Goal: Task Accomplishment & Management: Manage account settings

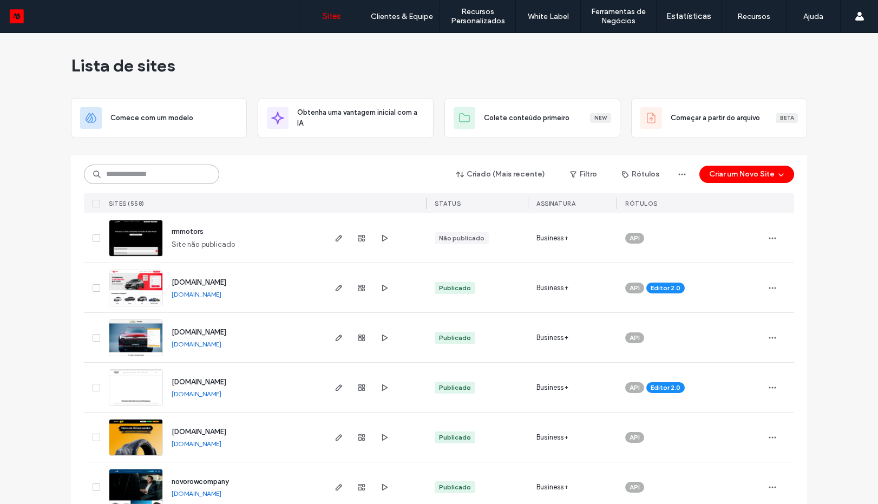
click at [154, 174] on input at bounding box center [151, 174] width 135 height 19
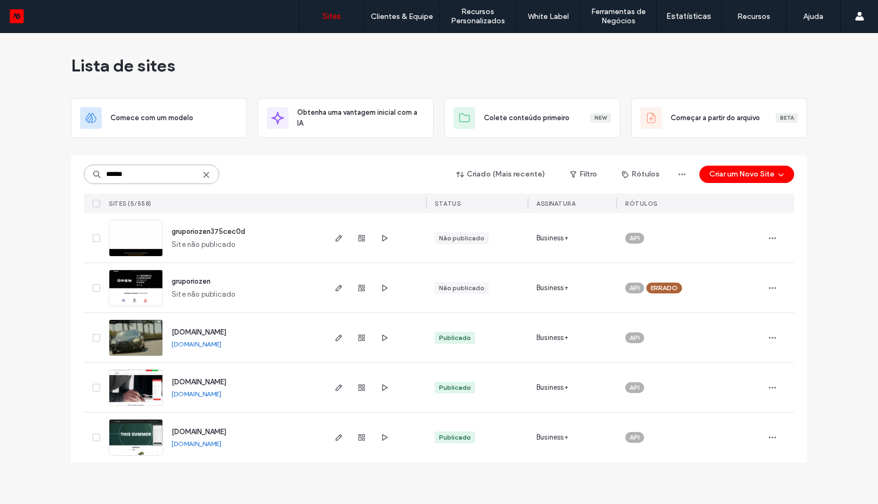
type input "******"
click at [135, 442] on img at bounding box center [135, 457] width 53 height 74
click at [133, 442] on img at bounding box center [135, 457] width 53 height 74
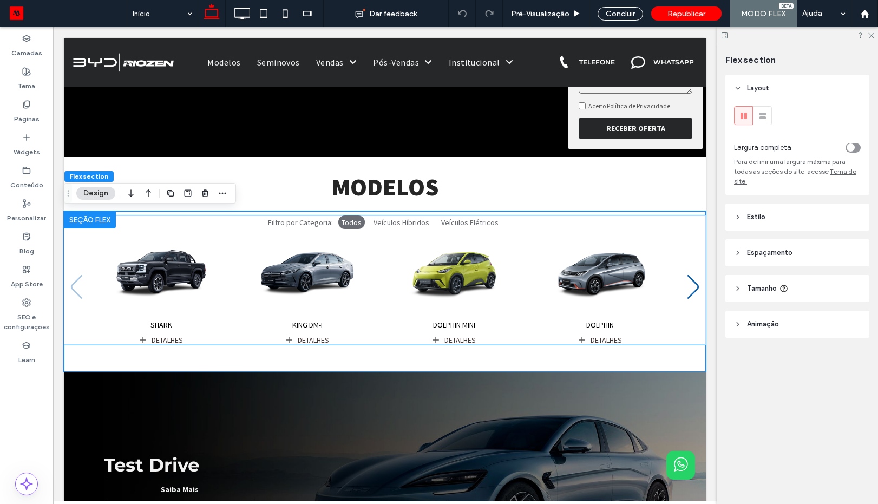
scroll to position [260, 0]
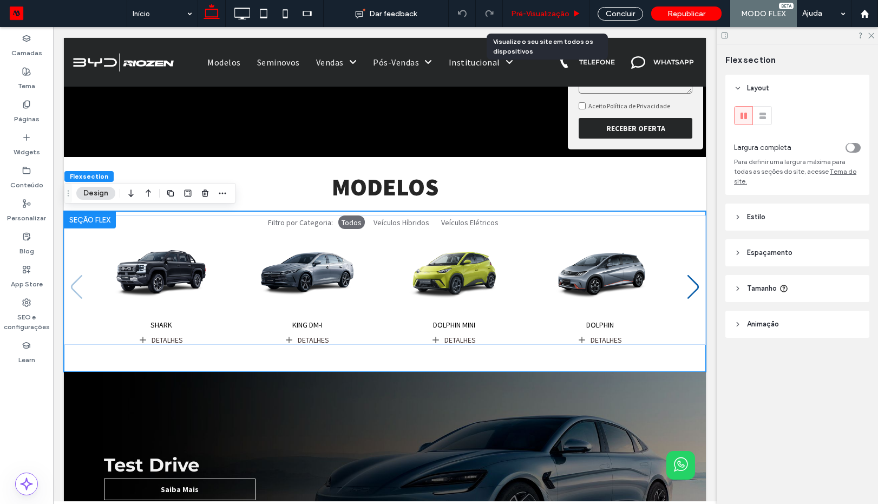
click at [548, 7] on div "Pré-Visualizaçāo" at bounding box center [546, 13] width 87 height 27
drag, startPoint x: 520, startPoint y: 14, endPoint x: 145, endPoint y: 48, distance: 376.7
click at [520, 14] on span "Pré-Visualizaçāo" at bounding box center [540, 13] width 58 height 9
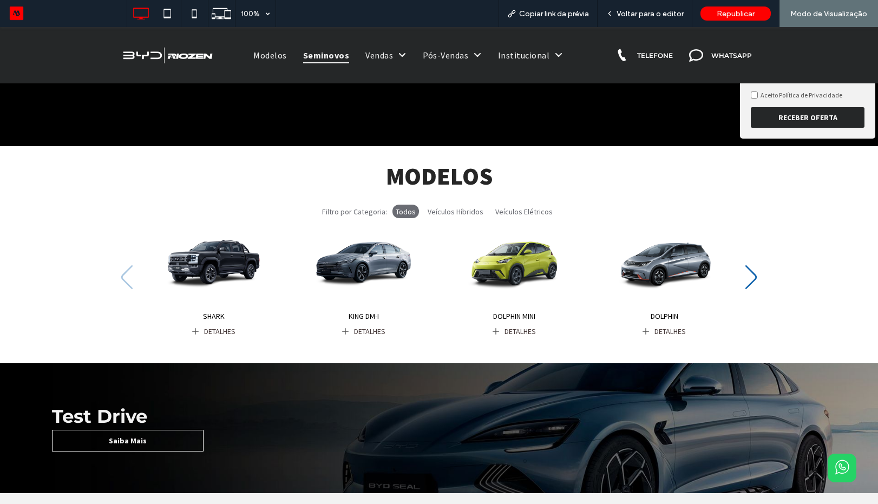
click at [311, 56] on span "Seminovos" at bounding box center [326, 55] width 46 height 16
click at [644, 16] on div "100% Copiar link da prévia Voltar para o editor Republicar Modo de Visualização…" at bounding box center [439, 252] width 878 height 504
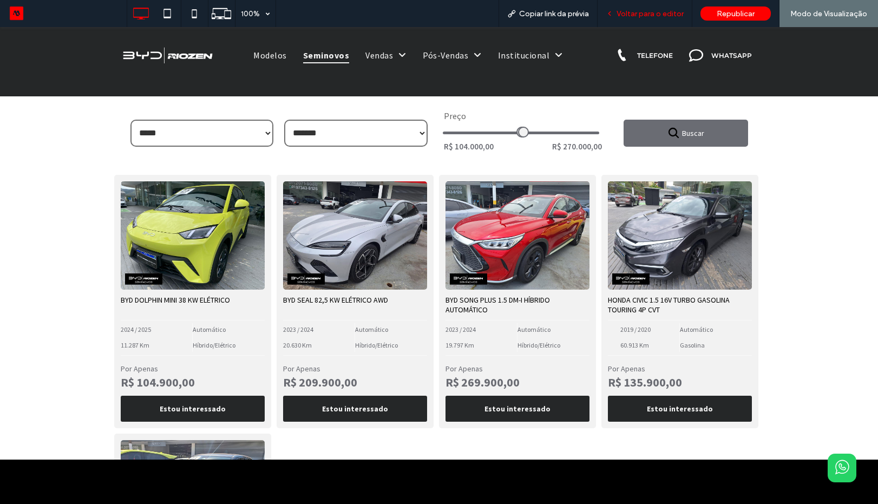
click at [639, 15] on span "Voltar para o editor" at bounding box center [650, 13] width 67 height 9
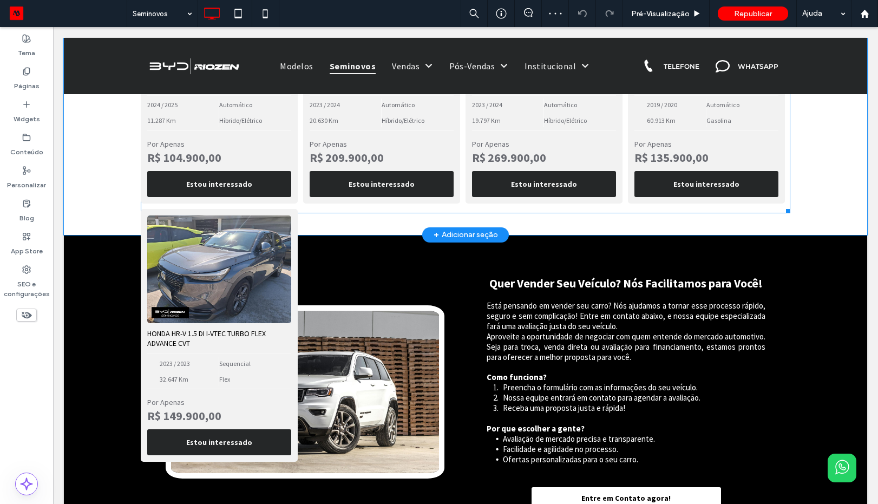
scroll to position [260, 0]
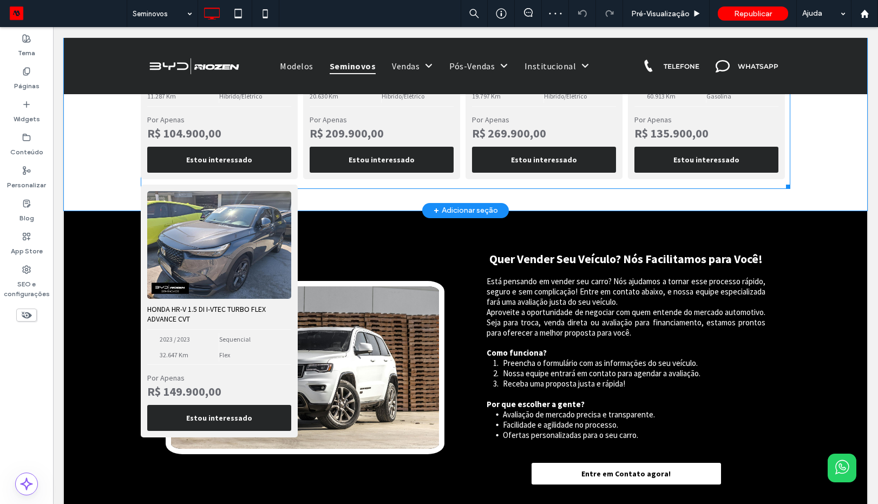
click at [357, 134] on span at bounding box center [466, 57] width 650 height 263
click at [357, 134] on strong "R$ 209.900,00" at bounding box center [382, 134] width 144 height 14
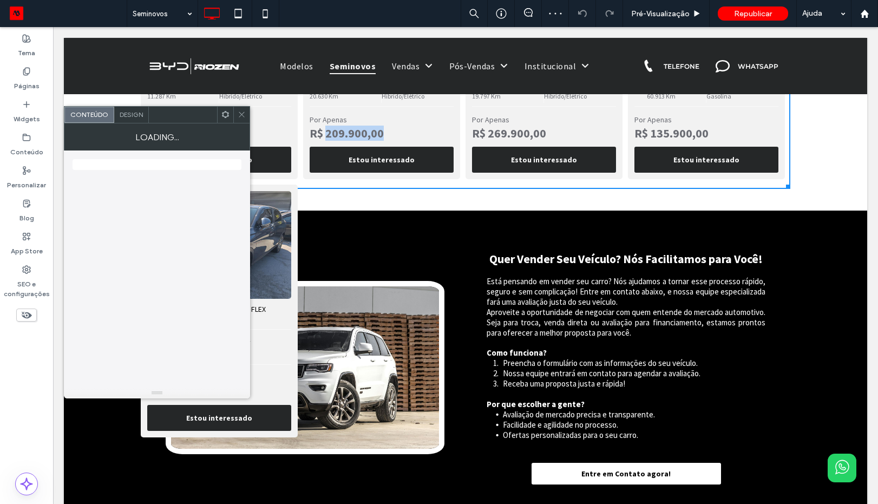
click at [698, 141] on div "HONDA CIVIC 1.5 16V TURBO GASOLINA TOURING 4P CVT 2019 / 2020 60.913 Km Automát…" at bounding box center [706, 52] width 157 height 253
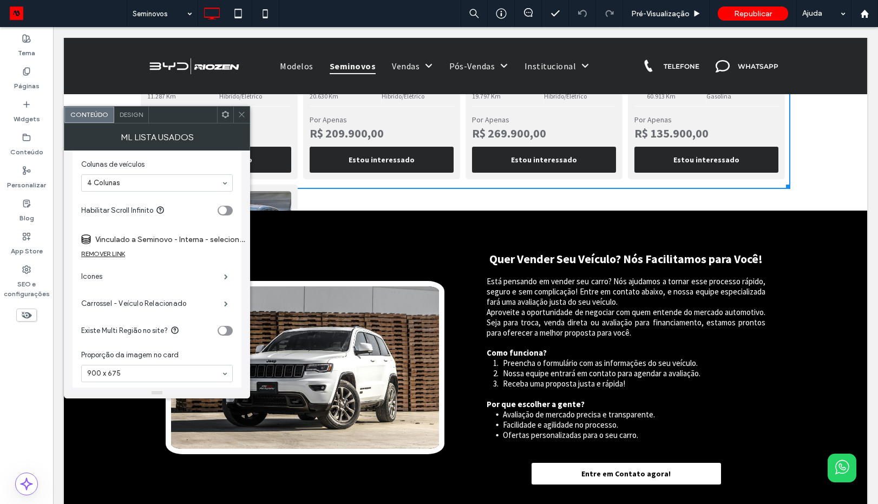
scroll to position [130, 0]
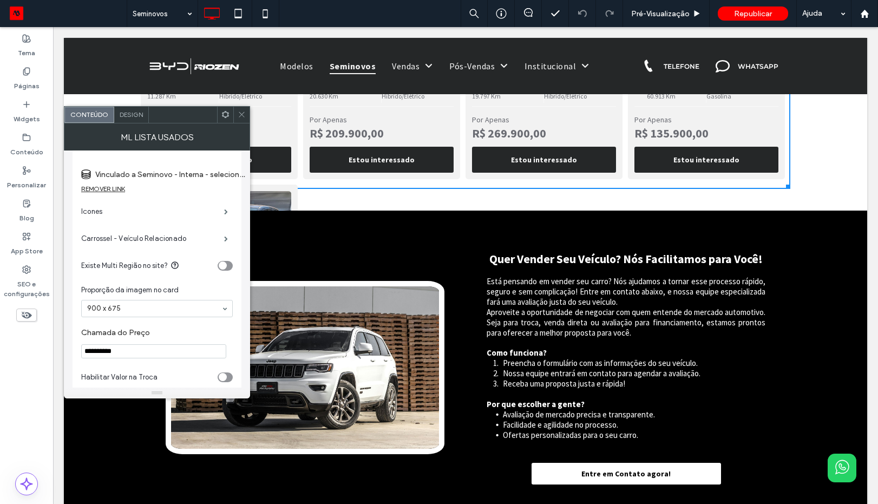
click at [127, 114] on span "Design" at bounding box center [131, 114] width 23 height 8
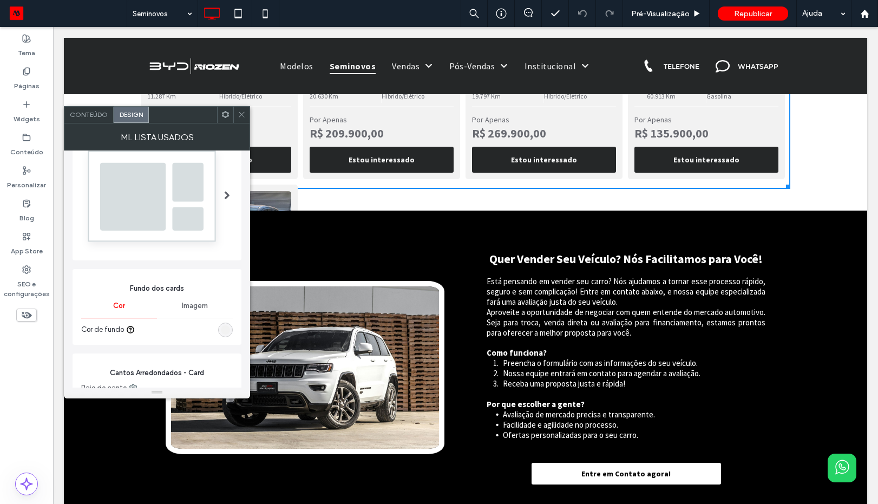
scroll to position [0, 0]
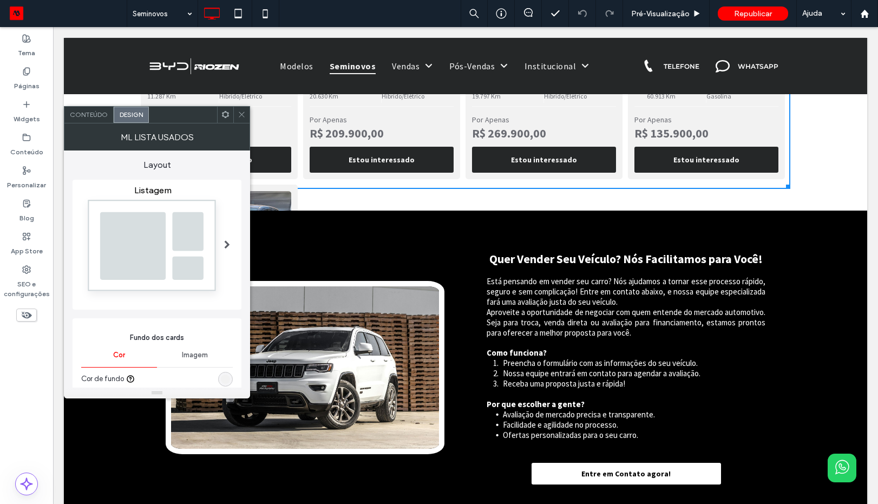
drag, startPoint x: 242, startPoint y: 117, endPoint x: 219, endPoint y: 203, distance: 88.5
click at [242, 117] on icon at bounding box center [242, 114] width 8 height 8
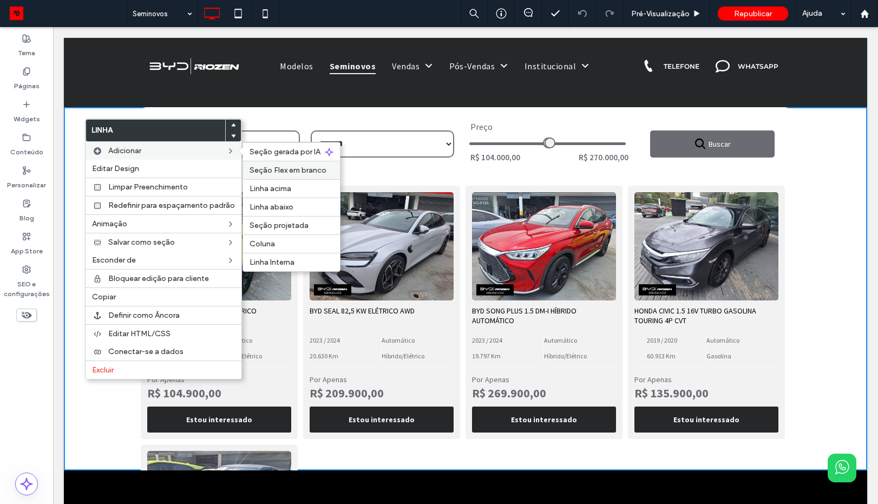
click at [286, 175] on div "Seção Flex em branco" at bounding box center [291, 170] width 97 height 18
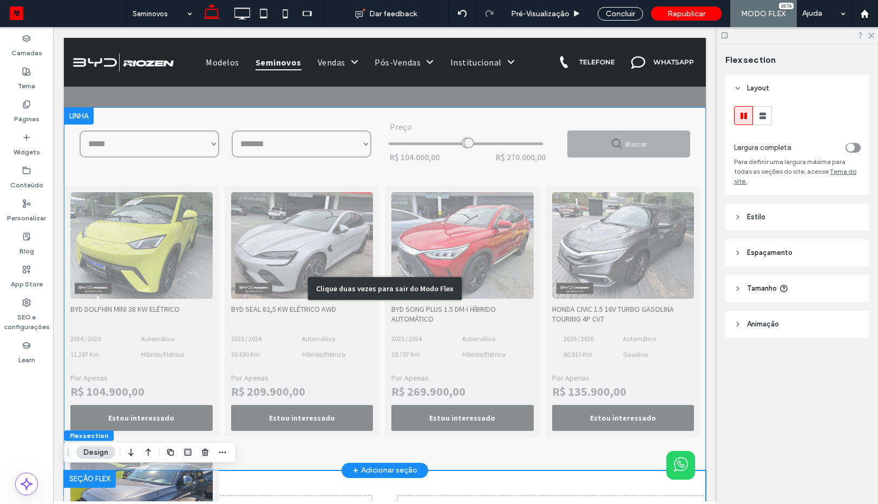
click at [240, 283] on div "Clique duas vezes para sair do Modo Flex" at bounding box center [385, 288] width 642 height 363
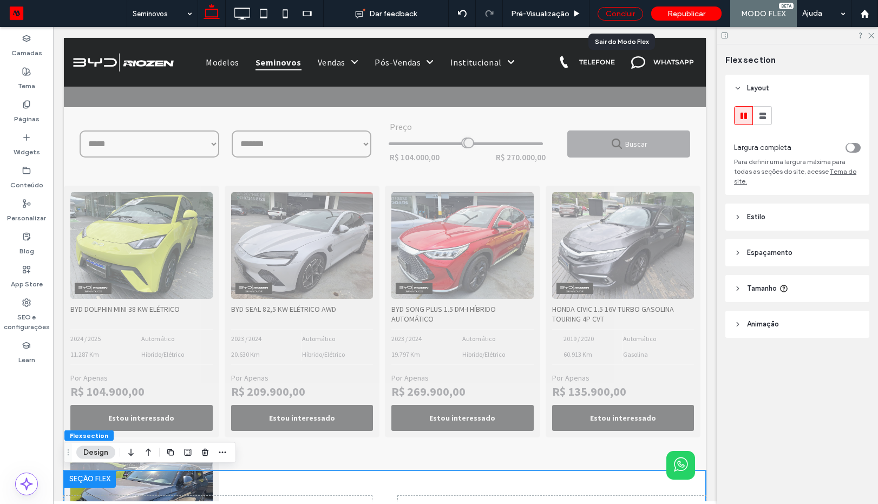
click at [623, 9] on div "Concluir" at bounding box center [620, 14] width 45 height 14
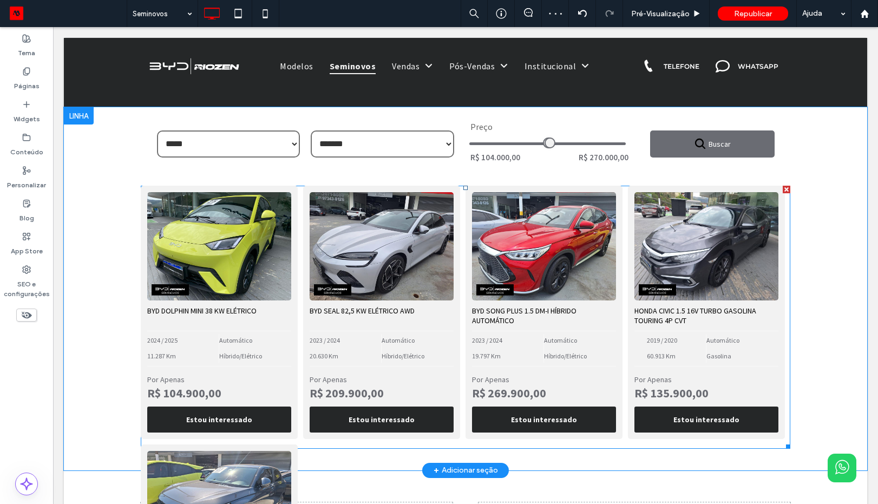
click at [375, 277] on span at bounding box center [466, 317] width 650 height 263
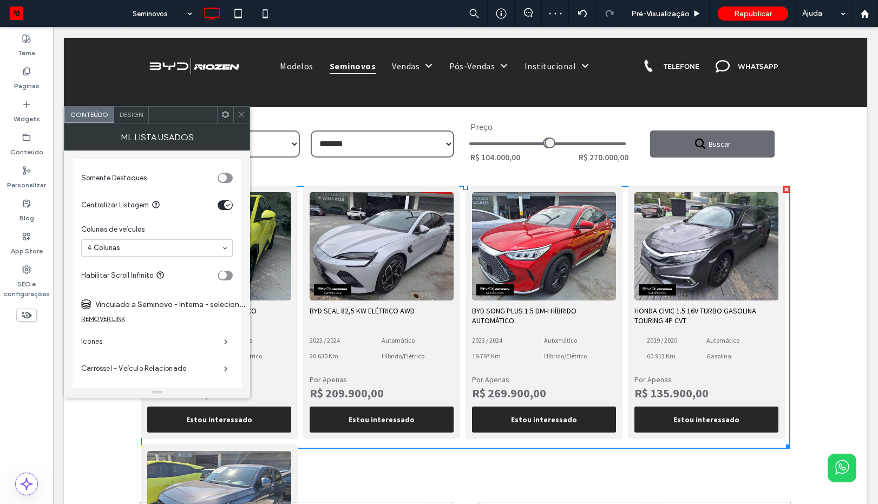
drag, startPoint x: 238, startPoint y: 110, endPoint x: 209, endPoint y: 100, distance: 29.8
click at [238, 110] on span at bounding box center [242, 115] width 8 height 16
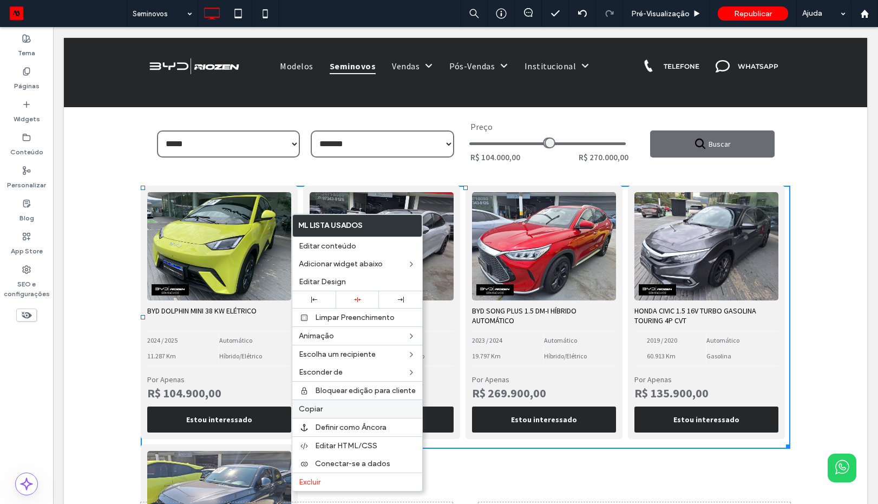
click at [335, 407] on label "Copiar" at bounding box center [357, 408] width 117 height 9
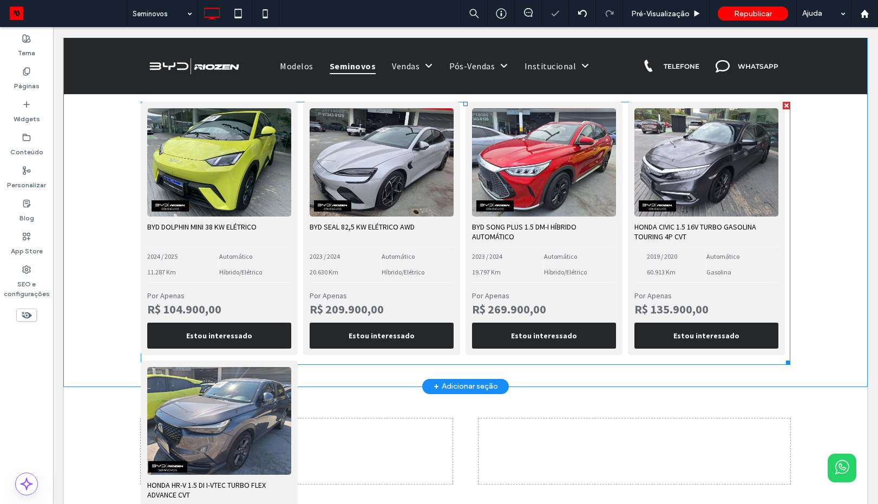
scroll to position [260, 0]
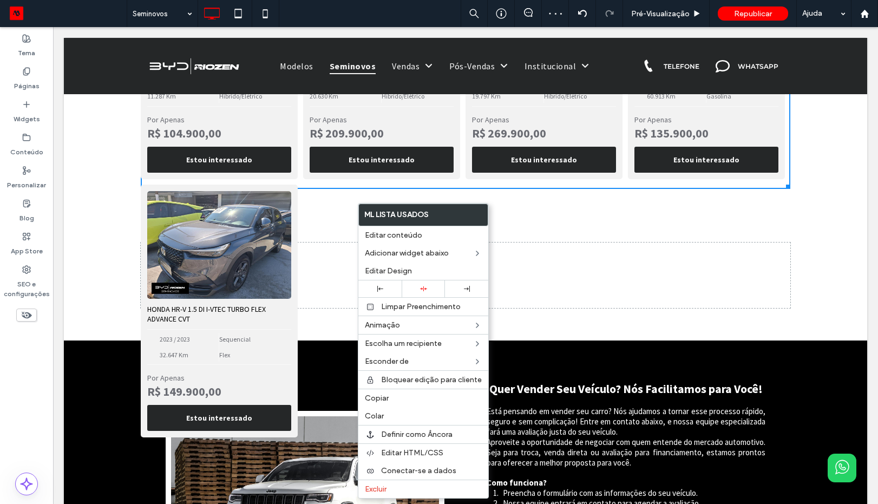
click at [334, 282] on div "BYD DOLPHIN MINI 38 KW ELÉTRICO 2024 / 2025 11.287 Km Automático Híbrido/Elétri…" at bounding box center [466, 182] width 650 height 512
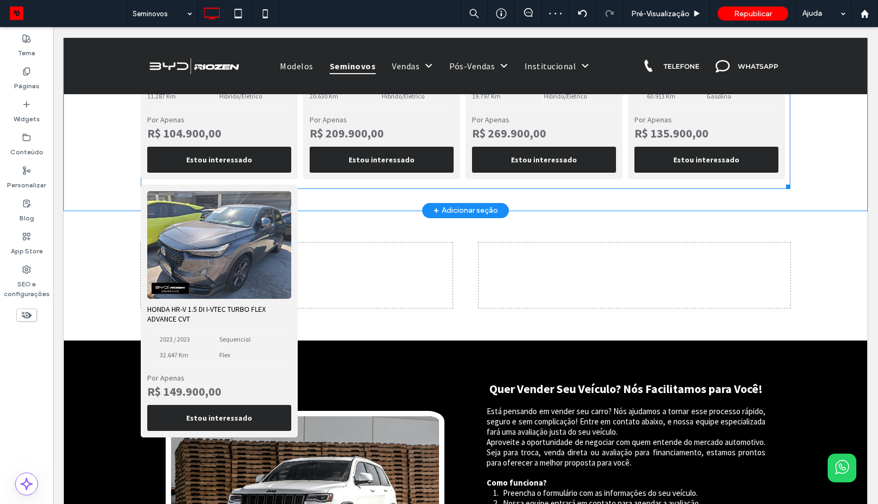
click at [334, 282] on div "BYD DOLPHIN MINI 38 KW ELÉTRICO 2024 / 2025 11.287 Km Automático Híbrido/Elétri…" at bounding box center [466, 182] width 650 height 512
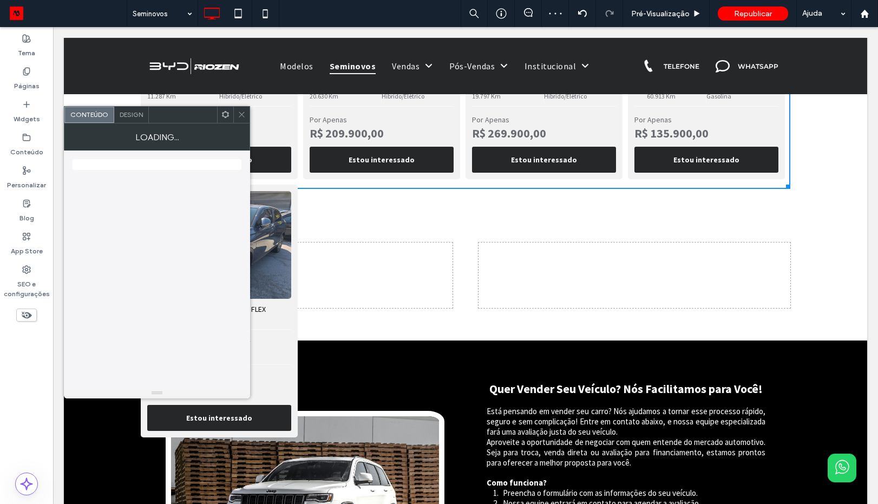
click at [383, 280] on div "BYD DOLPHIN MINI 38 KW ELÉTRICO 2024 / 2025 11.287 Km Automático Híbrido/Elétri…" at bounding box center [466, 182] width 650 height 512
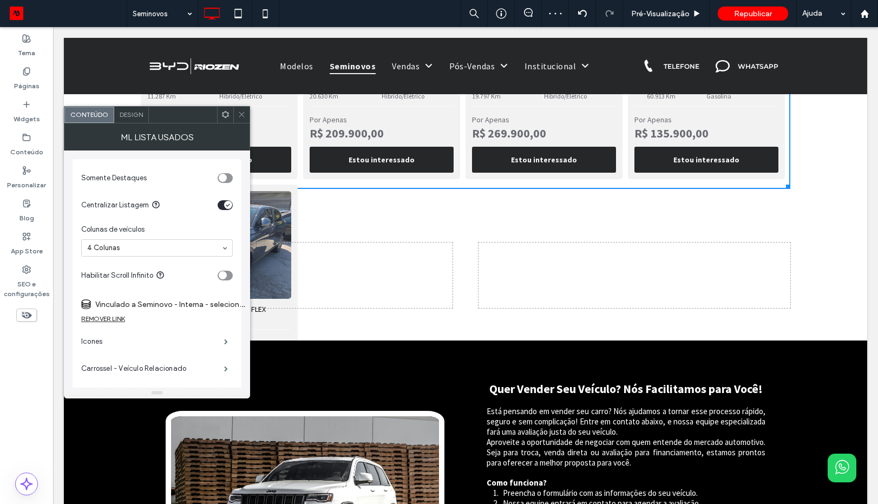
drag, startPoint x: 239, startPoint y: 113, endPoint x: 245, endPoint y: 116, distance: 7.3
click at [245, 116] on icon at bounding box center [242, 114] width 8 height 8
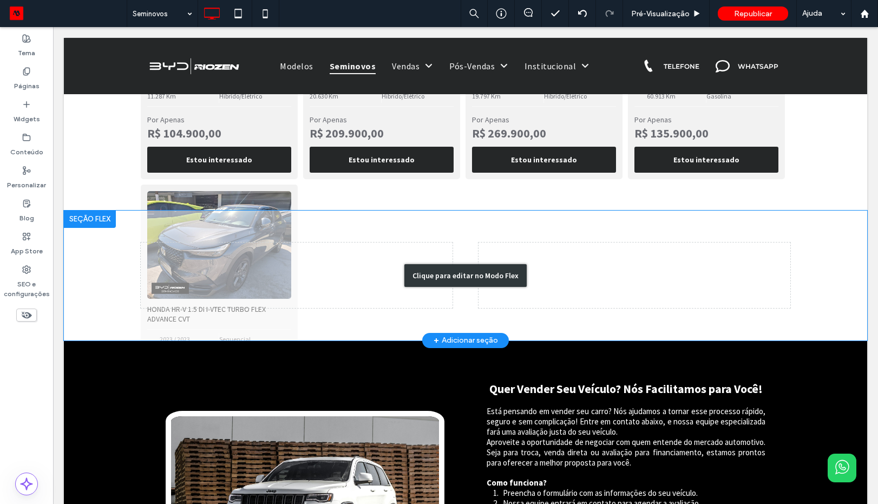
click at [350, 317] on div "Clique para editar no Modo Flex" at bounding box center [465, 276] width 803 height 130
click at [350, 317] on div at bounding box center [466, 276] width 650 height 130
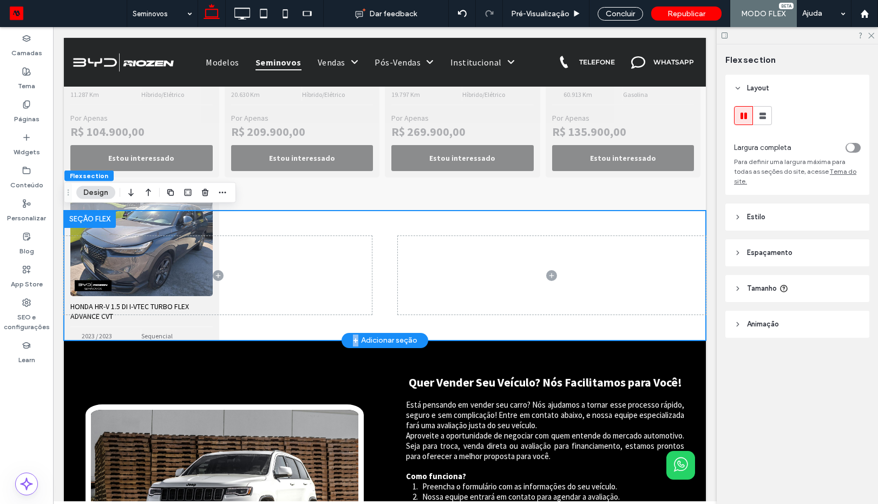
click at [326, 292] on span at bounding box center [218, 275] width 308 height 78
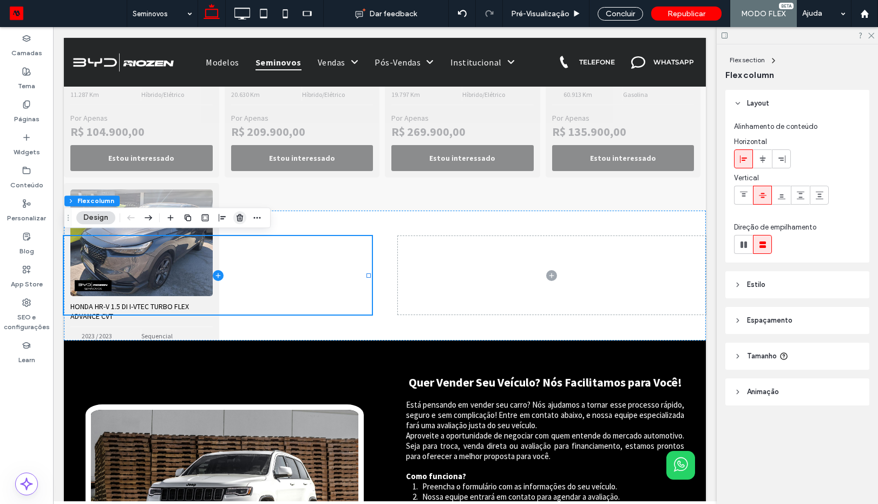
drag, startPoint x: 237, startPoint y: 219, endPoint x: 361, endPoint y: 255, distance: 129.5
click at [237, 219] on icon "button" at bounding box center [239, 217] width 9 height 9
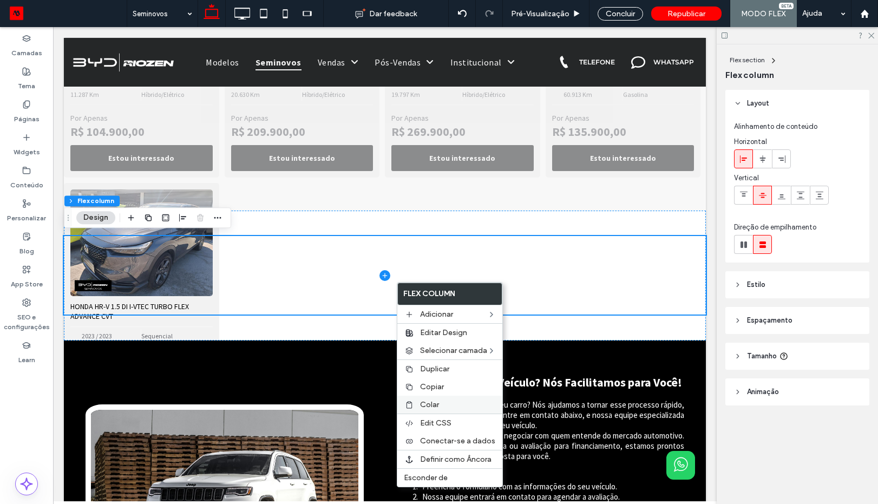
click at [428, 397] on div "Colar" at bounding box center [449, 405] width 105 height 18
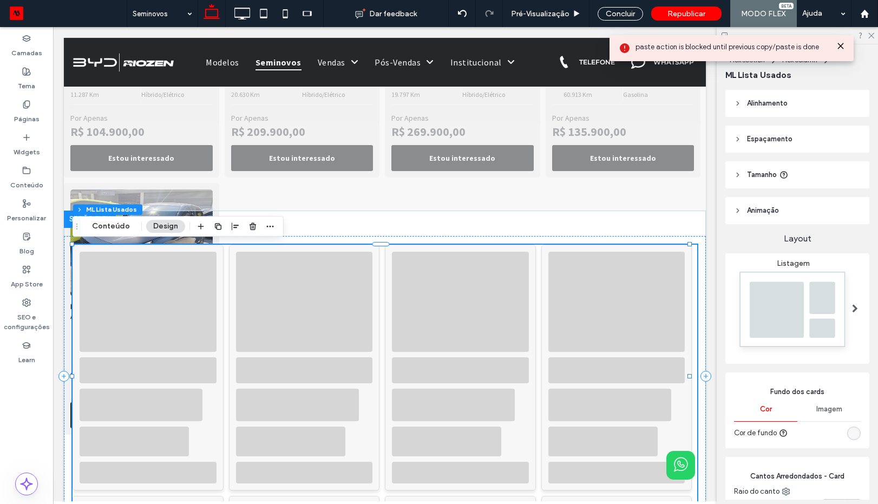
type input "*"
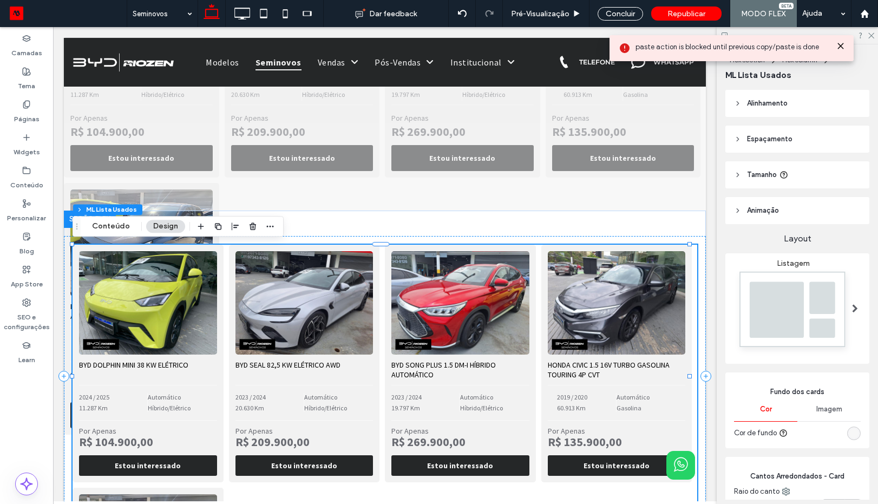
click at [770, 175] on span "Tamanho" at bounding box center [762, 174] width 30 height 11
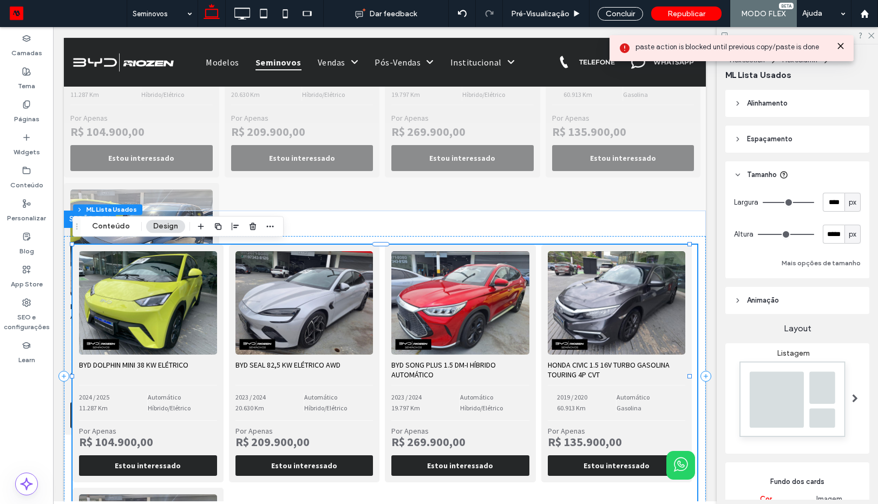
click at [848, 241] on div "px" at bounding box center [852, 234] width 16 height 19
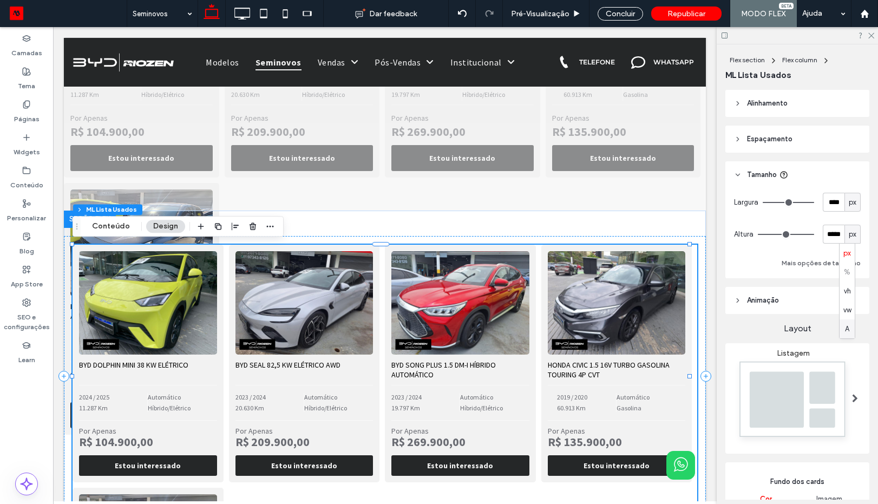
drag, startPoint x: 848, startPoint y: 330, endPoint x: 507, endPoint y: 310, distance: 341.6
click at [848, 330] on span "A" at bounding box center [847, 329] width 4 height 11
type input "*"
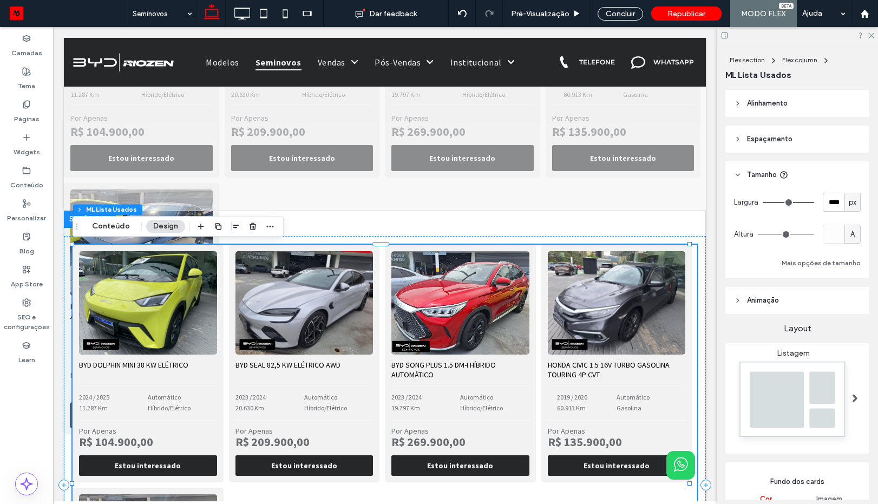
type input "*"
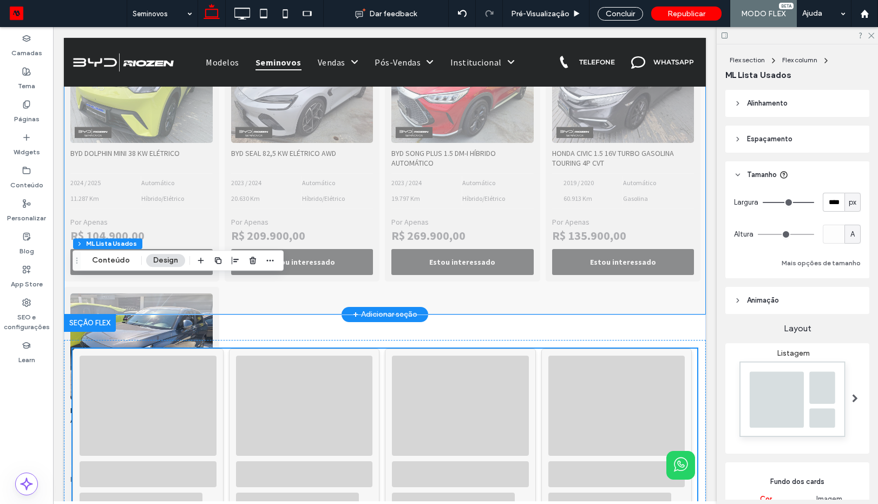
scroll to position [65, 0]
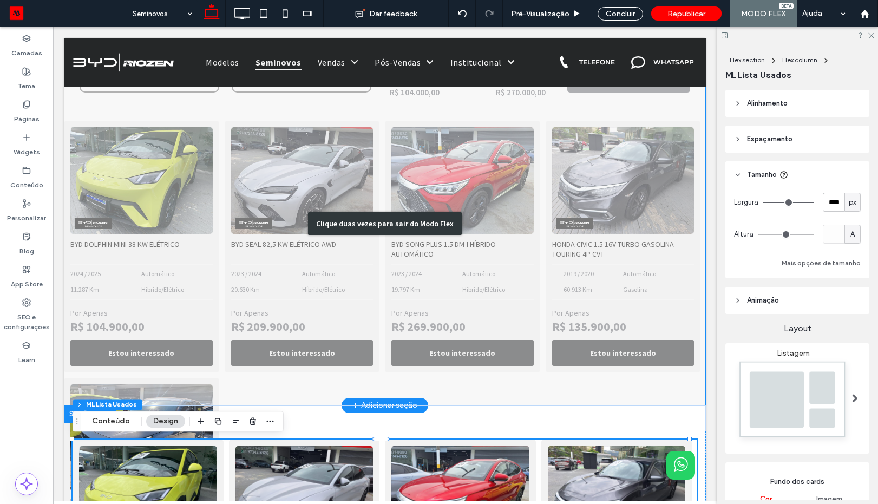
click at [168, 203] on div "Clique duas vezes para sair do Modo Flex" at bounding box center [385, 223] width 642 height 363
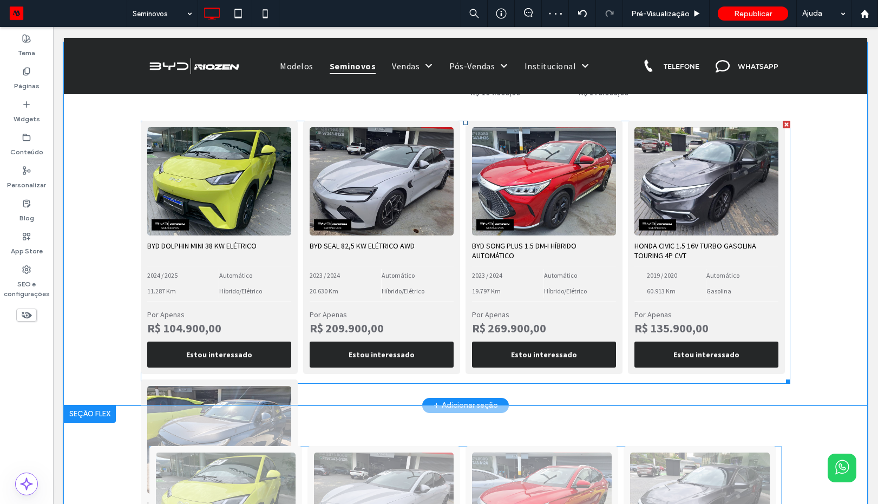
click at [389, 228] on span at bounding box center [466, 252] width 650 height 263
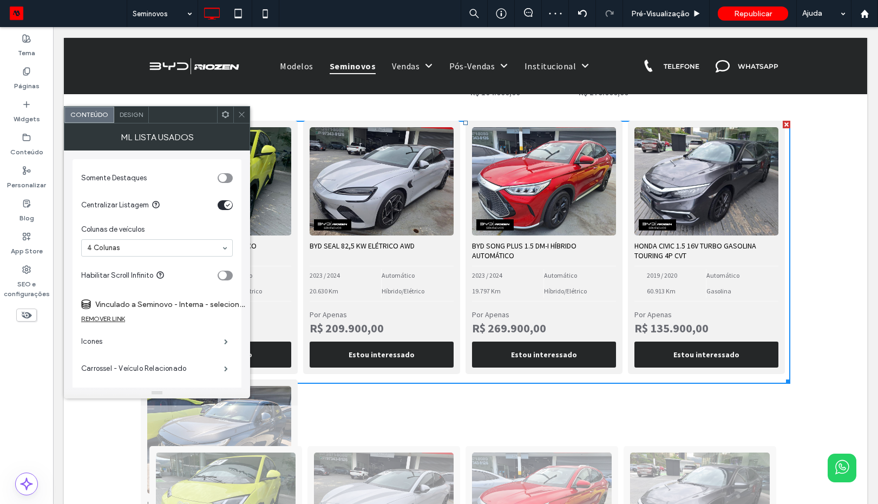
drag, startPoint x: 240, startPoint y: 110, endPoint x: 319, endPoint y: 133, distance: 82.2
click at [240, 110] on span at bounding box center [242, 115] width 8 height 16
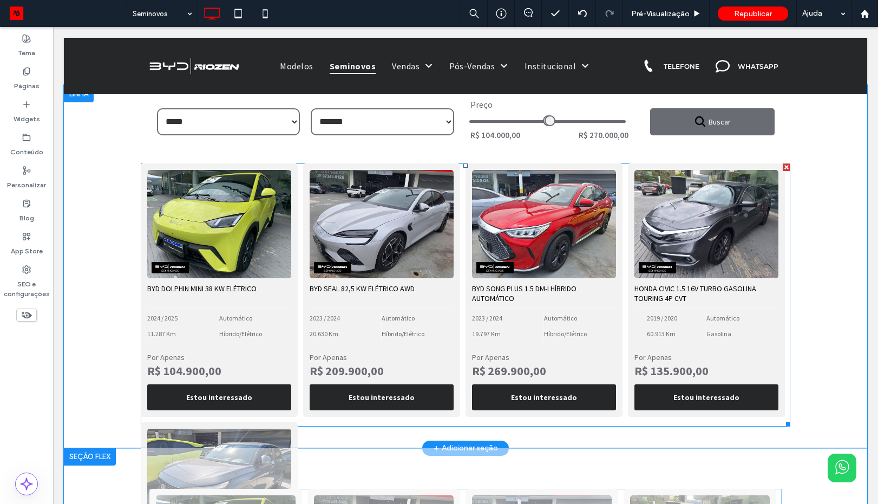
scroll to position [0, 0]
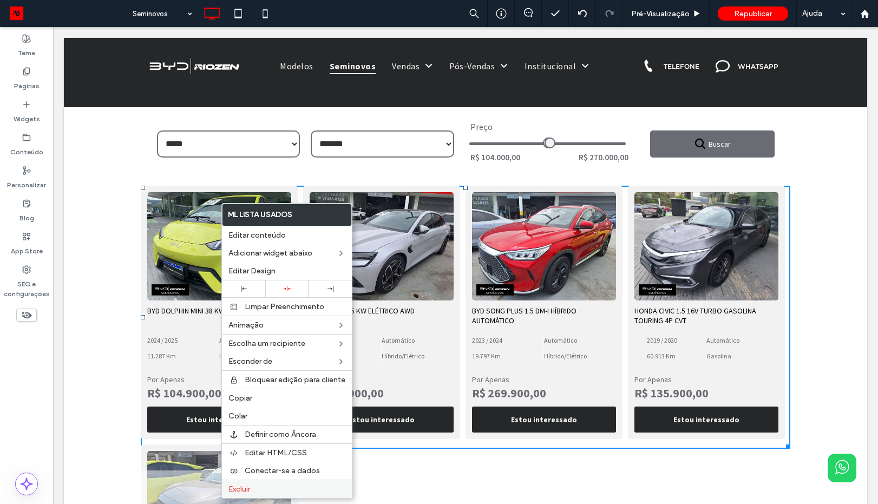
click at [256, 489] on label "Excluir" at bounding box center [286, 488] width 117 height 9
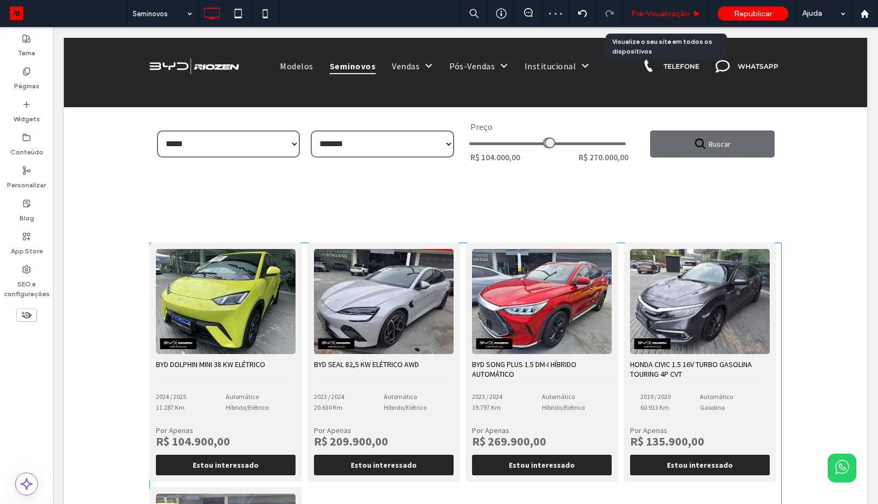
click at [666, 14] on span "Pré-Visualizaçāo" at bounding box center [660, 13] width 58 height 9
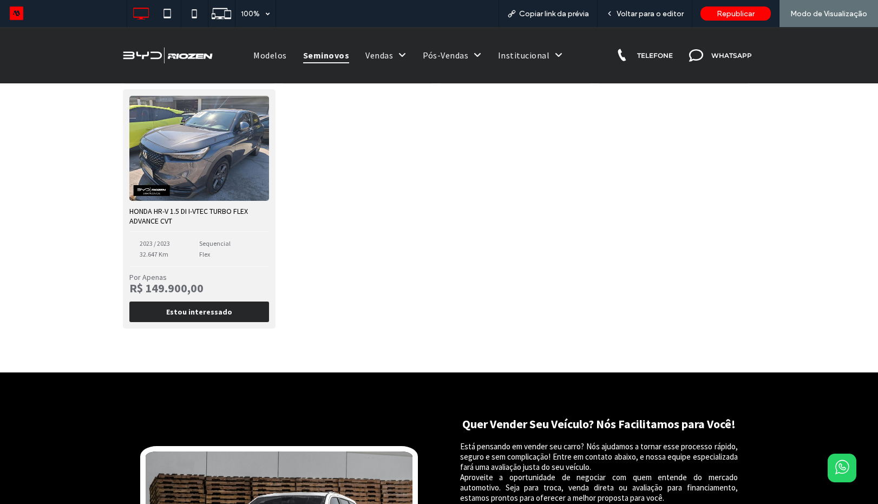
scroll to position [130, 0]
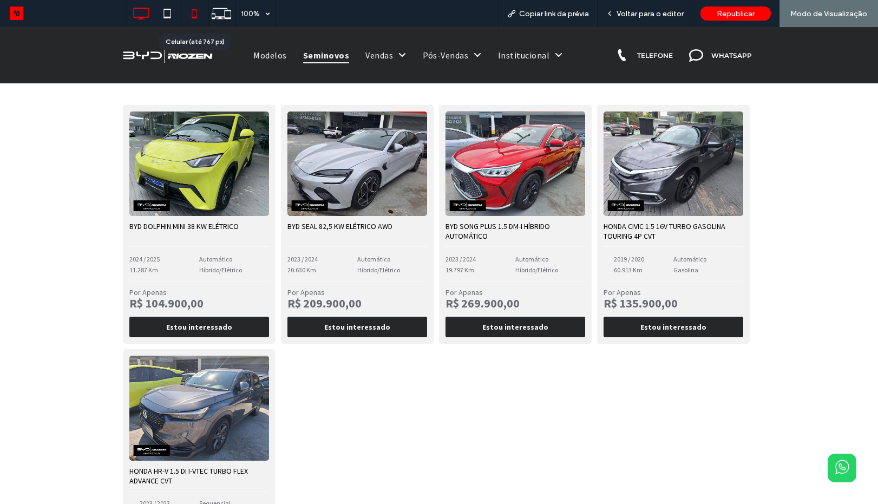
click at [194, 17] on use at bounding box center [194, 13] width 5 height 9
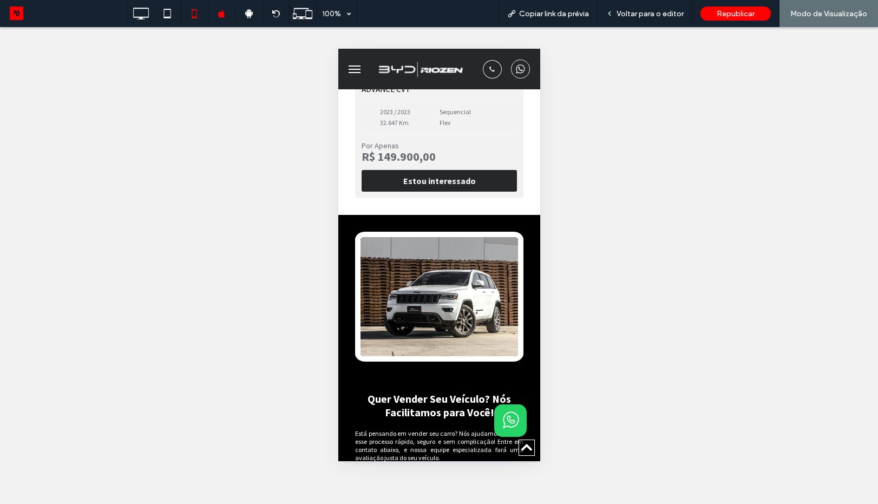
scroll to position [1429, 0]
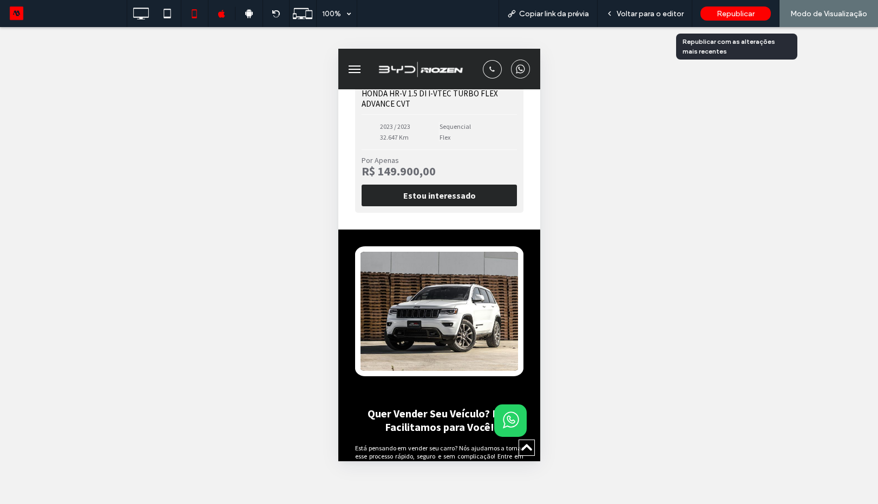
click at [723, 20] on div "Republicar" at bounding box center [735, 13] width 70 height 14
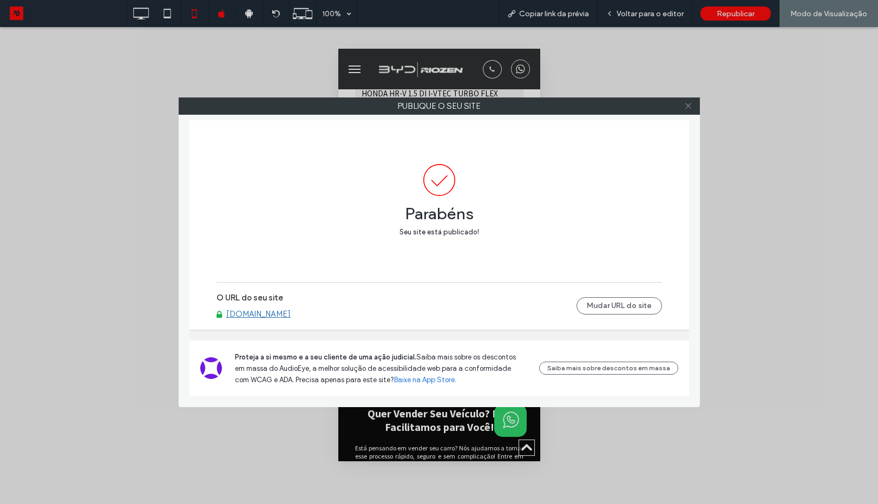
click at [687, 107] on icon at bounding box center [688, 106] width 8 height 8
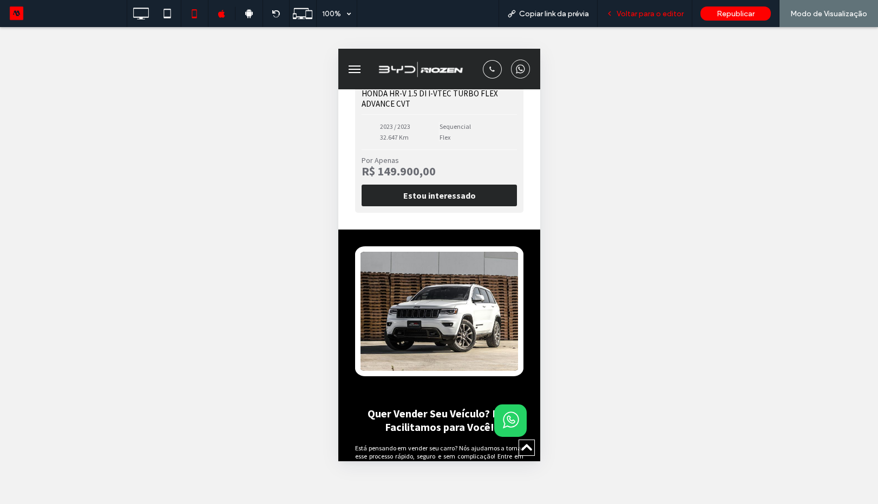
click at [645, 15] on span "Voltar para o editor" at bounding box center [650, 13] width 67 height 9
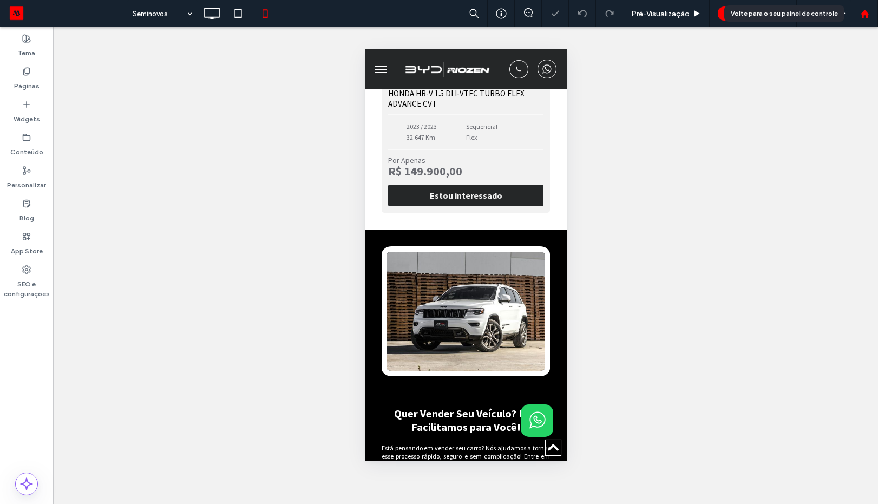
click at [866, 15] on use at bounding box center [864, 13] width 8 height 8
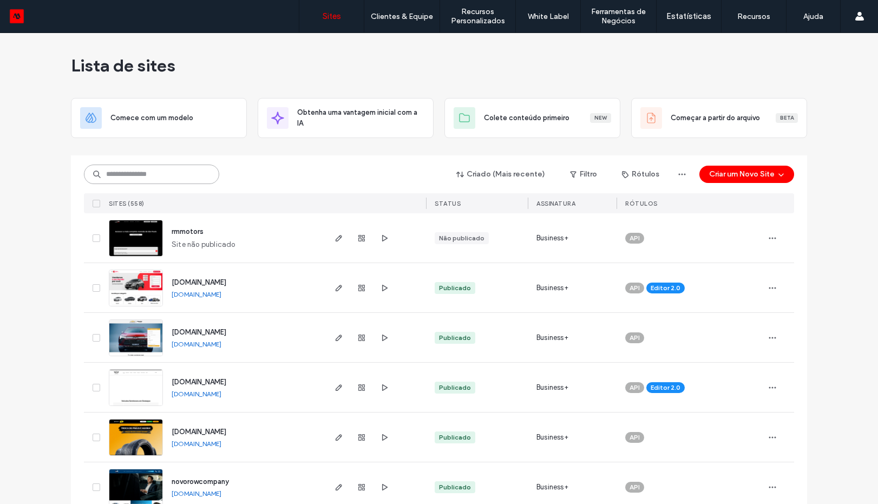
click at [164, 171] on input at bounding box center [151, 174] width 135 height 19
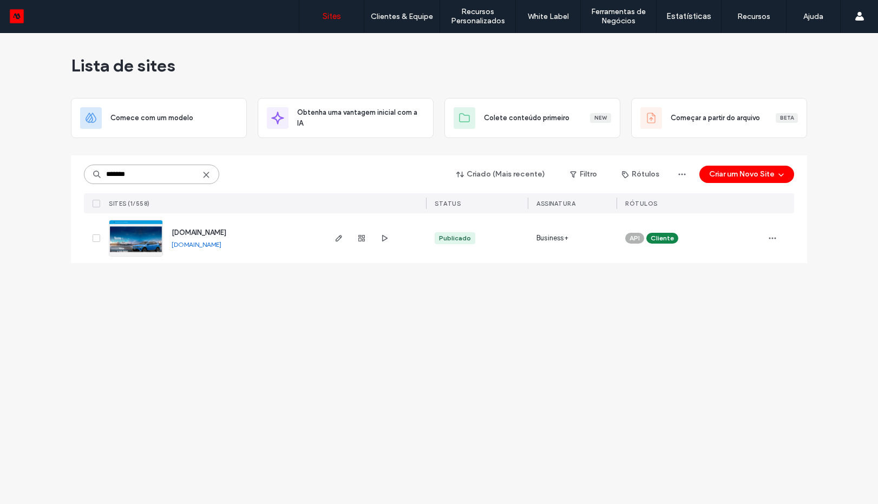
type input "*******"
click at [145, 243] on img at bounding box center [135, 257] width 53 height 74
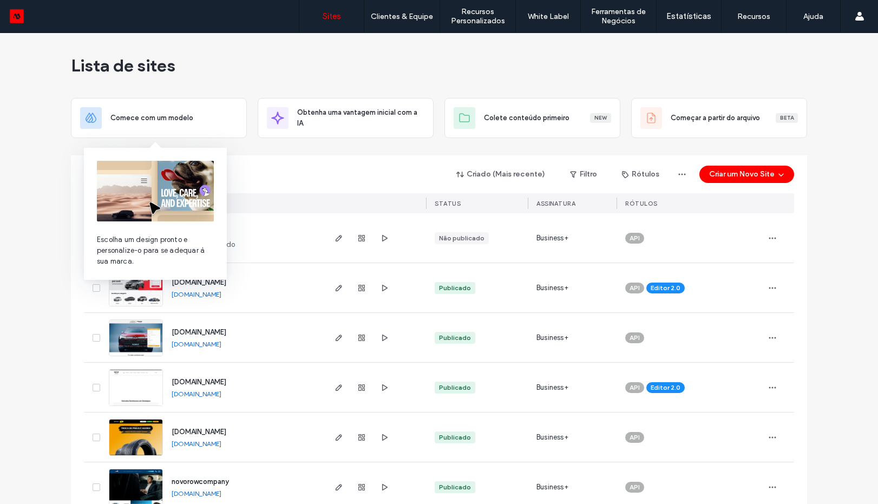
click at [84, 178] on input at bounding box center [151, 174] width 135 height 19
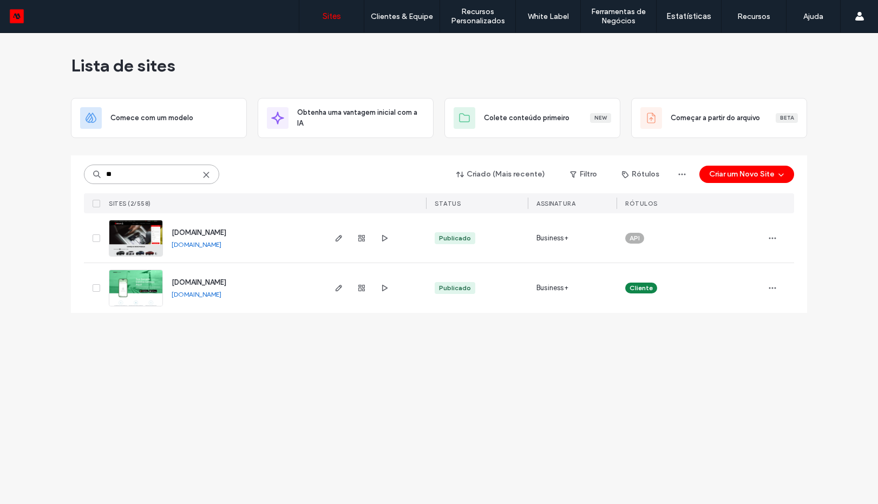
type input "**"
click at [221, 243] on link "[DOMAIN_NAME]" at bounding box center [197, 244] width 50 height 8
click at [135, 245] on img at bounding box center [135, 257] width 53 height 74
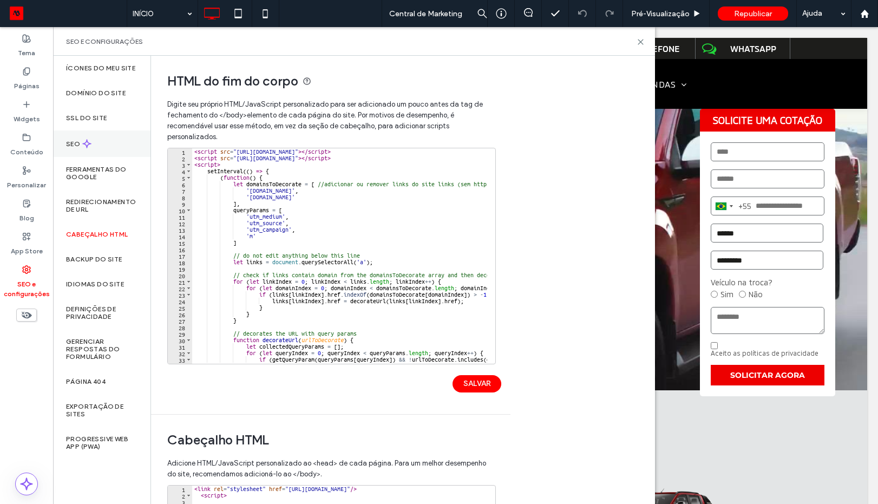
click at [100, 146] on div "SEO" at bounding box center [101, 143] width 97 height 27
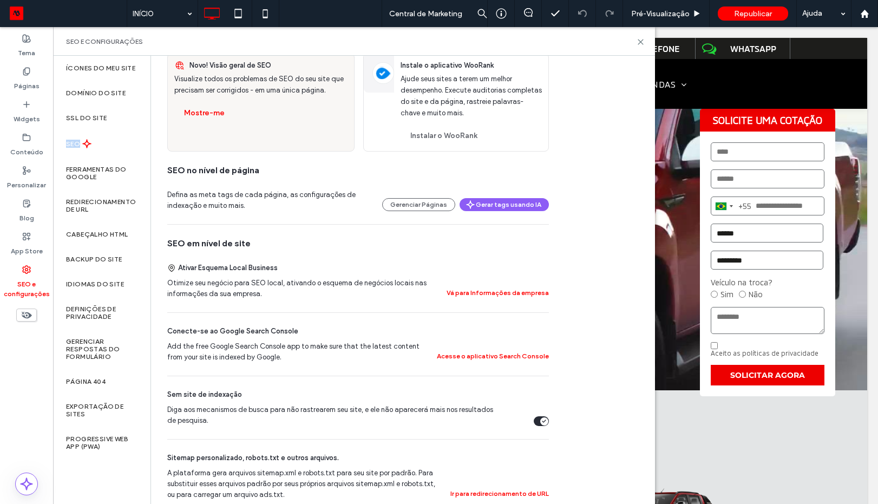
scroll to position [195, 0]
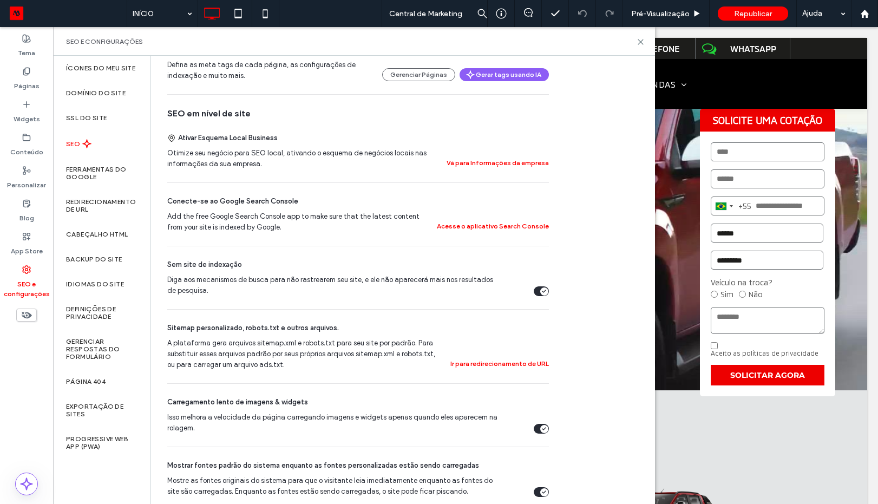
click at [545, 291] on icon "Diga aos mecanismos de busca para não rastrearem seu site, e ele não aparecerá …" at bounding box center [544, 291] width 4 height 3
drag, startPoint x: 597, startPoint y: 209, endPoint x: 634, endPoint y: 74, distance: 140.5
click at [597, 200] on div "SEO Otimize seu site para aumentar sua visibilidade nos resultados de pesquisa …" at bounding box center [402, 372] width 503 height 1023
click at [641, 44] on icon at bounding box center [641, 42] width 8 height 8
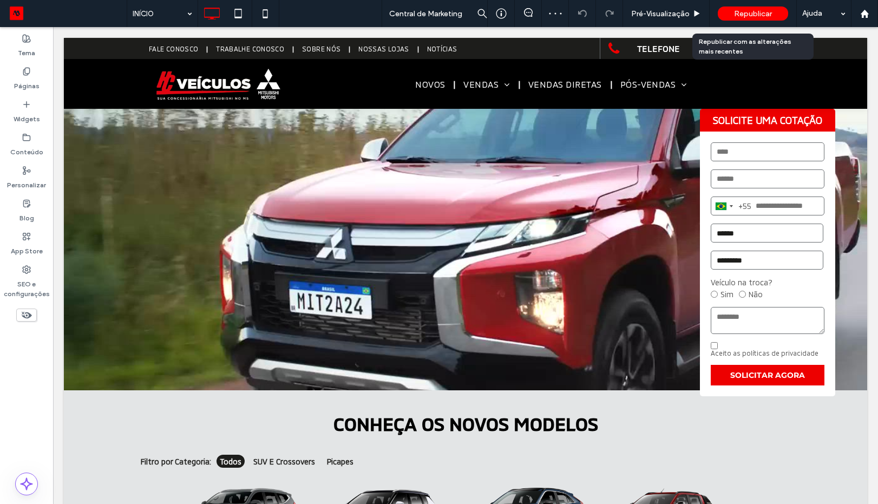
click at [738, 10] on span "Republicar" at bounding box center [753, 13] width 38 height 9
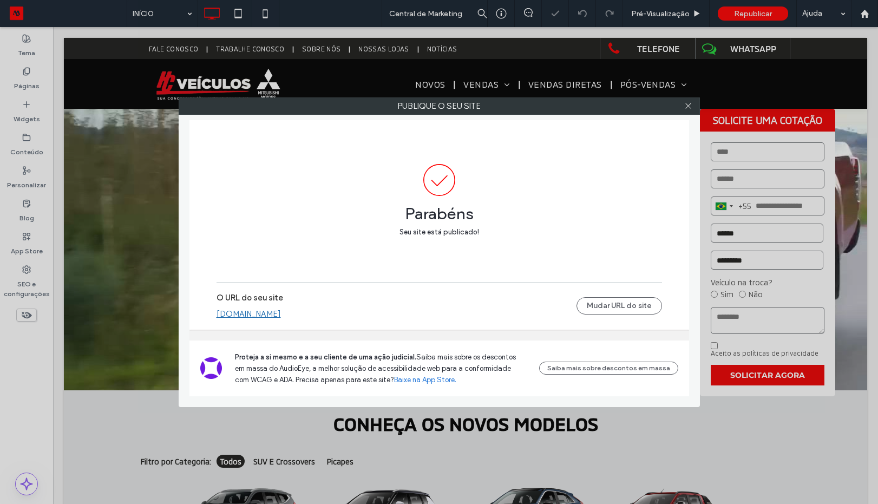
click at [281, 314] on link "[DOMAIN_NAME]" at bounding box center [249, 314] width 64 height 10
click at [687, 108] on icon at bounding box center [688, 106] width 8 height 8
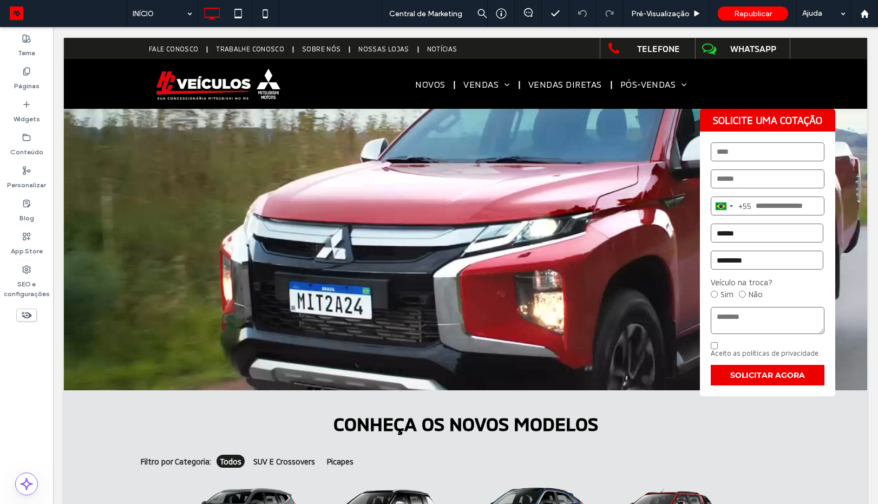
scroll to position [260, 0]
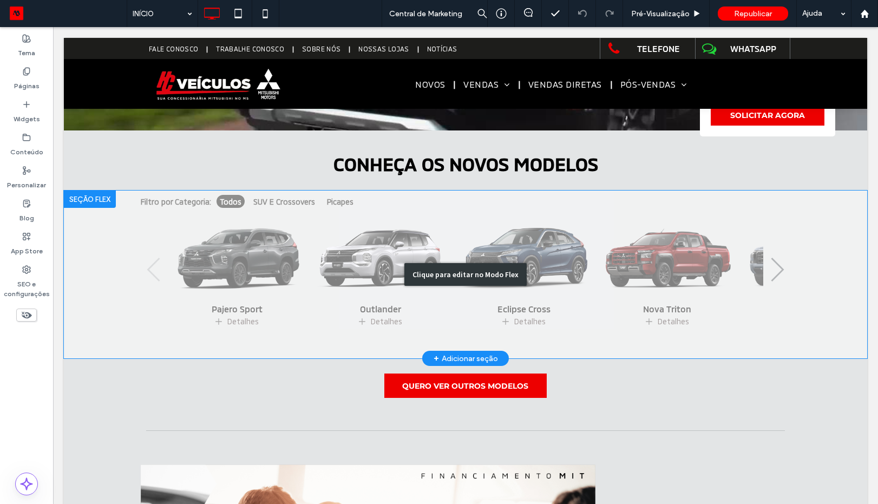
click at [294, 264] on div "Clique para editar no Modo Flex" at bounding box center [465, 275] width 803 height 168
click at [294, 264] on img "1 / 7" at bounding box center [236, 258] width 127 height 90
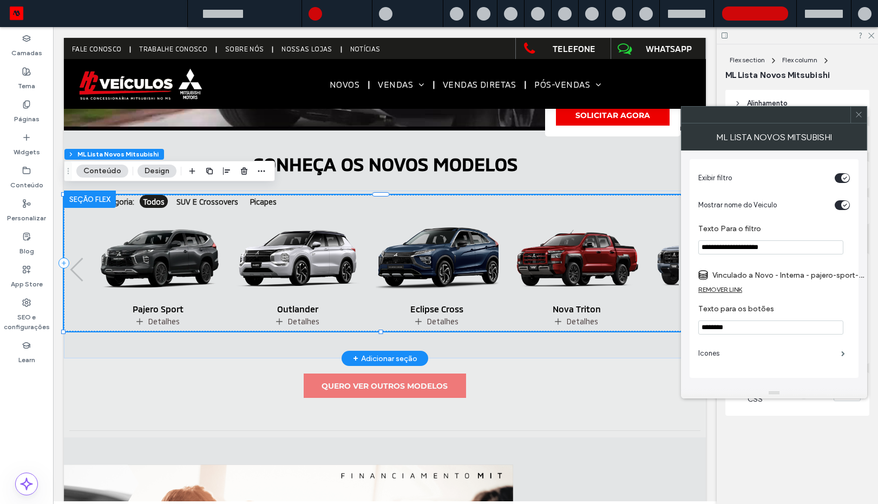
click at [471, 241] on img "3 / 7" at bounding box center [436, 258] width 129 height 95
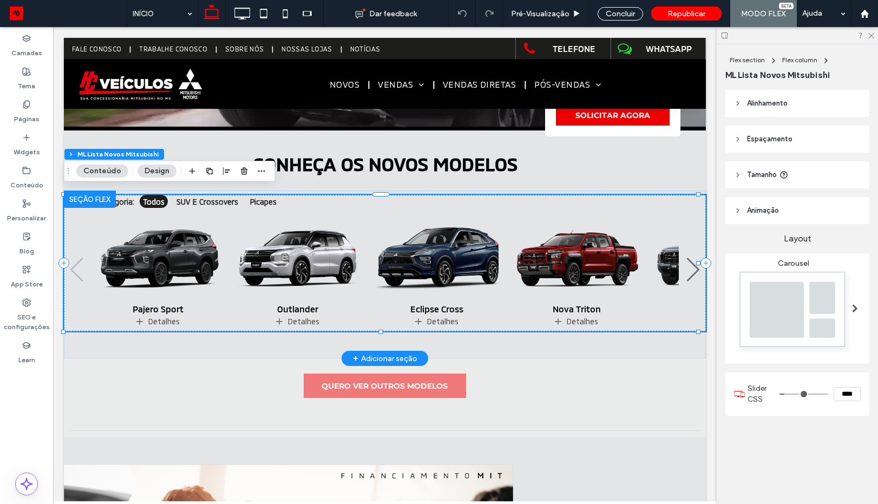
click at [471, 241] on img "3 / 7" at bounding box center [436, 258] width 129 height 95
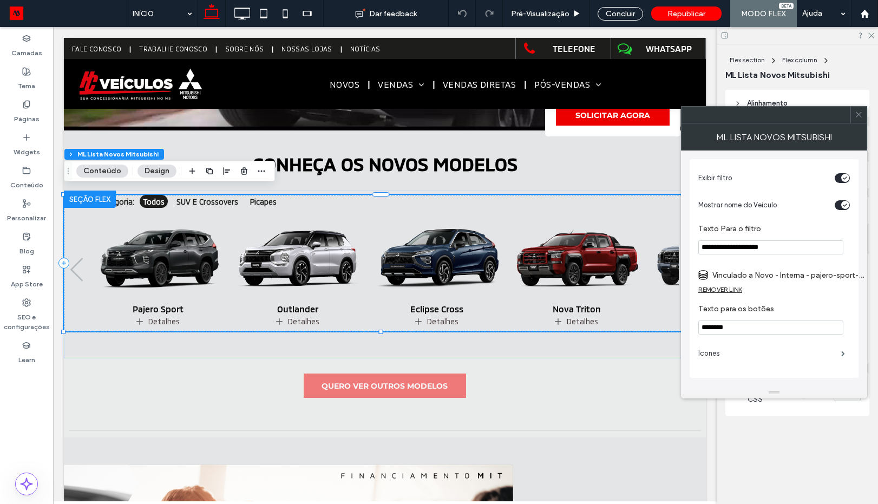
click at [786, 279] on label "Vinculado a Novo - Interna - pajero-sport-2025" at bounding box center [788, 275] width 152 height 20
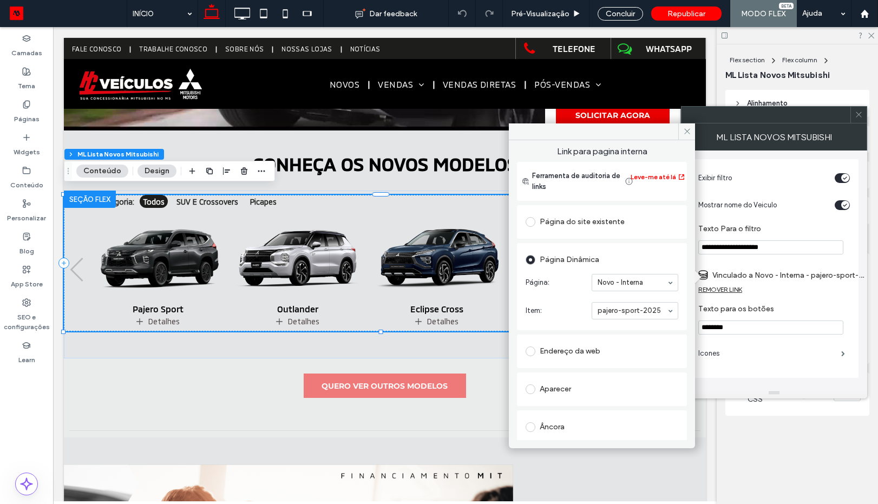
click at [855, 117] on icon at bounding box center [859, 114] width 8 height 8
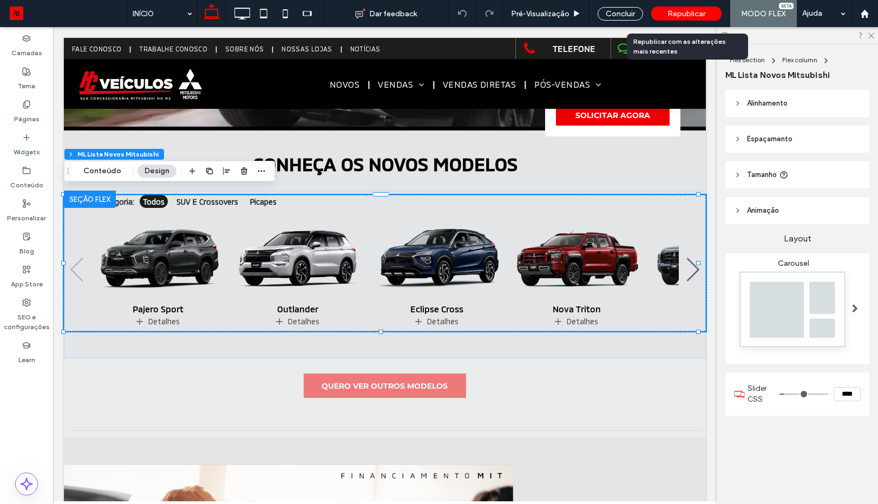
click at [681, 15] on span "Republicar" at bounding box center [686, 13] width 38 height 9
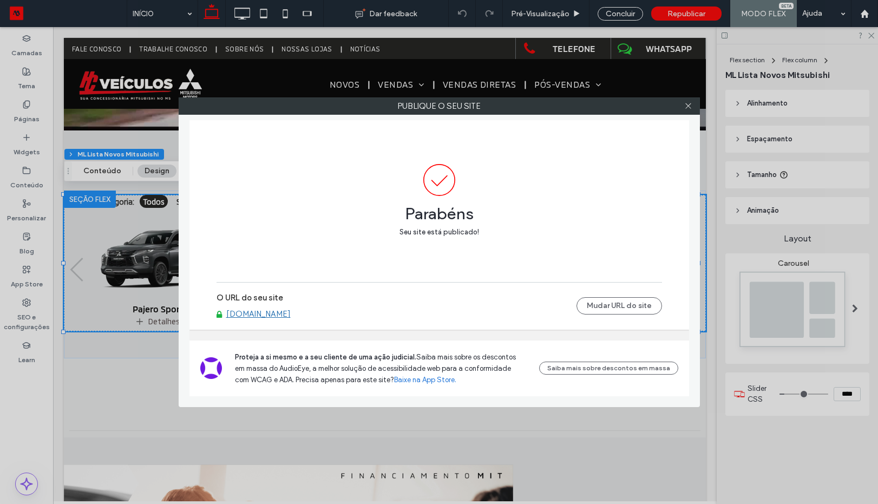
click at [283, 314] on link "[DOMAIN_NAME]" at bounding box center [258, 314] width 64 height 10
drag, startPoint x: 686, startPoint y: 108, endPoint x: 614, endPoint y: 100, distance: 71.9
click at [687, 107] on icon at bounding box center [688, 106] width 8 height 8
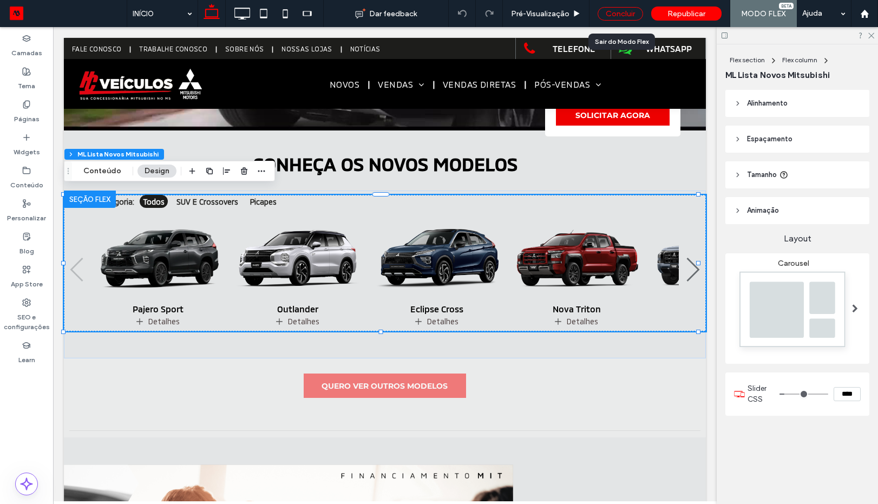
click at [631, 14] on div "Concluir" at bounding box center [620, 14] width 45 height 14
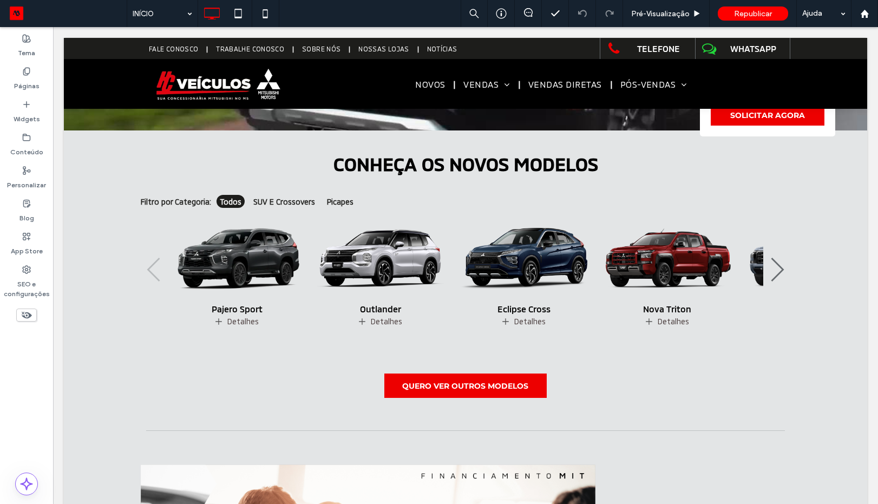
click at [24, 312] on use at bounding box center [27, 315] width 10 height 7
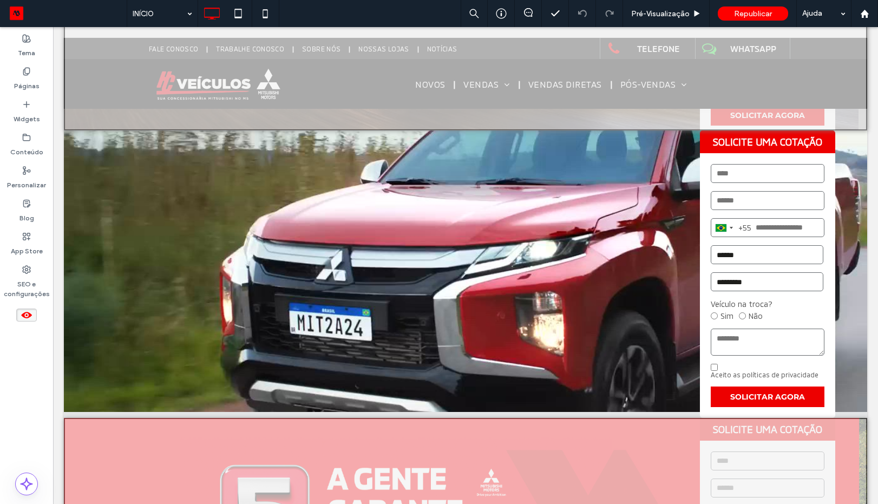
scroll to position [541, 0]
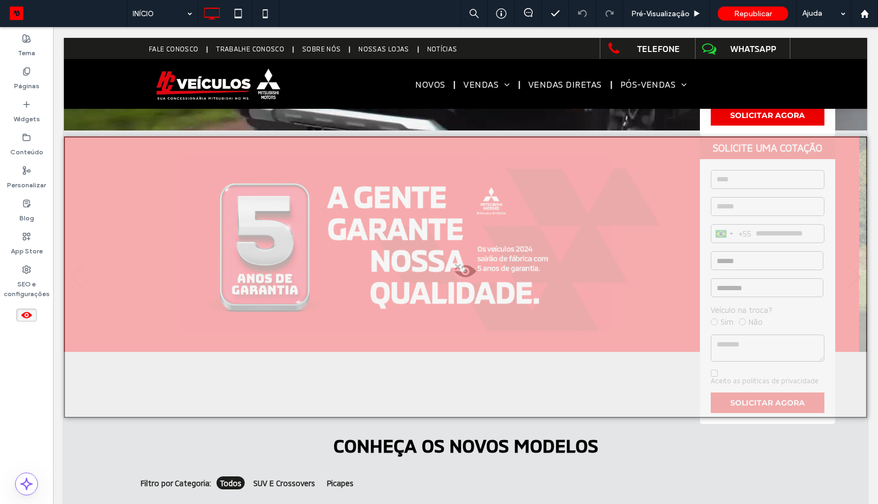
click at [322, 217] on div at bounding box center [465, 276] width 803 height 281
click at [343, 234] on button "Sim" at bounding box center [340, 231] width 34 height 14
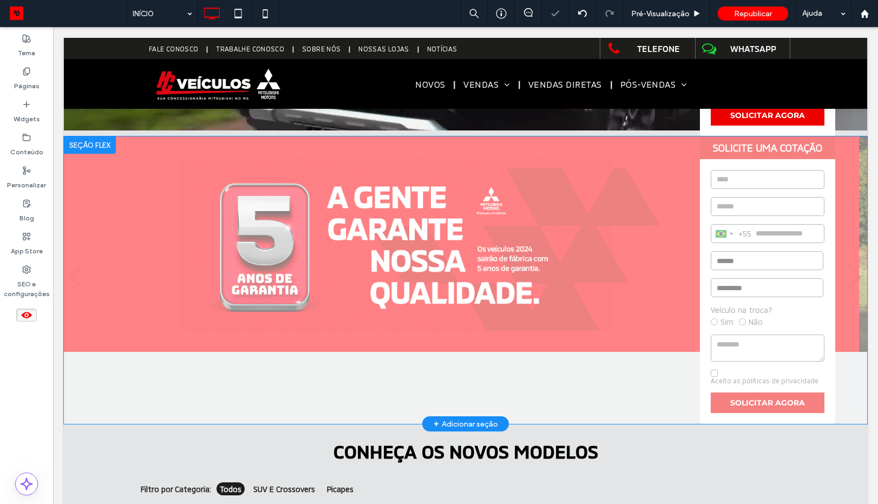
click at [70, 140] on div at bounding box center [90, 144] width 52 height 17
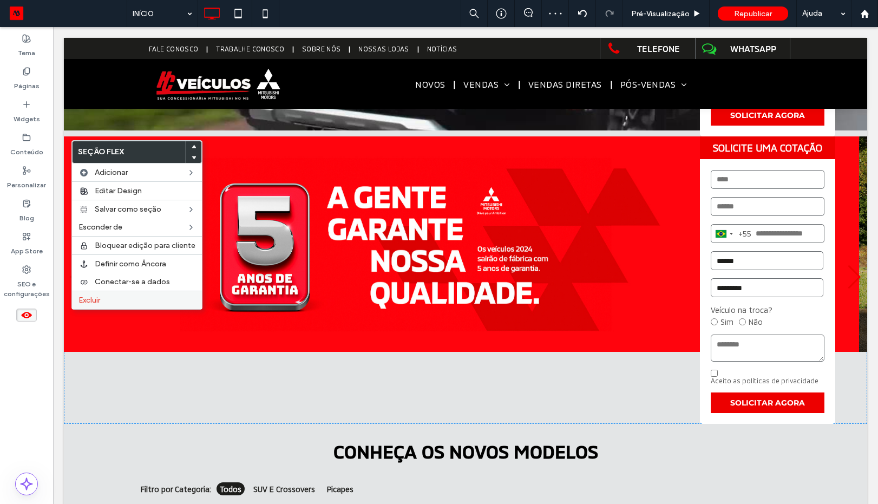
click at [137, 303] on label "Excluir" at bounding box center [136, 300] width 117 height 9
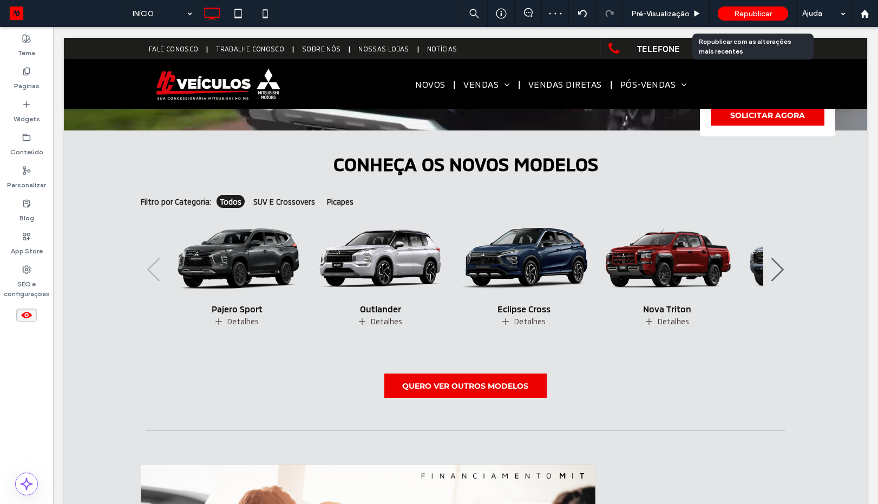
click at [749, 19] on div "Republicar" at bounding box center [753, 13] width 70 height 14
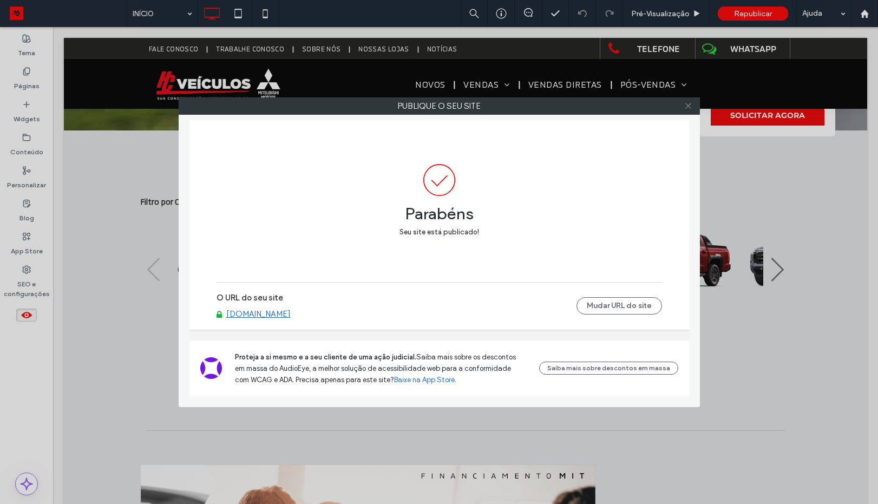
click at [685, 110] on span at bounding box center [688, 106] width 8 height 16
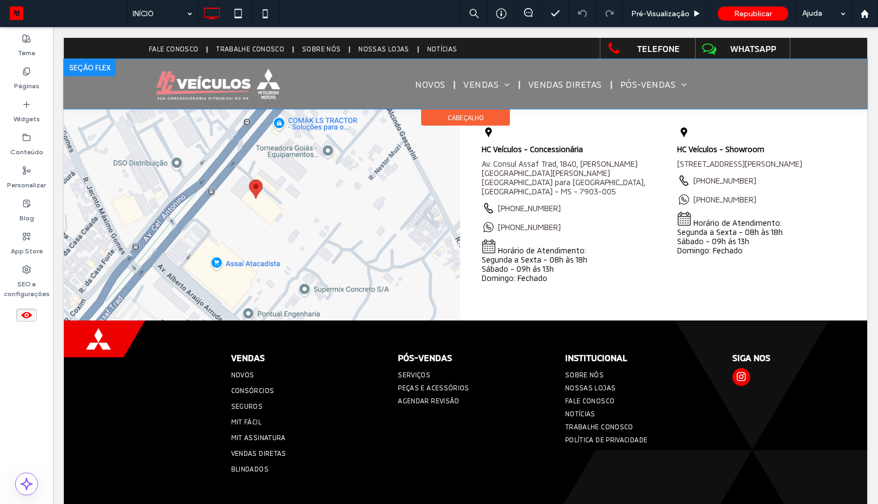
scroll to position [2283, 0]
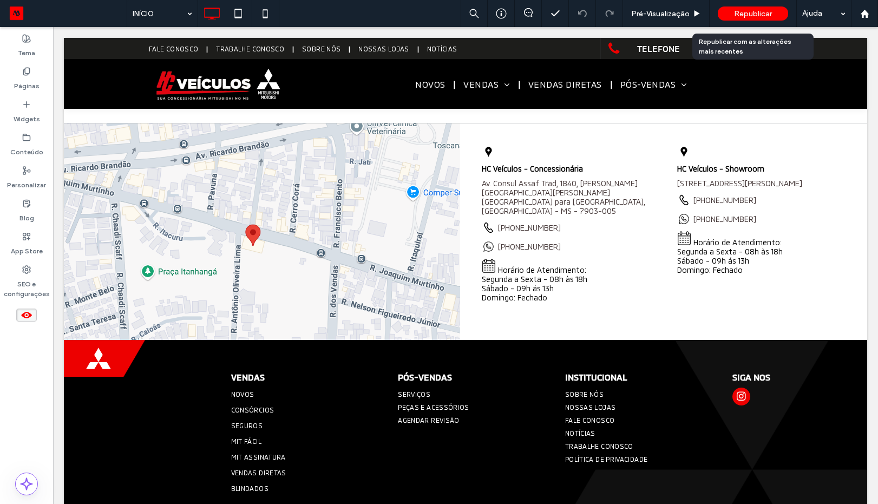
click at [741, 18] on span "Republicar" at bounding box center [753, 13] width 38 height 9
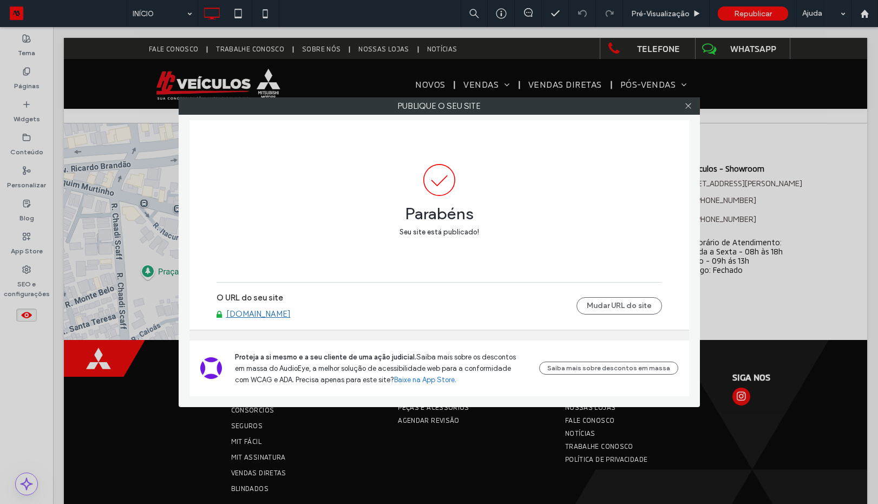
drag, startPoint x: 692, startPoint y: 106, endPoint x: 670, endPoint y: 112, distance: 22.6
click at [691, 104] on icon at bounding box center [688, 106] width 8 height 8
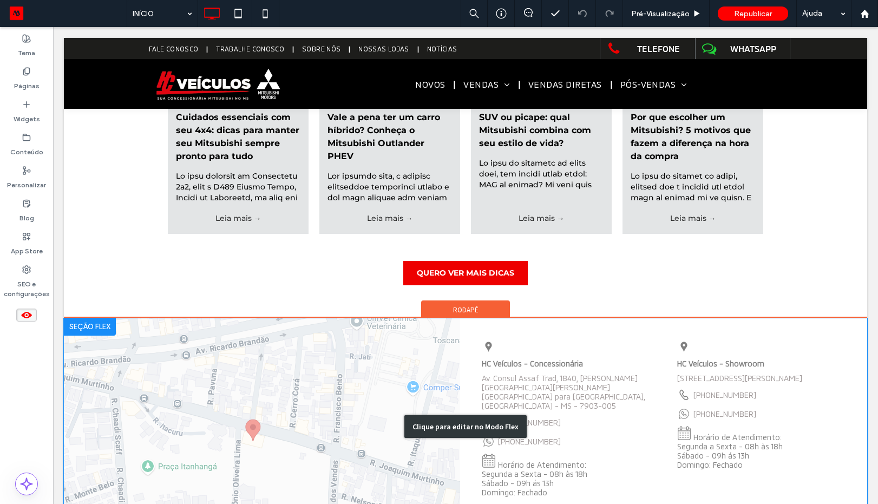
scroll to position [2348, 0]
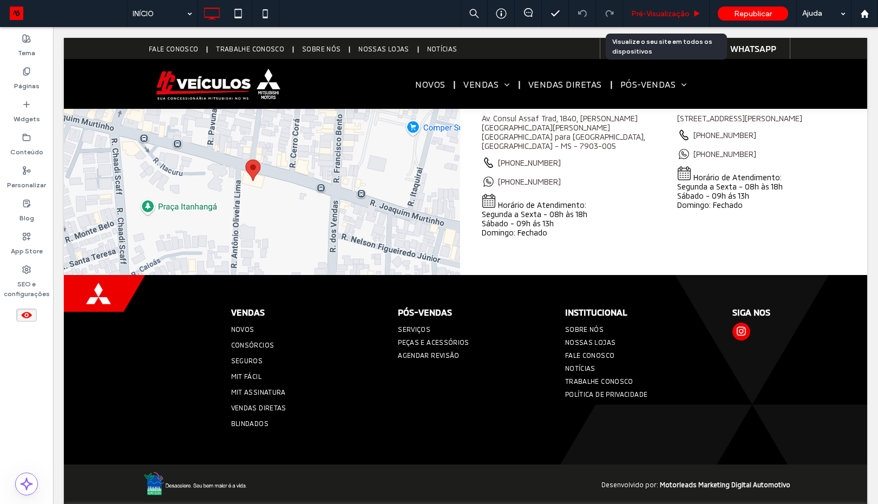
click at [664, 18] on span "Pré-Visualizaçāo" at bounding box center [660, 13] width 58 height 9
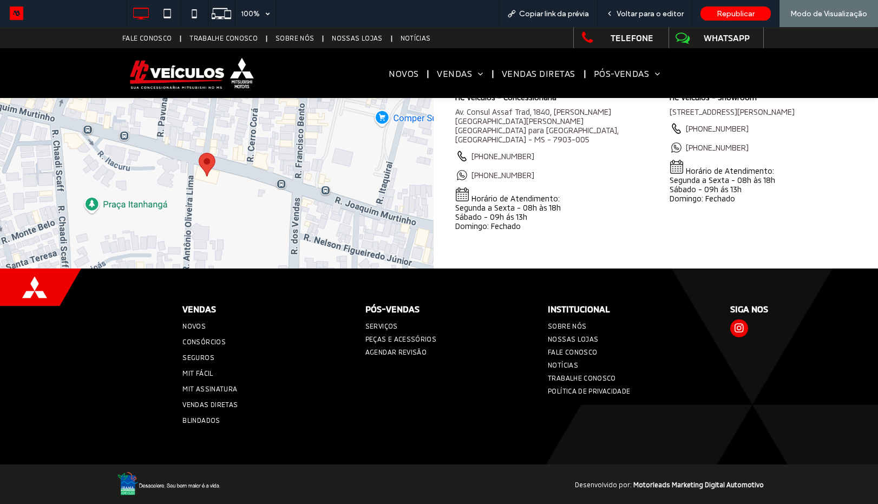
scroll to position [2093, 0]
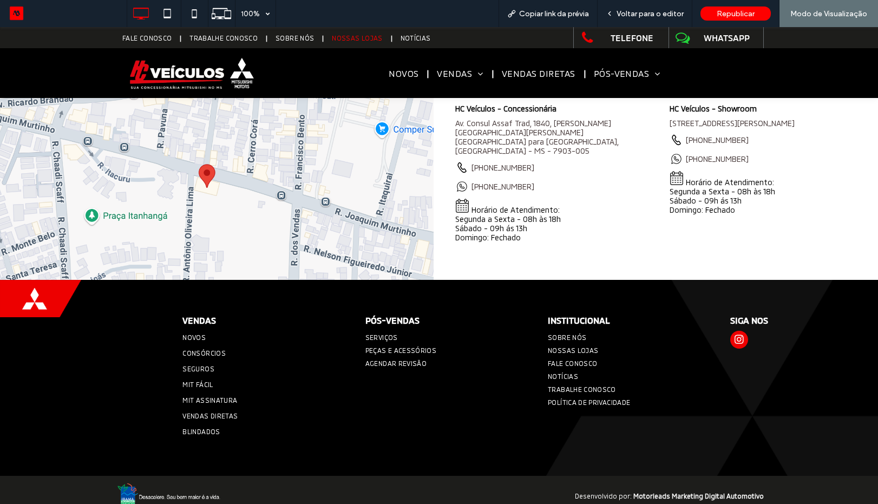
click at [352, 38] on span "NOSSAS LOJAS" at bounding box center [357, 38] width 50 height 8
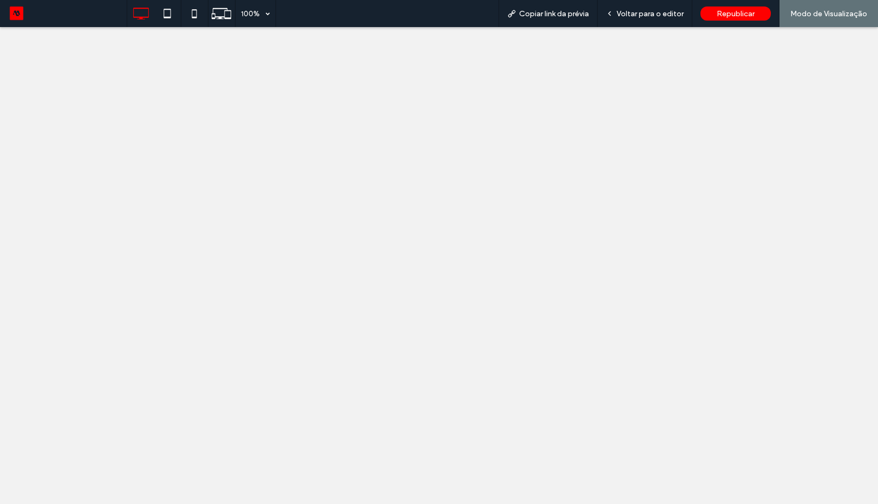
click at [644, 17] on span "Voltar para o editor" at bounding box center [650, 13] width 67 height 9
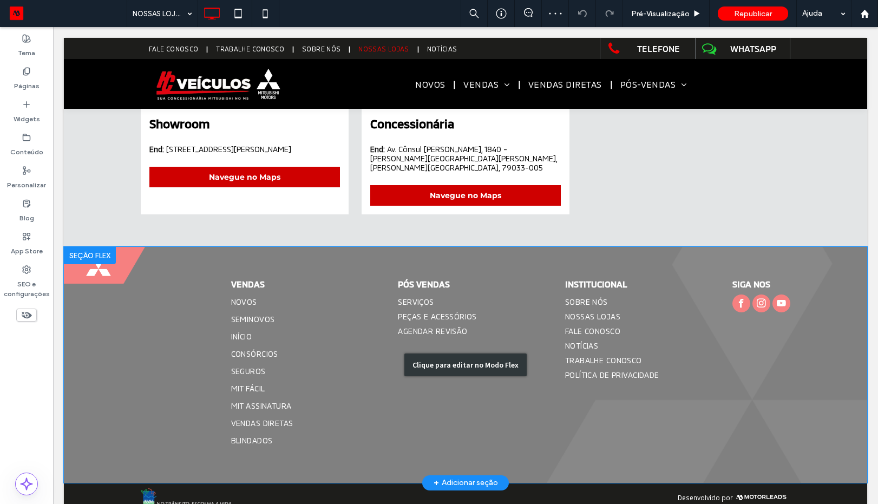
scroll to position [197, 0]
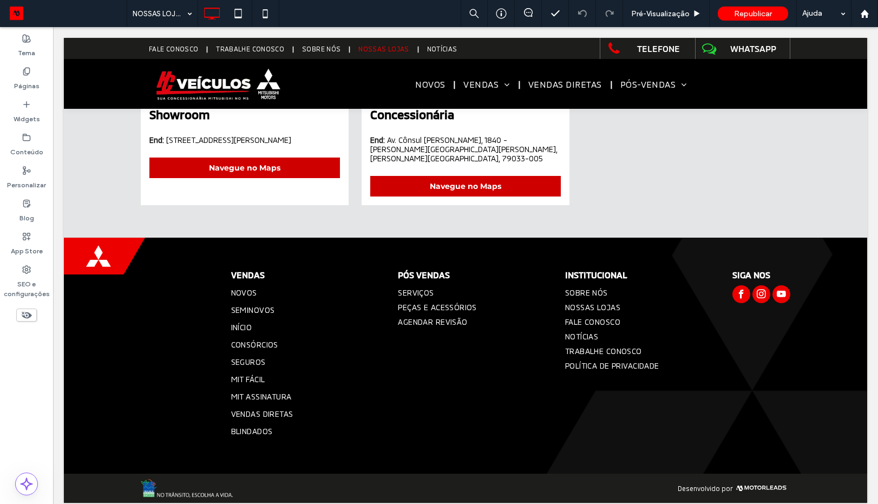
click at [26, 313] on icon at bounding box center [27, 315] width 12 height 12
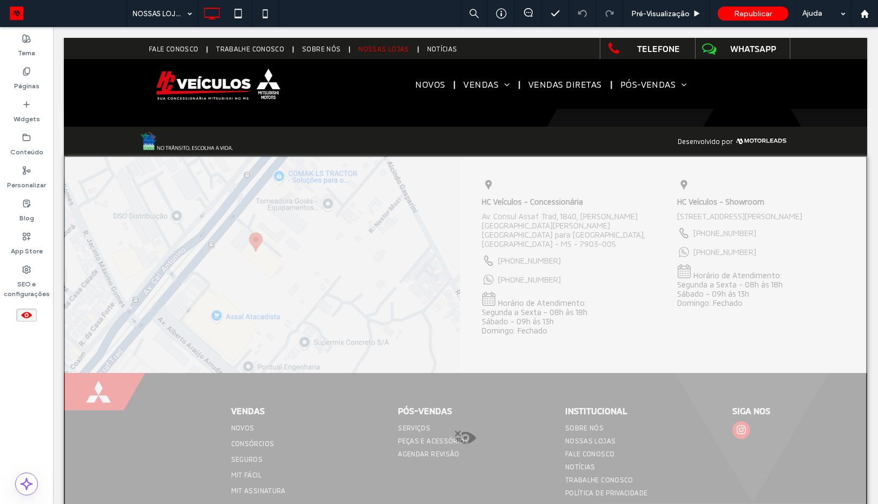
scroll to position [457, 0]
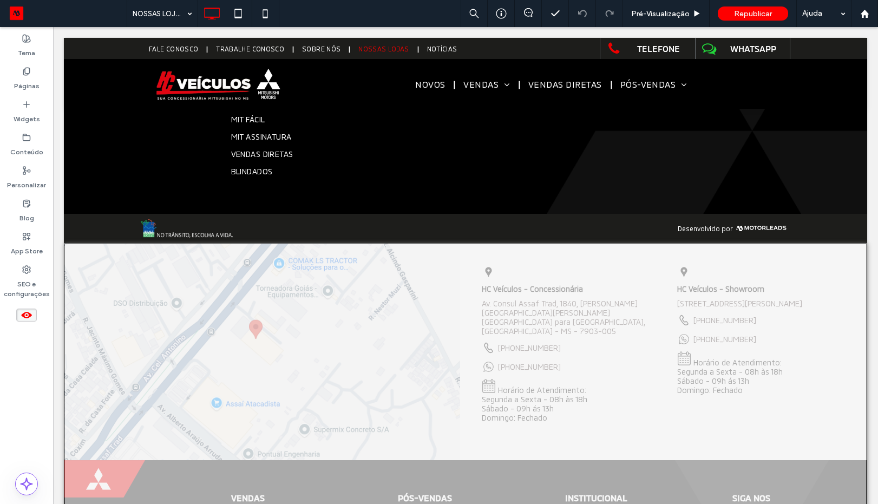
click at [514, 348] on button "Sim" at bounding box center [513, 348] width 34 height 14
click at [514, 244] on div "Desenvolvido por Seção Clique para editar no Modo Flex" at bounding box center [465, 229] width 803 height 30
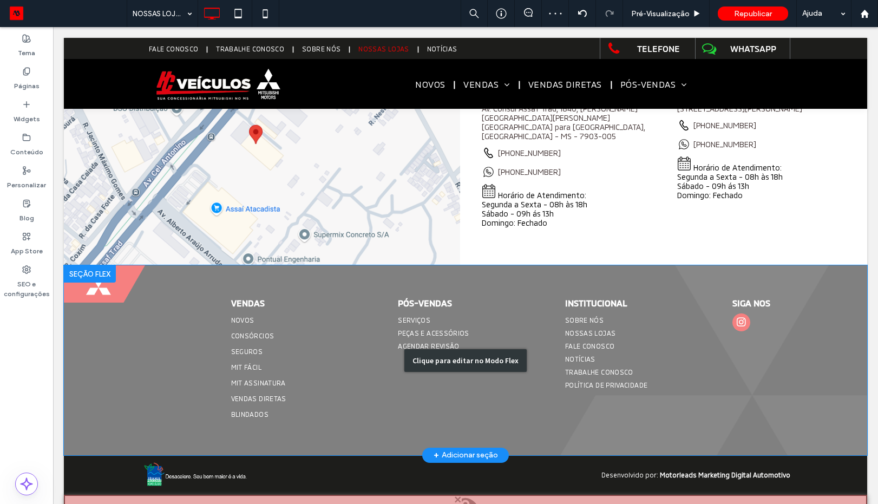
click at [428, 349] on div "Clique para editar no Modo Flex" at bounding box center [465, 360] width 122 height 23
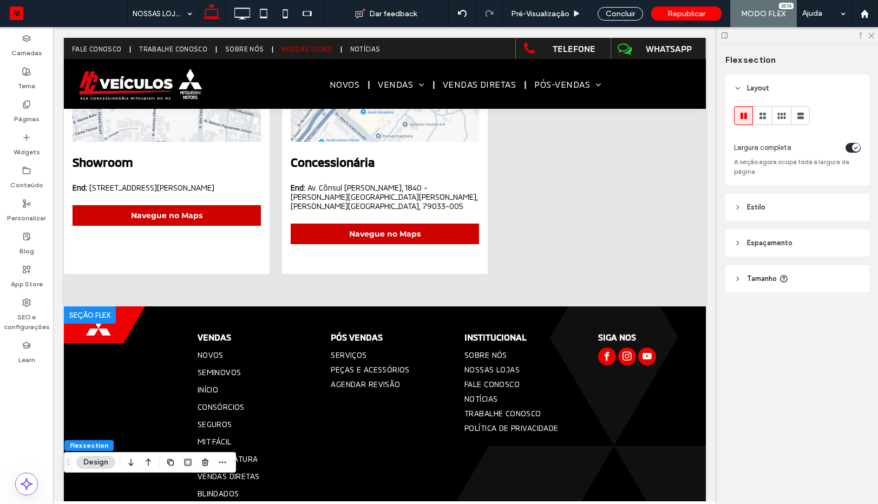
click at [90, 321] on div at bounding box center [90, 314] width 52 height 17
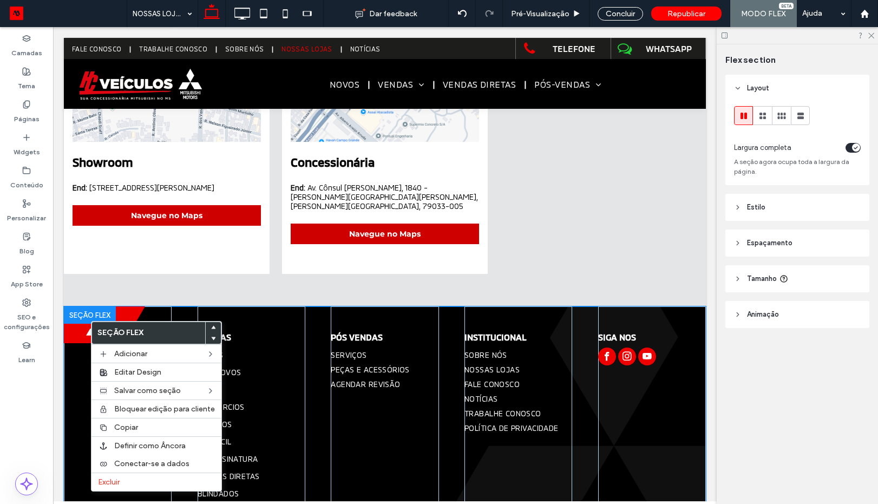
scroll to position [177, 0]
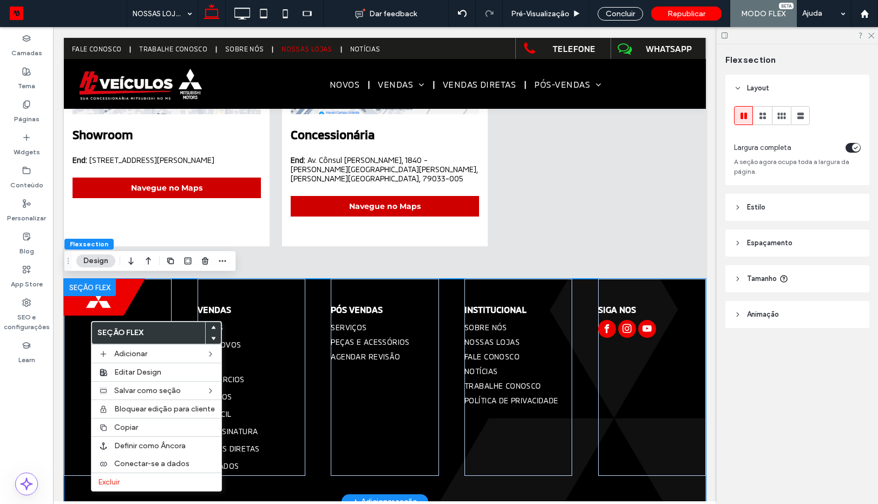
click at [104, 287] on div at bounding box center [90, 287] width 52 height 17
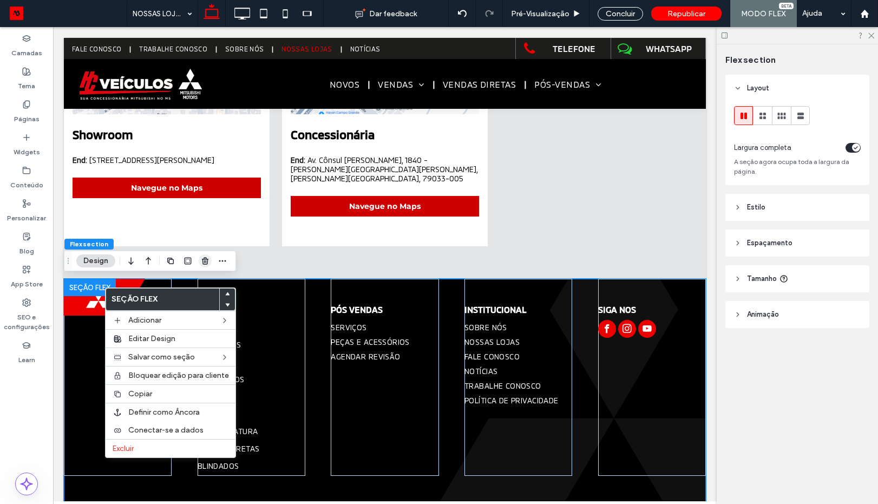
click at [205, 264] on icon "button" at bounding box center [205, 261] width 9 height 9
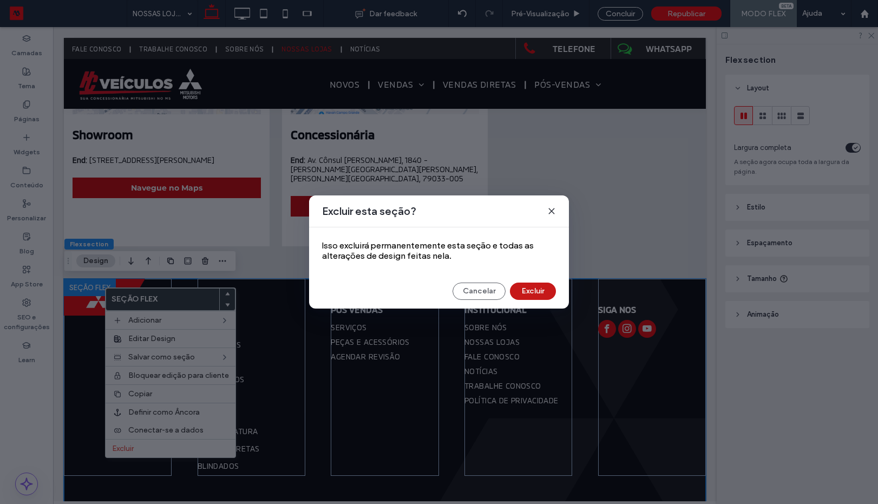
click at [543, 291] on button "Excluir" at bounding box center [533, 291] width 46 height 17
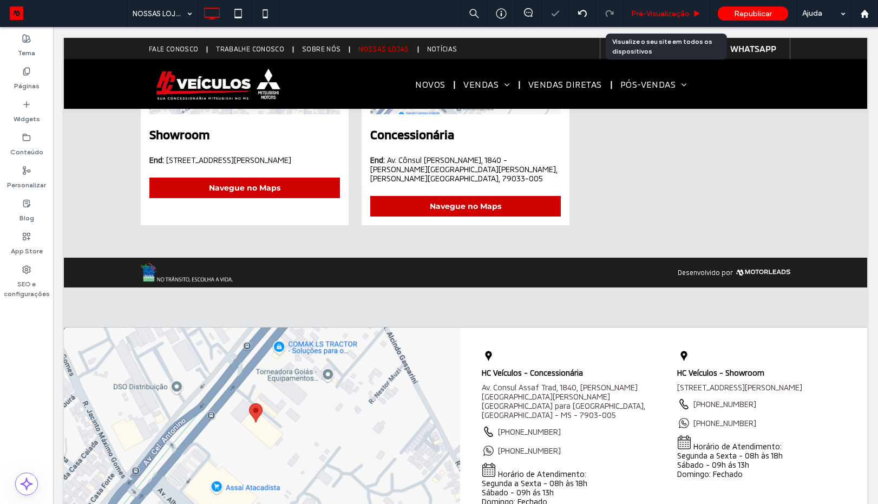
click at [670, 15] on span "Pré-Visualizaçāo" at bounding box center [660, 13] width 58 height 9
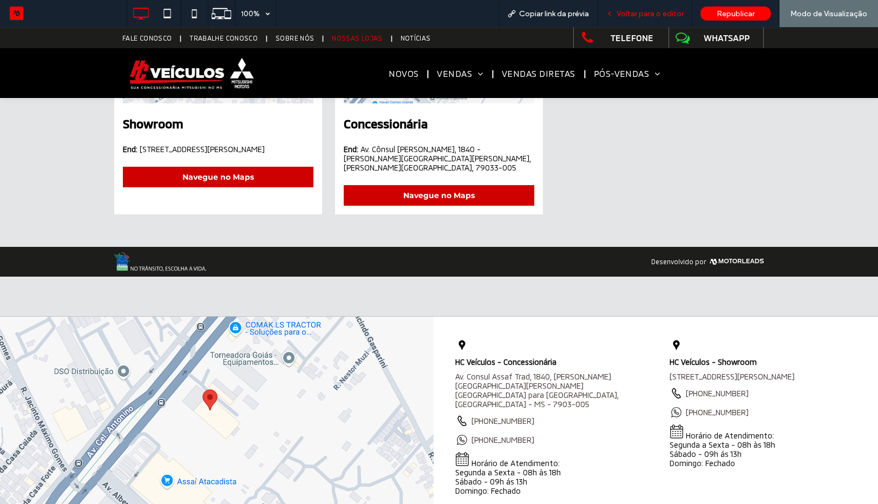
drag, startPoint x: 644, startPoint y: 12, endPoint x: 529, endPoint y: 244, distance: 258.5
click at [644, 12] on span "Voltar para o editor" at bounding box center [650, 13] width 67 height 9
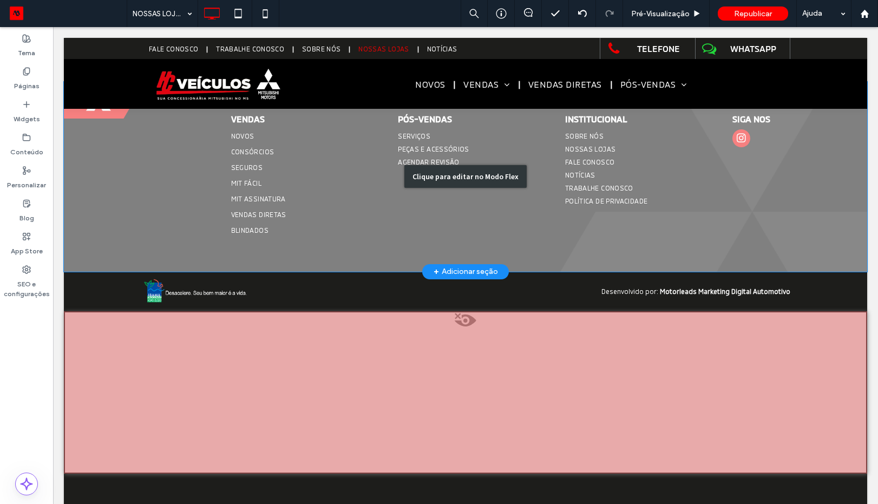
scroll to position [619, 0]
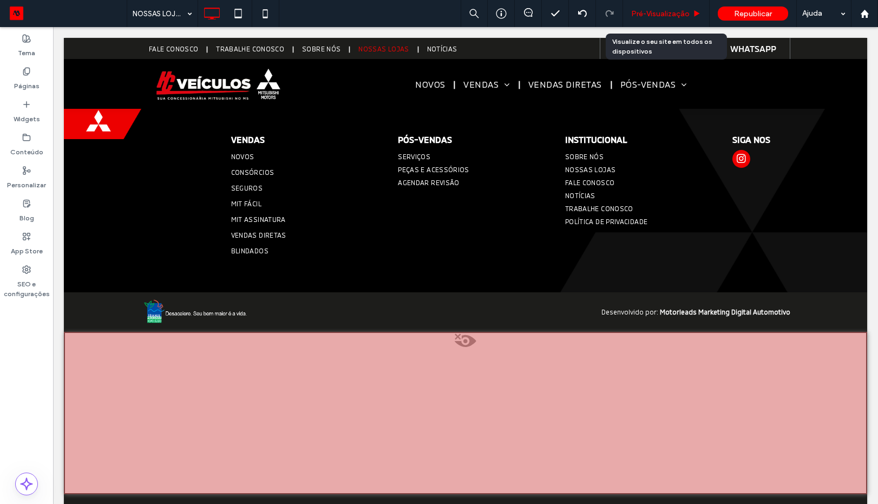
click at [651, 19] on div "Pré-Visualizaçāo" at bounding box center [666, 13] width 87 height 27
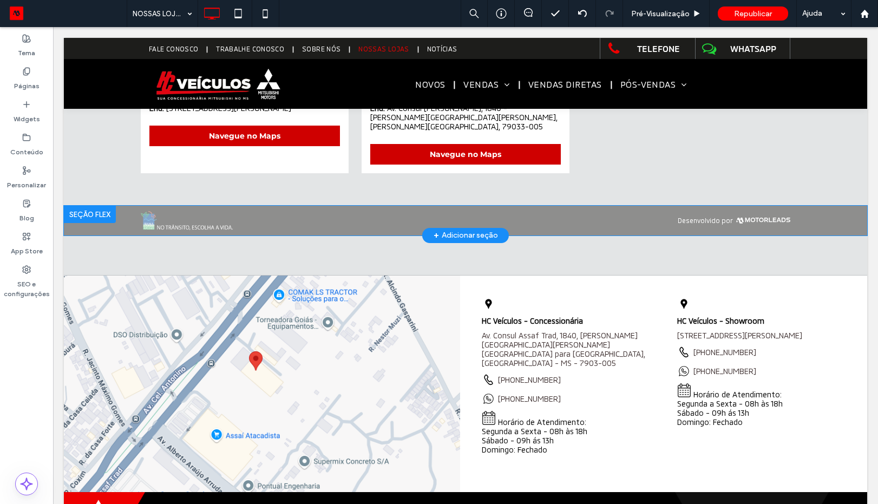
scroll to position [99, 0]
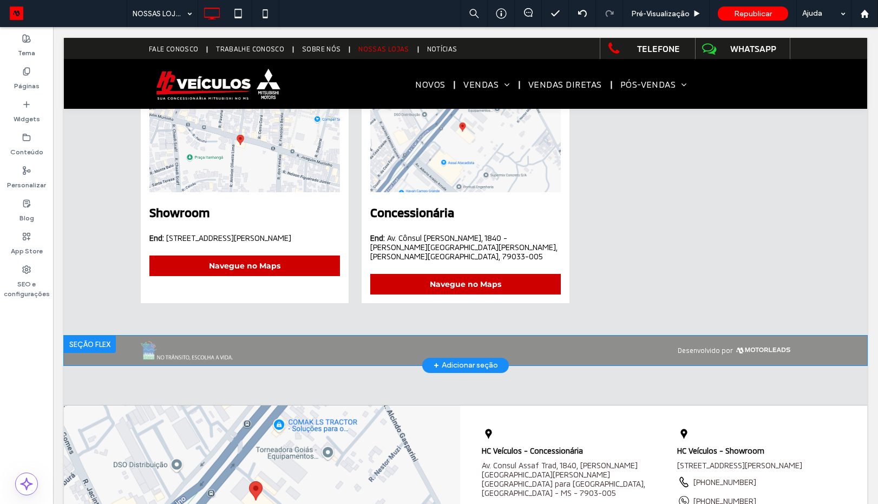
click at [97, 337] on div at bounding box center [90, 344] width 52 height 17
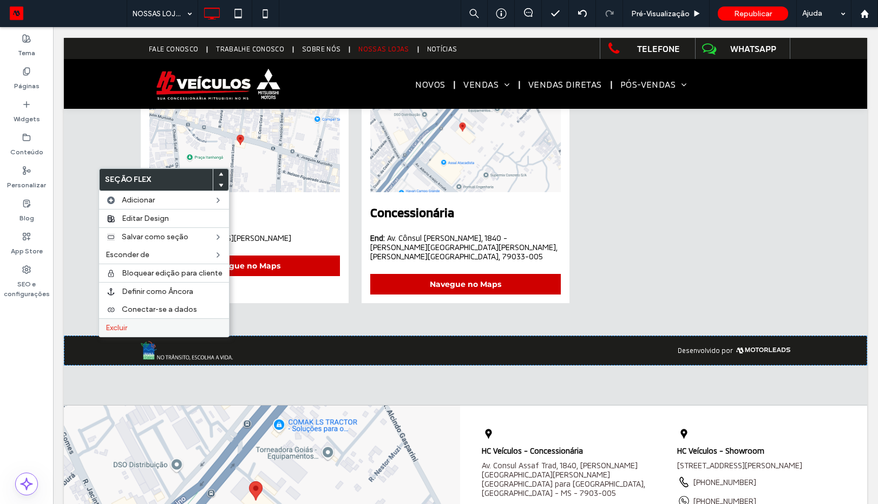
click at [134, 323] on label "Excluir" at bounding box center [164, 327] width 117 height 9
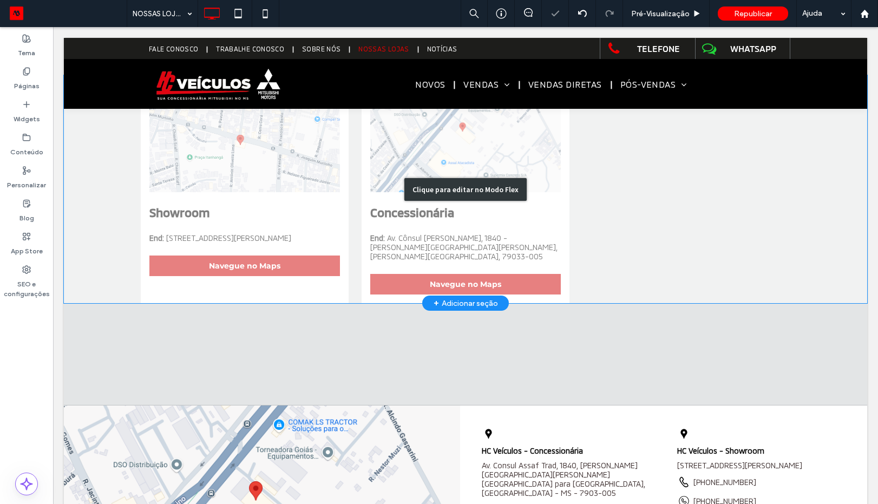
click at [101, 271] on div "Clique para editar no Modo Flex" at bounding box center [465, 189] width 803 height 228
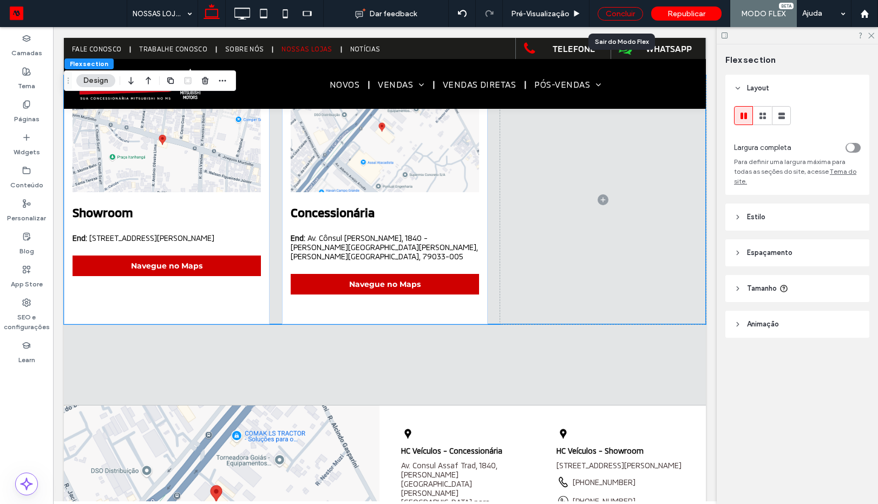
drag, startPoint x: 630, startPoint y: 10, endPoint x: 539, endPoint y: 297, distance: 301.0
click at [630, 10] on div "Concluir" at bounding box center [620, 14] width 45 height 14
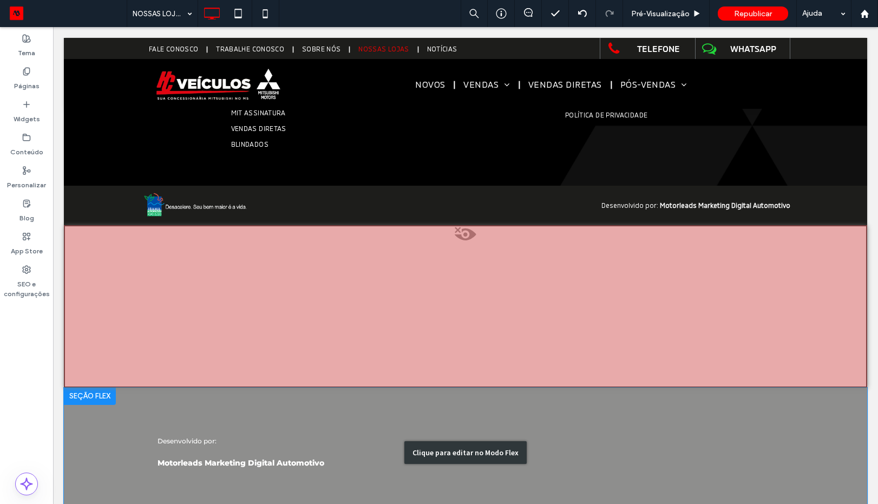
scroll to position [749, 0]
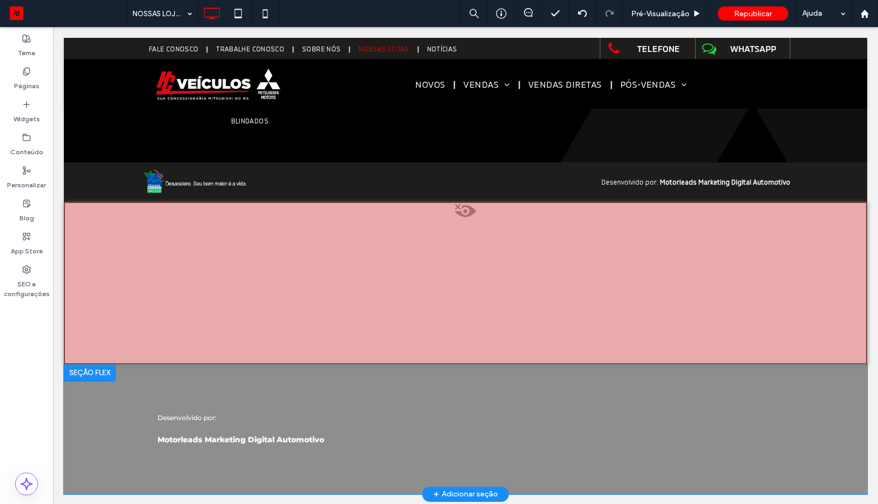
click at [82, 373] on div at bounding box center [90, 372] width 52 height 17
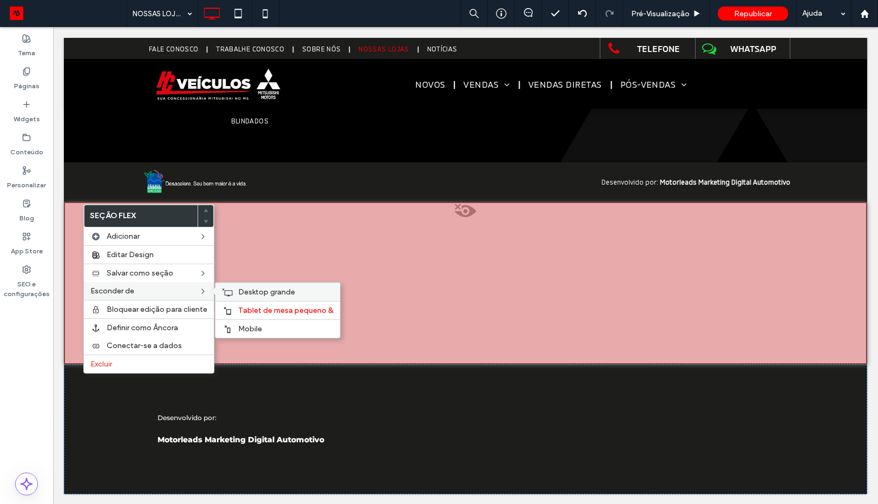
click at [251, 293] on span "Desktop grande" at bounding box center [266, 291] width 57 height 9
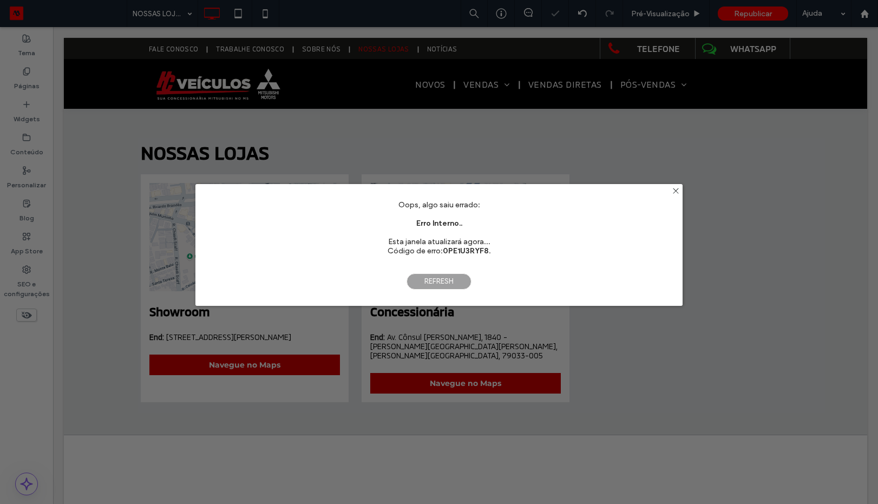
scroll to position [0, 0]
click at [432, 285] on span "Refresh" at bounding box center [439, 281] width 65 height 16
click at [432, 285] on div "Clique para editar no Modo Flex" at bounding box center [465, 288] width 122 height 23
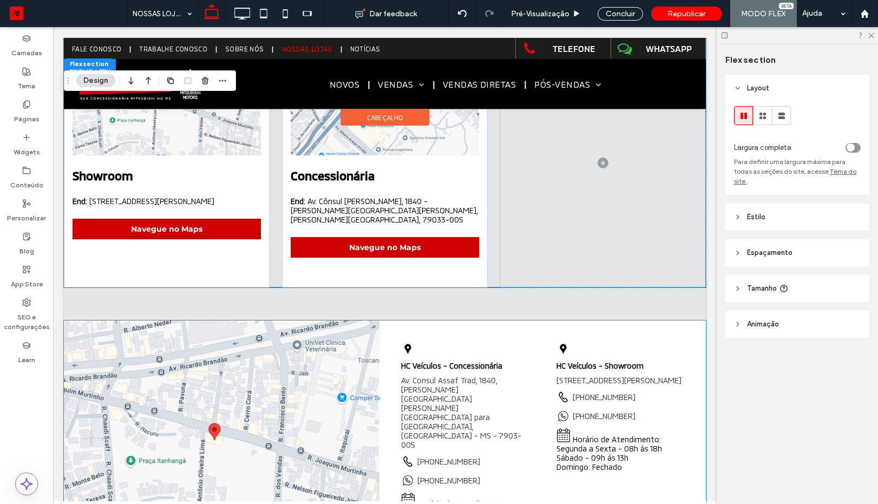
scroll to position [135, 0]
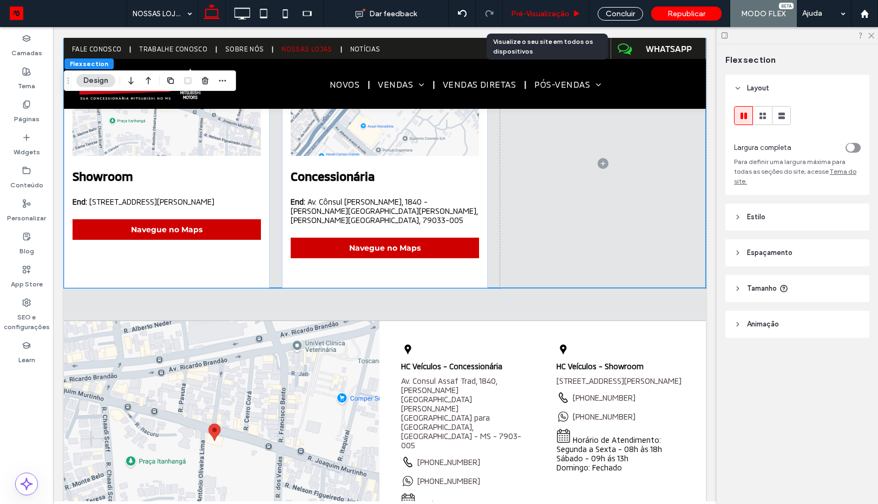
click at [551, 13] on span "Pré-Visualizaçāo" at bounding box center [540, 13] width 58 height 9
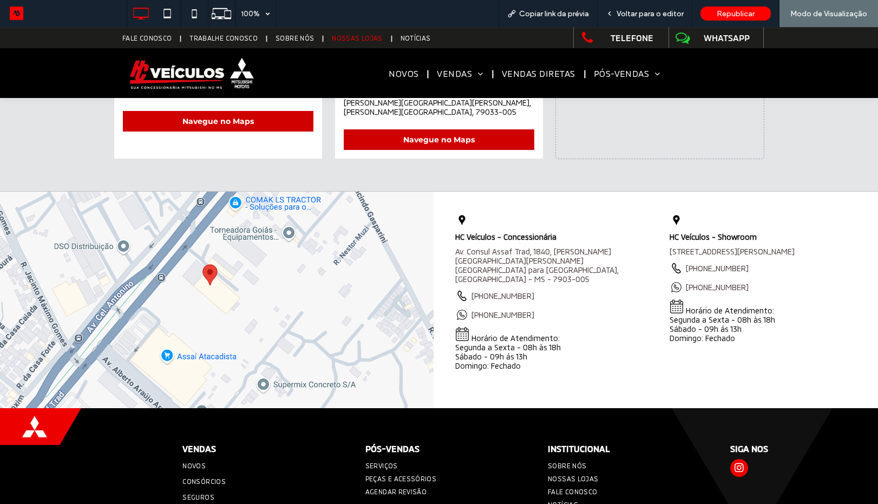
scroll to position [362, 0]
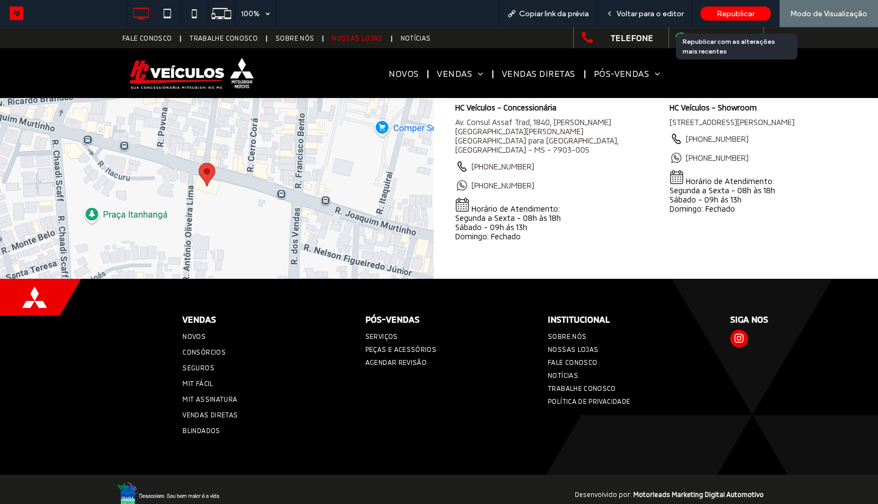
click at [757, 18] on div "Republicar" at bounding box center [735, 13] width 70 height 14
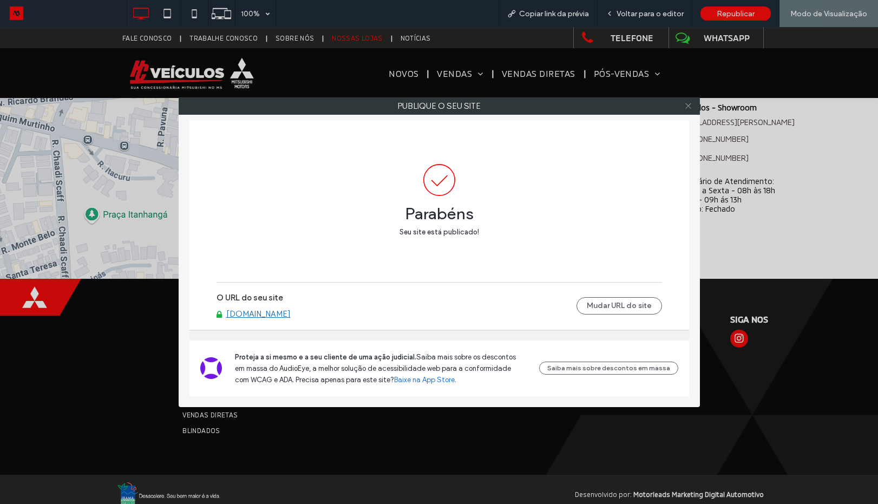
click at [687, 104] on icon at bounding box center [688, 106] width 8 height 8
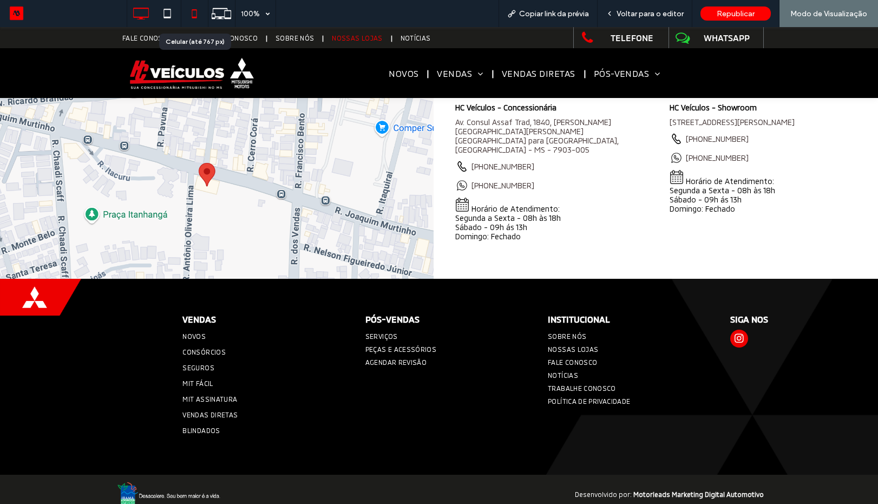
click at [192, 7] on icon at bounding box center [195, 14] width 22 height 22
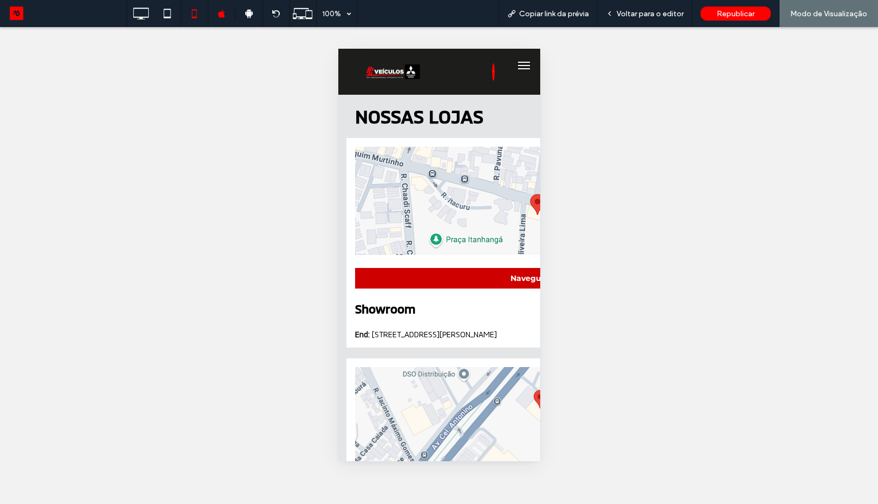
click at [643, 12] on span "Voltar para o editor" at bounding box center [650, 13] width 67 height 9
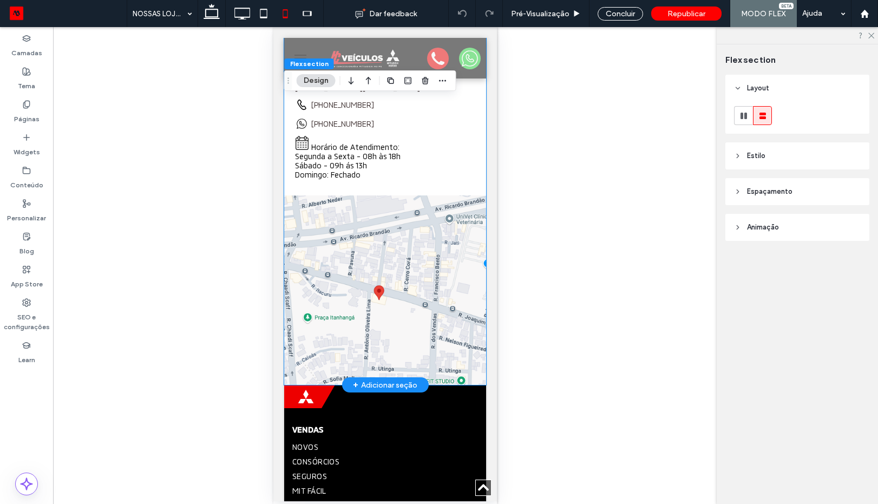
scroll to position [650, 0]
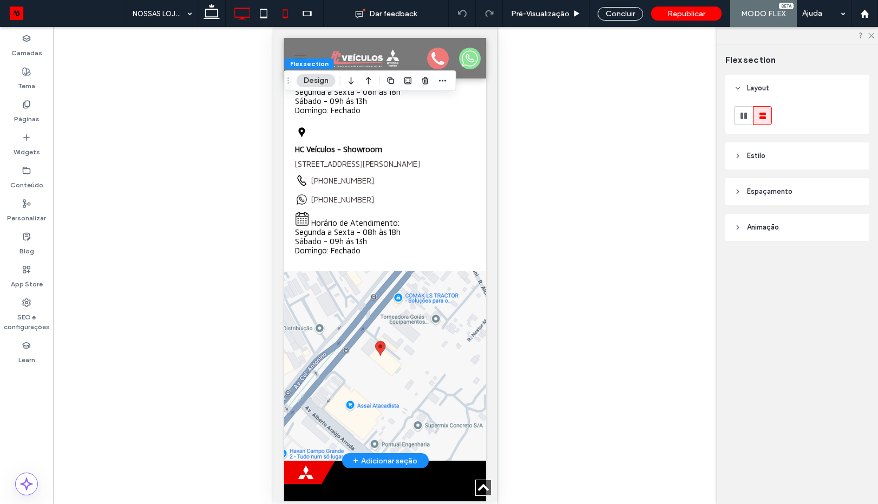
click at [248, 16] on icon at bounding box center [242, 14] width 22 height 22
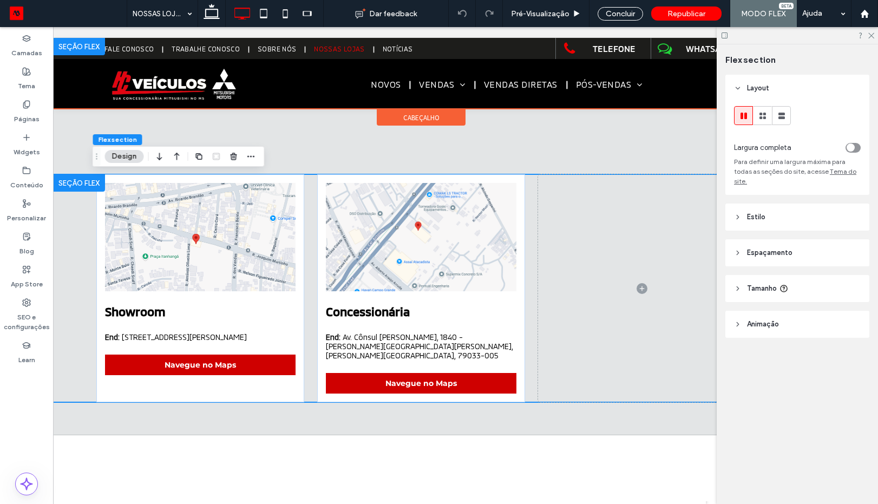
scroll to position [0, 0]
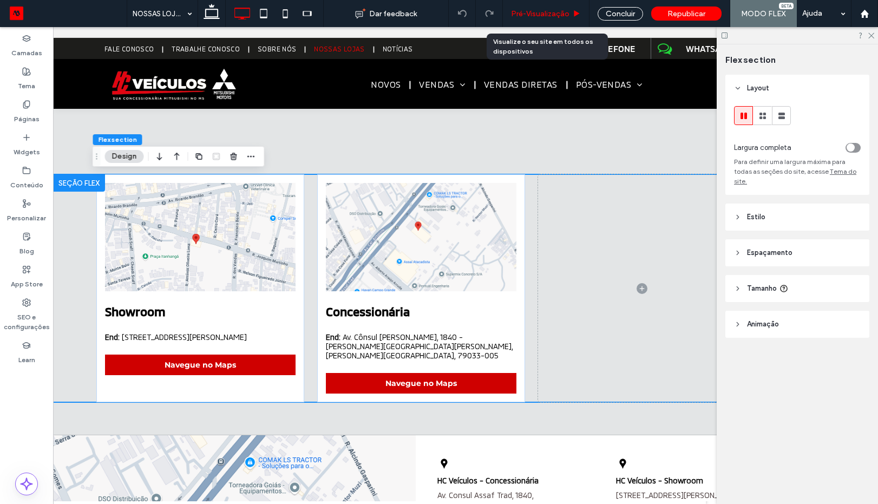
click at [551, 11] on span "Pré-Visualizaçāo" at bounding box center [540, 13] width 58 height 9
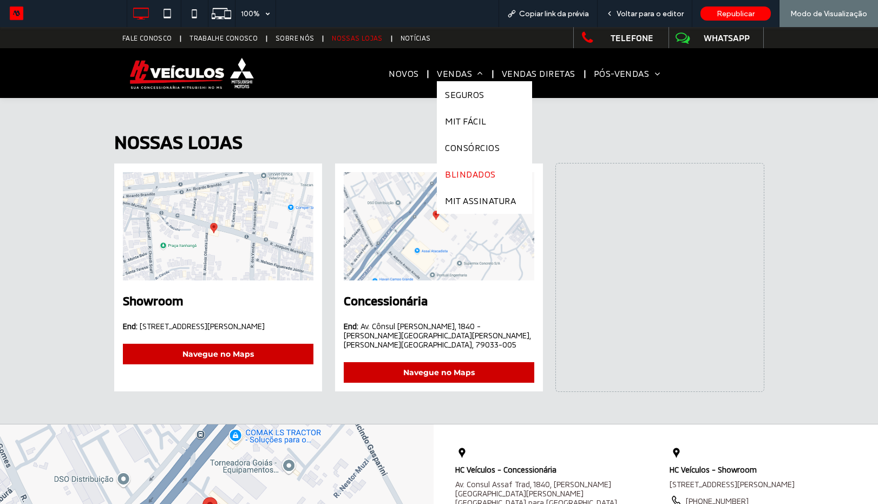
click at [469, 174] on span "BLINDADOS" at bounding box center [470, 174] width 50 height 10
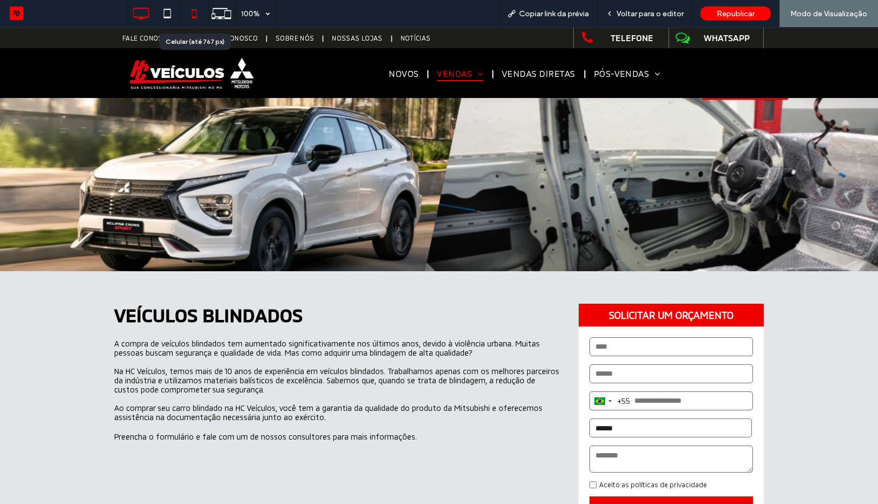
click at [193, 15] on icon at bounding box center [195, 14] width 22 height 22
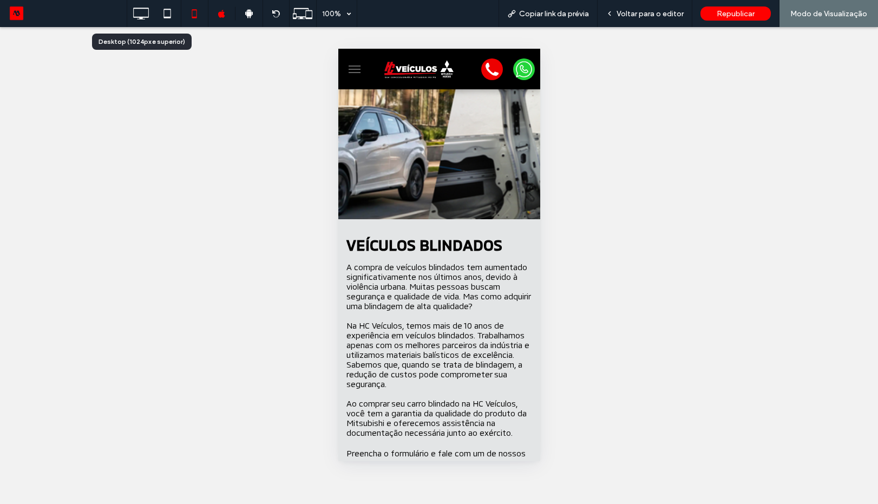
click at [147, 15] on icon at bounding box center [141, 14] width 22 height 22
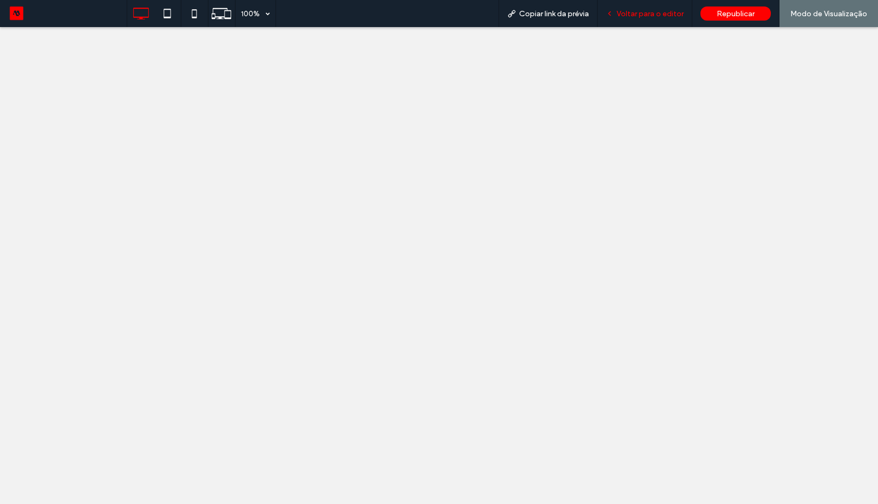
click at [648, 9] on span "Voltar para o editor" at bounding box center [650, 13] width 67 height 9
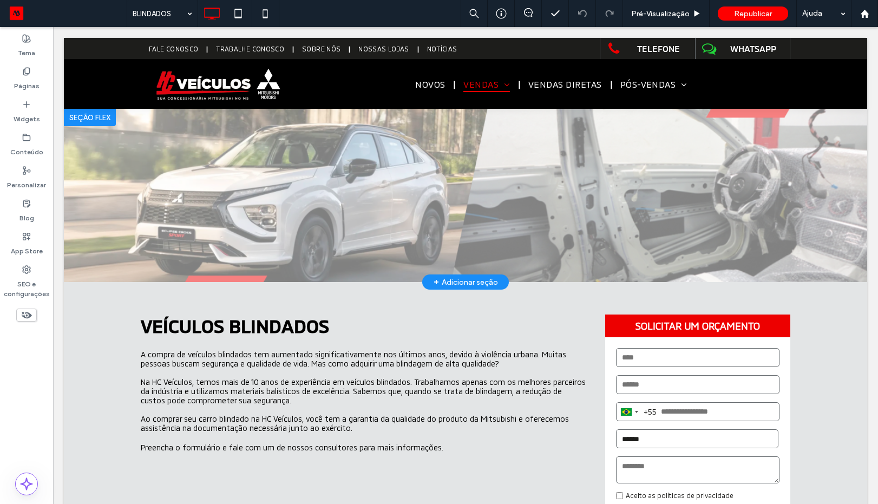
click at [93, 120] on div at bounding box center [90, 117] width 52 height 17
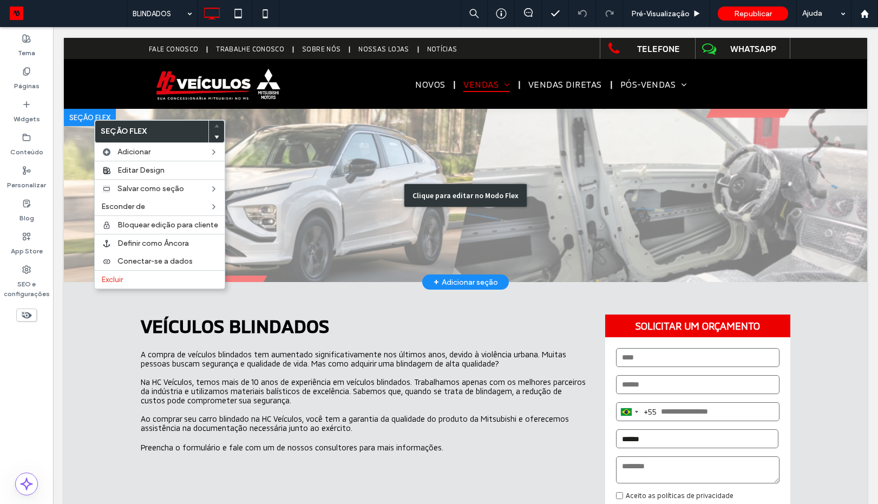
click at [293, 158] on div "Clique para editar no Modo Flex" at bounding box center [465, 195] width 803 height 173
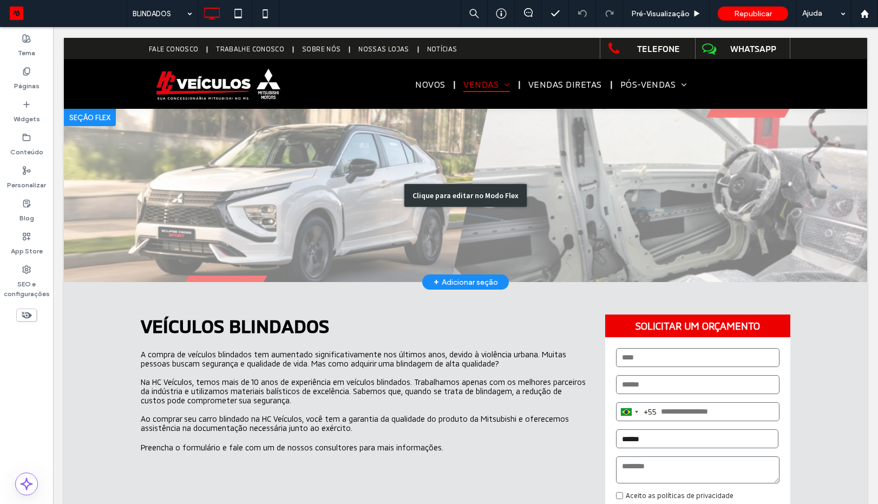
click at [293, 158] on div "Clique para editar no Modo Flex" at bounding box center [465, 195] width 803 height 173
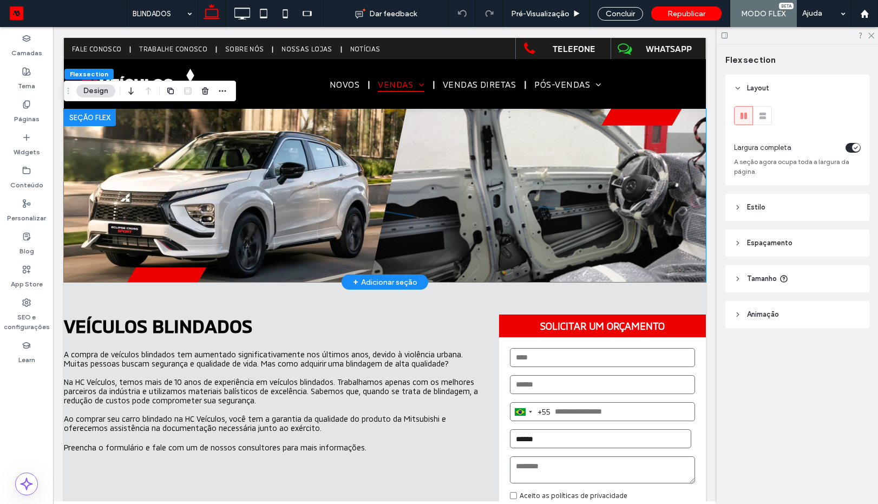
click at [112, 119] on div at bounding box center [90, 117] width 52 height 17
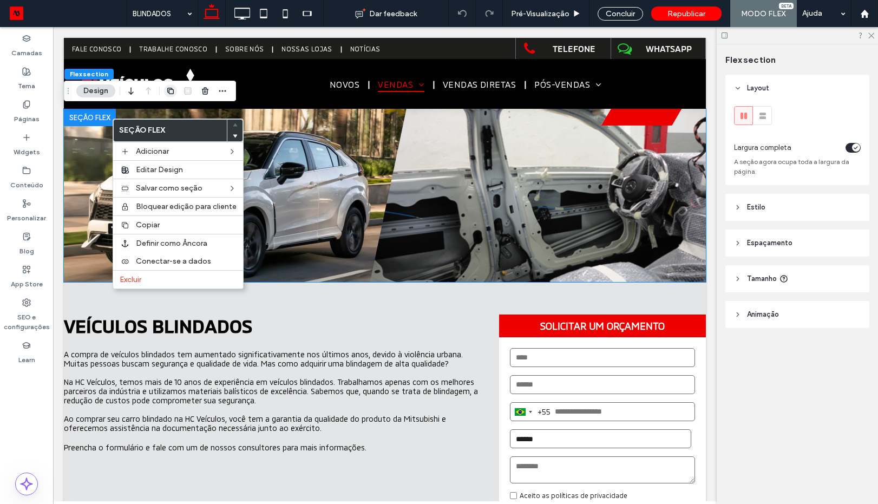
click at [173, 87] on icon "button" at bounding box center [170, 91] width 9 height 9
click at [0, 0] on div at bounding box center [0, 0] width 0 height 0
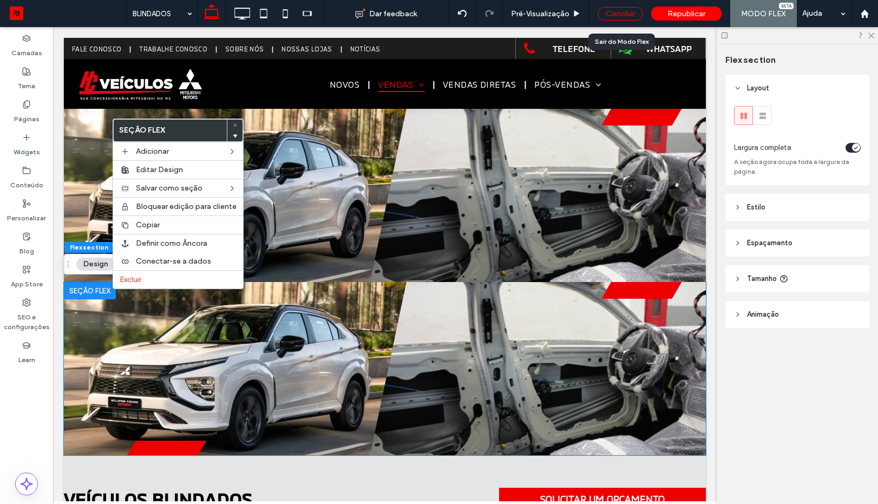
click at [628, 10] on div "Concluir" at bounding box center [620, 14] width 45 height 14
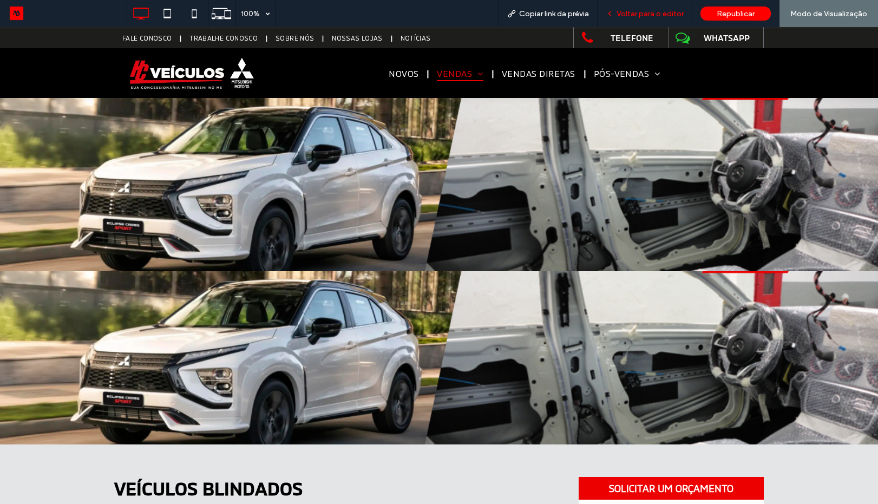
drag, startPoint x: 670, startPoint y: 15, endPoint x: 206, endPoint y: 37, distance: 465.0
click at [670, 15] on span "Voltar para o editor" at bounding box center [650, 13] width 67 height 9
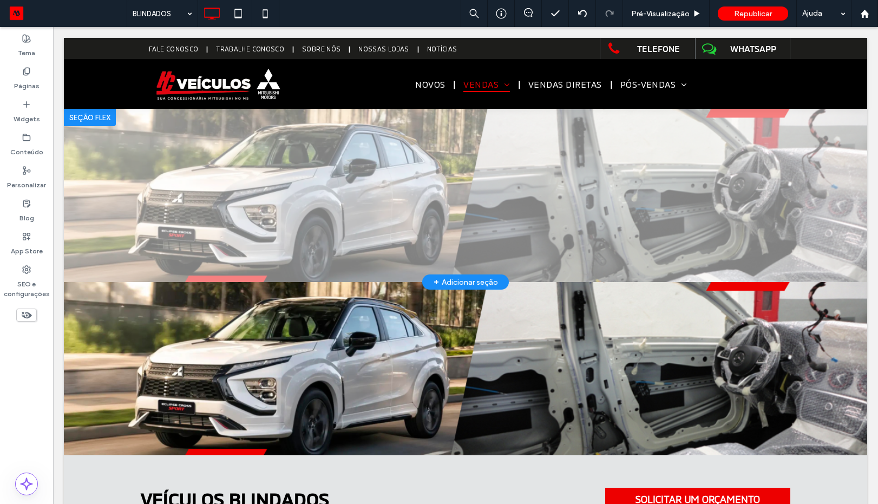
click at [77, 119] on div at bounding box center [90, 117] width 52 height 17
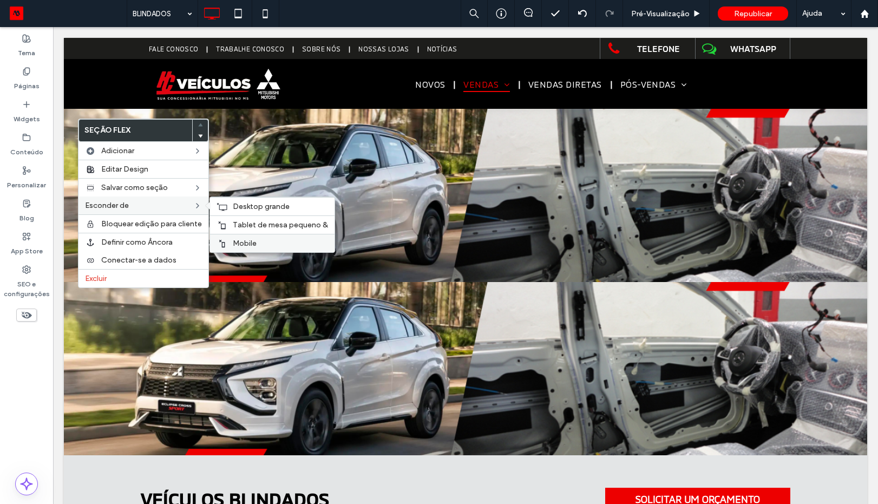
click at [238, 245] on span "Mobile" at bounding box center [245, 243] width 24 height 9
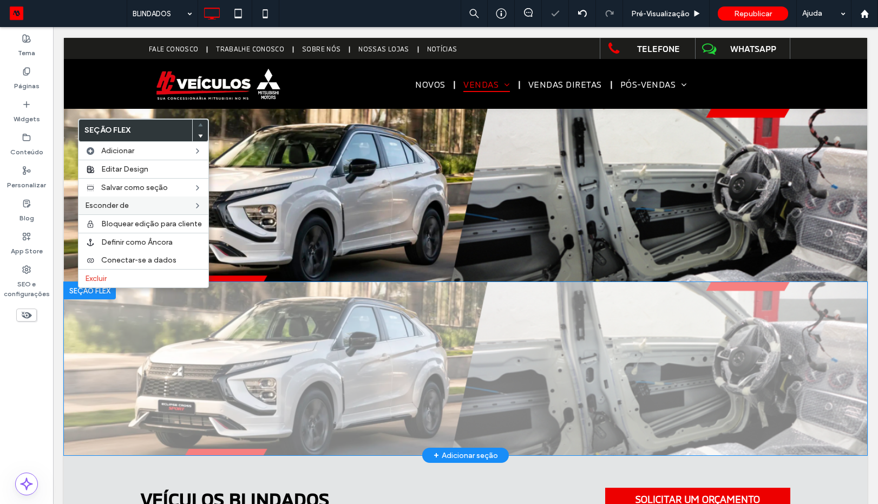
click at [70, 290] on div at bounding box center [90, 290] width 52 height 17
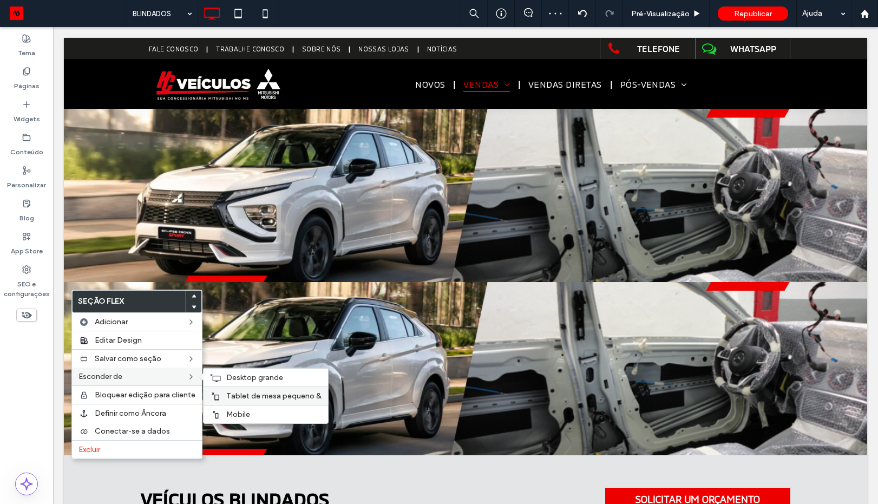
click at [237, 396] on span "Tablet de mesa pequeno &" at bounding box center [273, 395] width 95 height 9
click at [247, 377] on span "Desktop grande" at bounding box center [254, 377] width 57 height 9
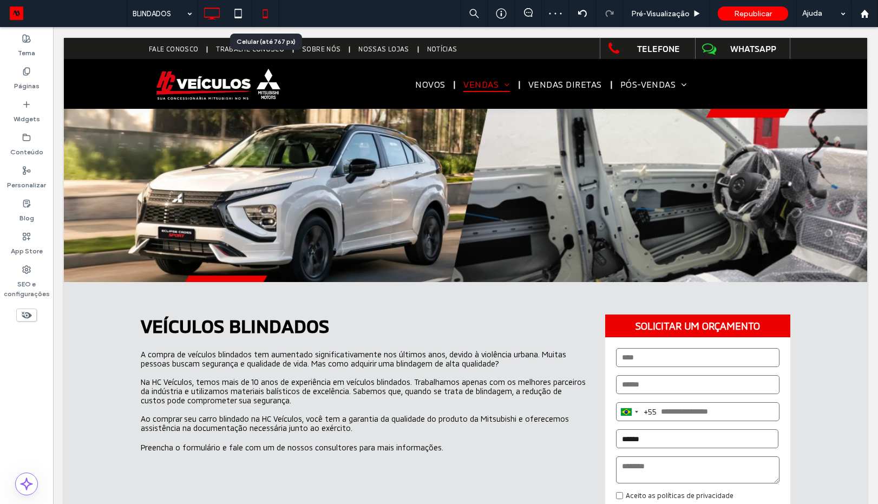
click at [268, 16] on icon at bounding box center [265, 14] width 22 height 22
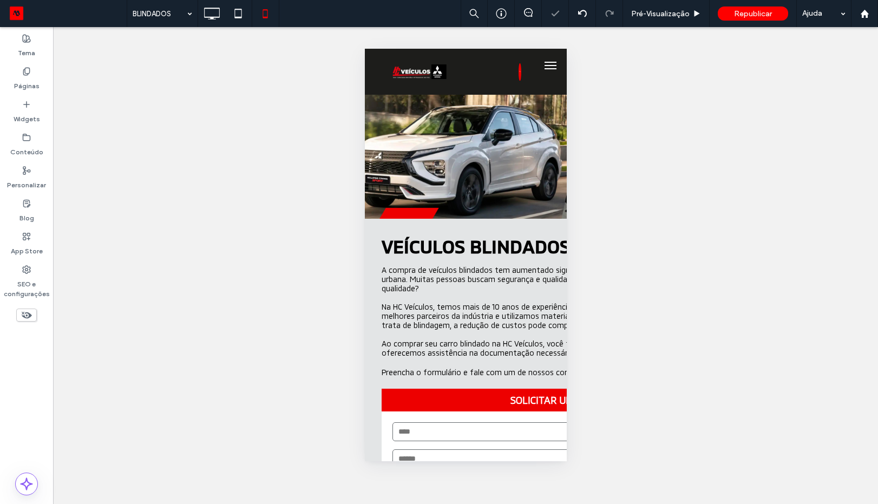
click at [499, 153] on div "Reexibir? Sim Reexibir? Sim Reexibir? Sim Reexibir? Sim Reexibir? Sim Reexibir?…" at bounding box center [465, 265] width 825 height 477
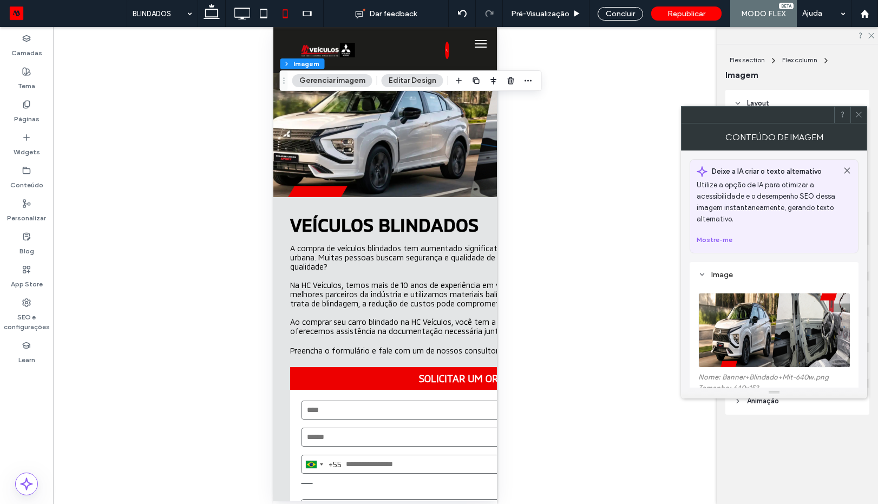
click at [798, 334] on img at bounding box center [774, 330] width 153 height 75
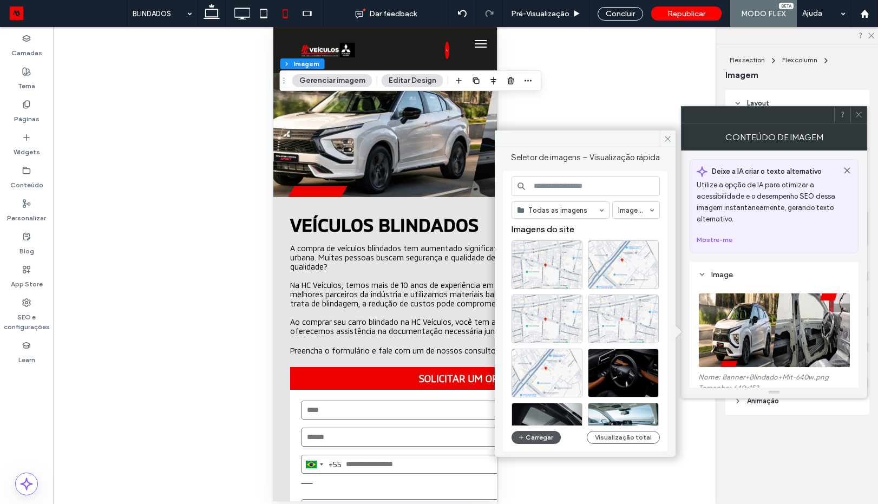
click at [536, 440] on button "Carregar" at bounding box center [536, 437] width 49 height 13
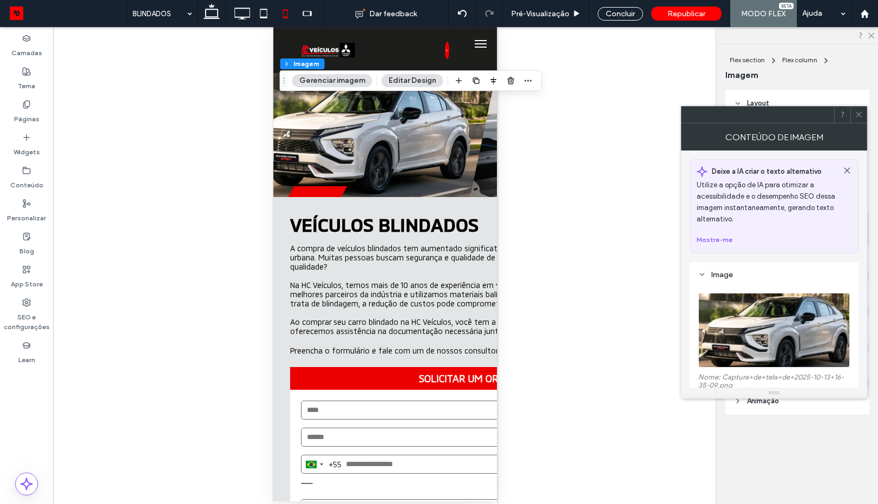
click at [865, 119] on div at bounding box center [858, 115] width 16 height 16
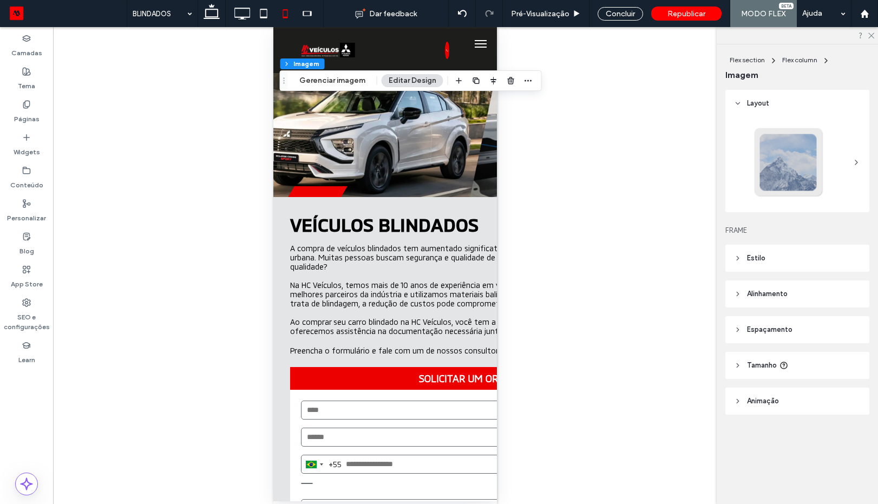
click at [764, 370] on span "Tamanho" at bounding box center [762, 365] width 30 height 11
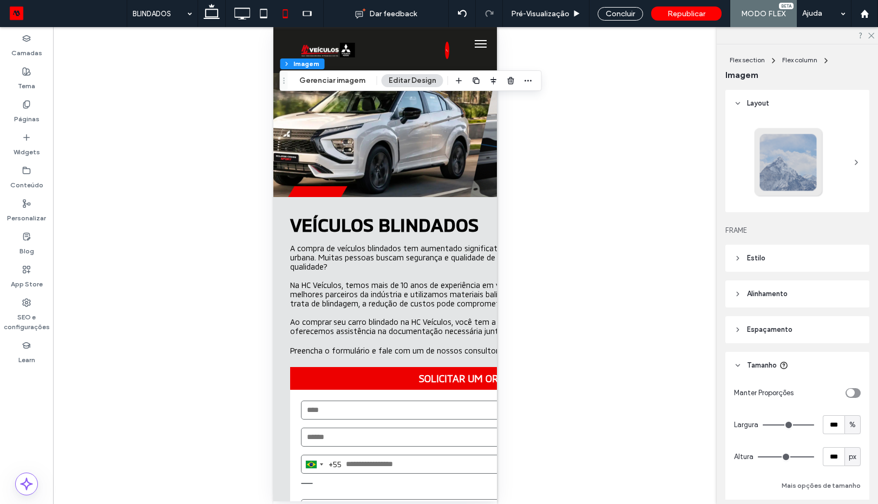
click at [853, 455] on div "px" at bounding box center [852, 456] width 16 height 19
click at [848, 438] on span "A" at bounding box center [847, 438] width 4 height 11
click at [848, 438] on div "Manter Proporções Largura *** % Altura *** px Mais opções de tamanho" at bounding box center [797, 437] width 127 height 109
type input "*"
click at [685, 10] on span "Republicar" at bounding box center [686, 13] width 38 height 9
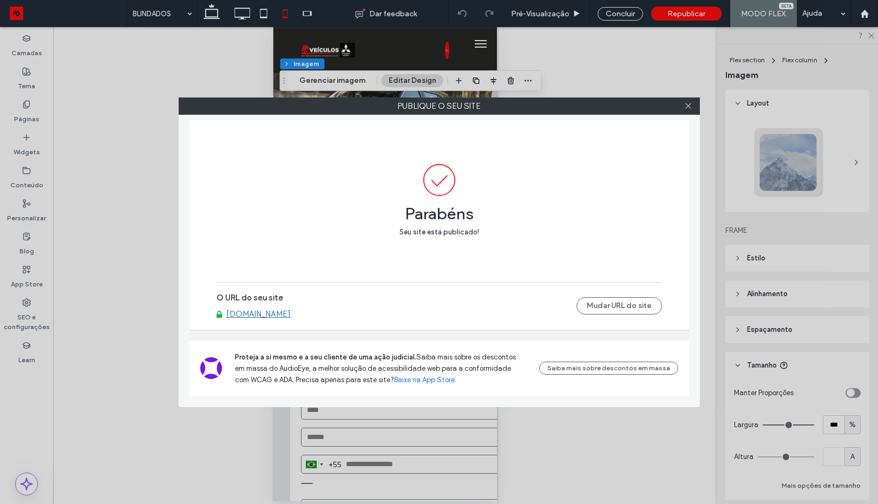
click at [683, 109] on div at bounding box center [688, 106] width 16 height 16
click at [689, 102] on icon at bounding box center [688, 106] width 8 height 8
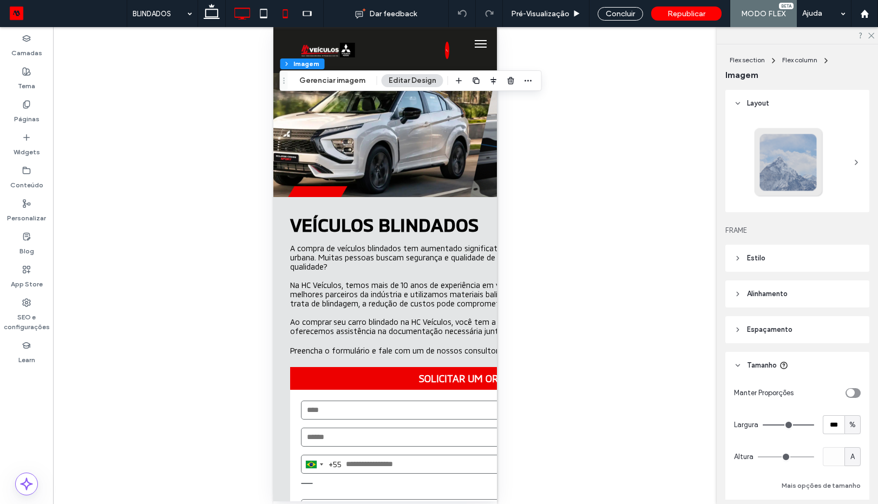
click at [241, 16] on icon at bounding box center [242, 14] width 22 height 22
type input "***"
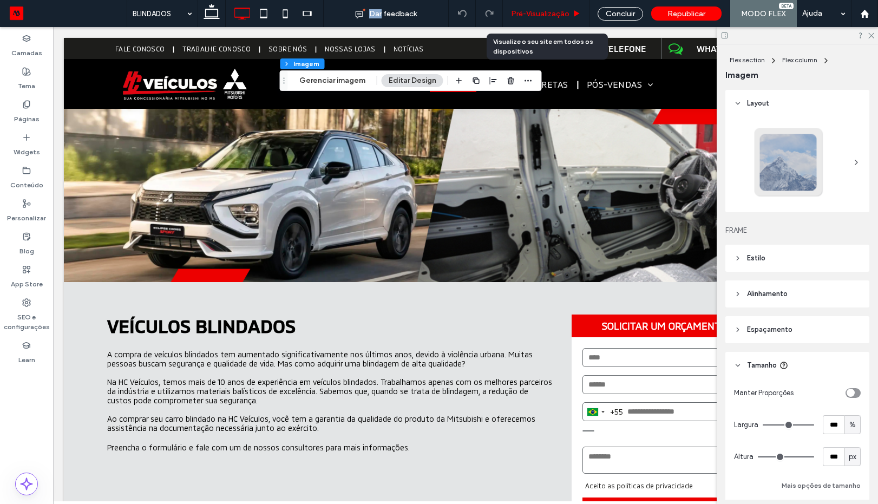
click at [563, 17] on span "Pré-Visualizaçāo" at bounding box center [540, 13] width 58 height 9
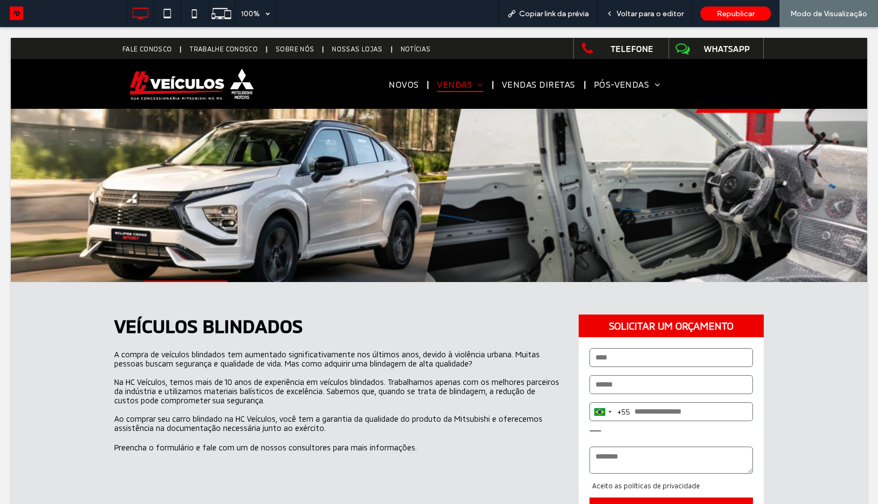
click at [554, 16] on span "Copiar link da prévia" at bounding box center [554, 13] width 70 height 9
click at [660, 11] on span "Voltar para o editor" at bounding box center [650, 13] width 67 height 9
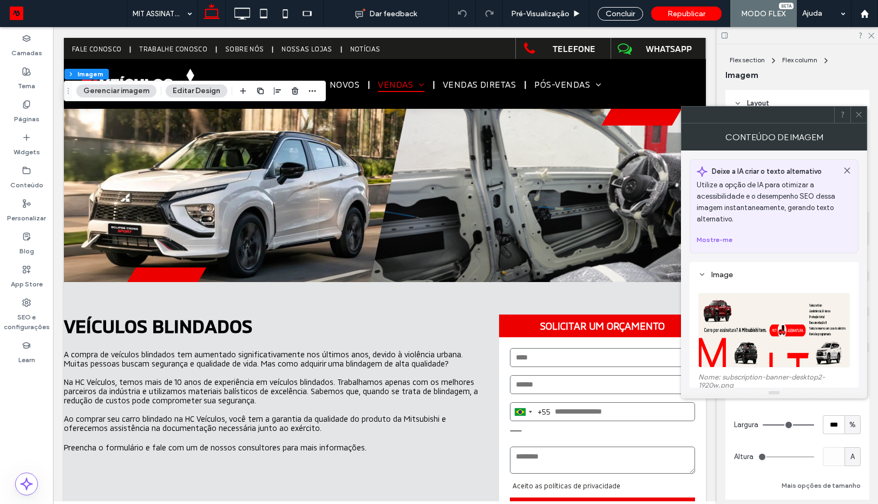
click at [856, 114] on icon at bounding box center [859, 114] width 8 height 8
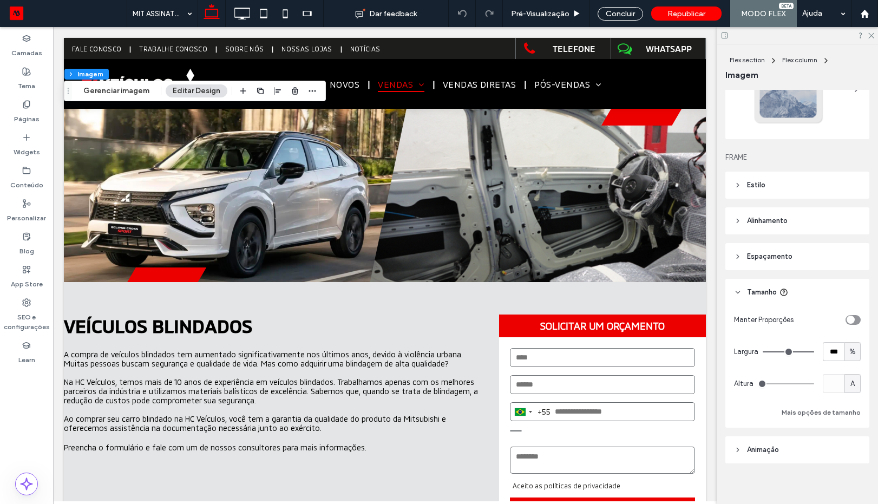
scroll to position [80, 0]
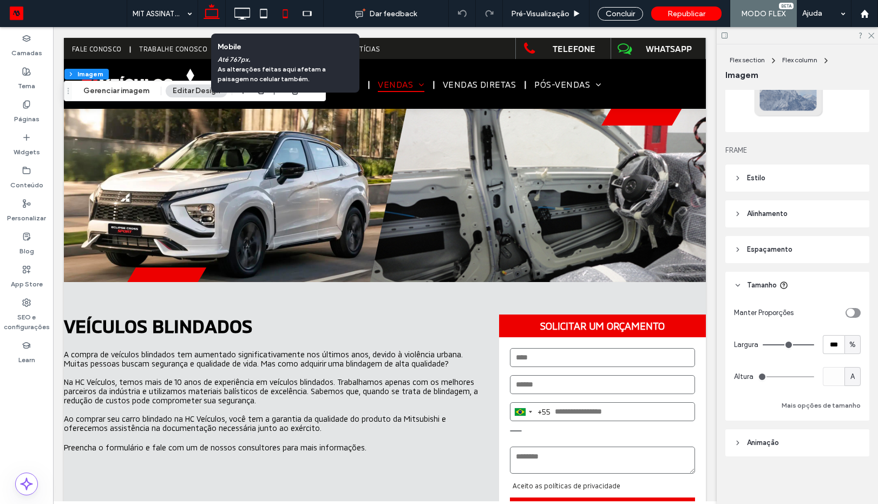
click at [285, 21] on icon at bounding box center [285, 14] width 22 height 22
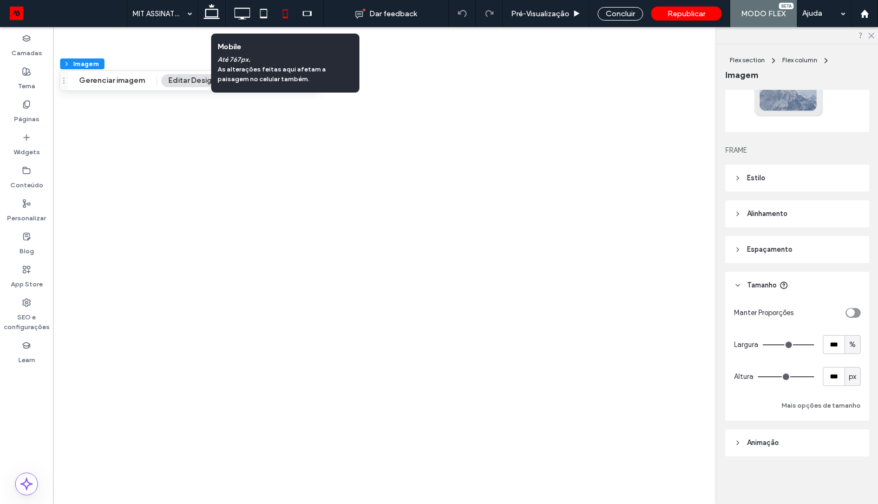
type input "***"
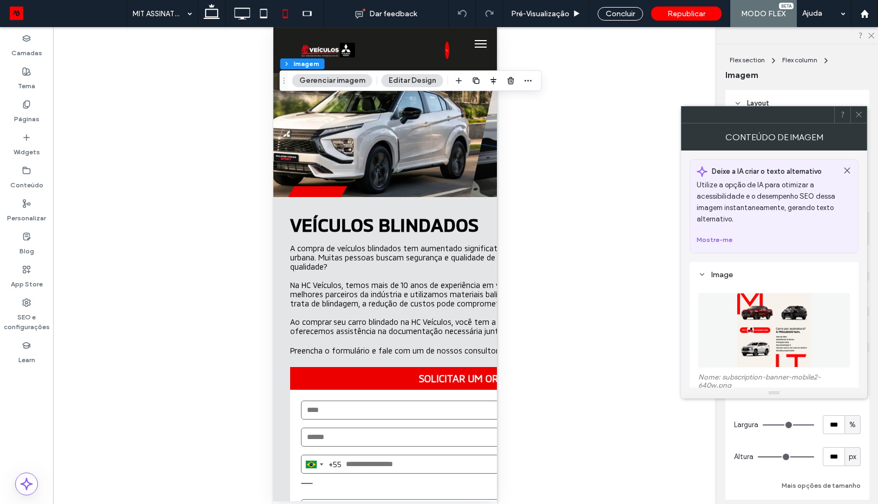
click at [858, 111] on icon at bounding box center [859, 114] width 8 height 8
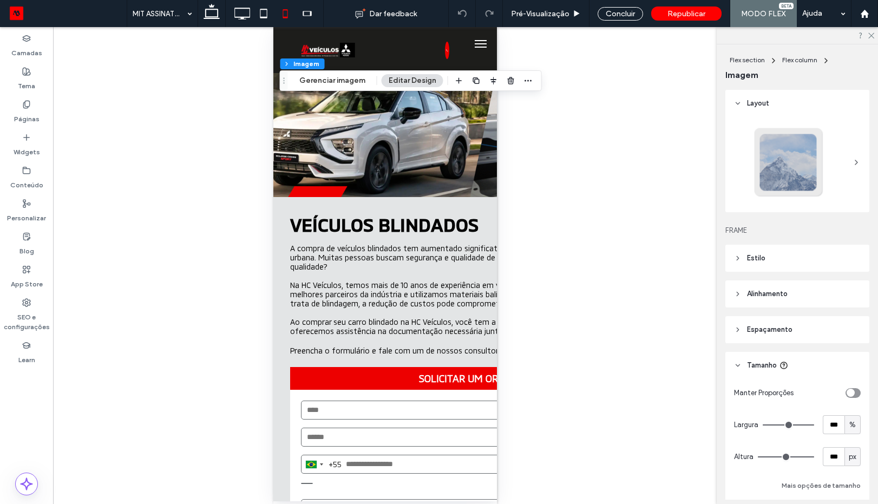
click at [844, 452] on div "px" at bounding box center [852, 456] width 16 height 19
click at [849, 455] on span "px" at bounding box center [853, 456] width 8 height 11
click at [847, 433] on span "A" at bounding box center [847, 438] width 4 height 11
type input "*"
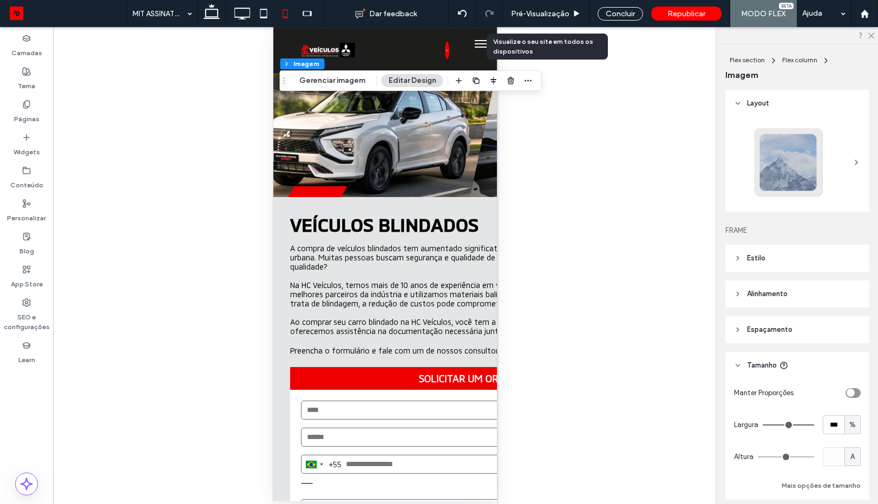
click at [578, 10] on icon at bounding box center [577, 14] width 8 height 8
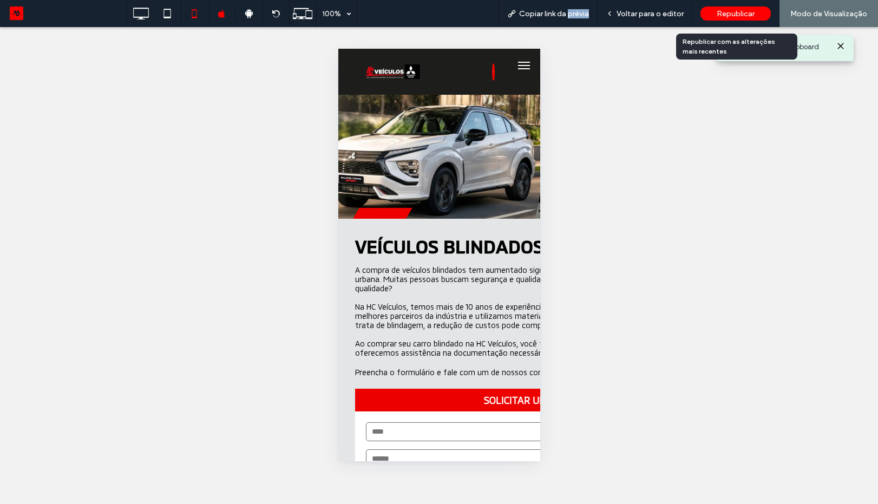
click at [720, 12] on span "Republicar" at bounding box center [736, 13] width 38 height 9
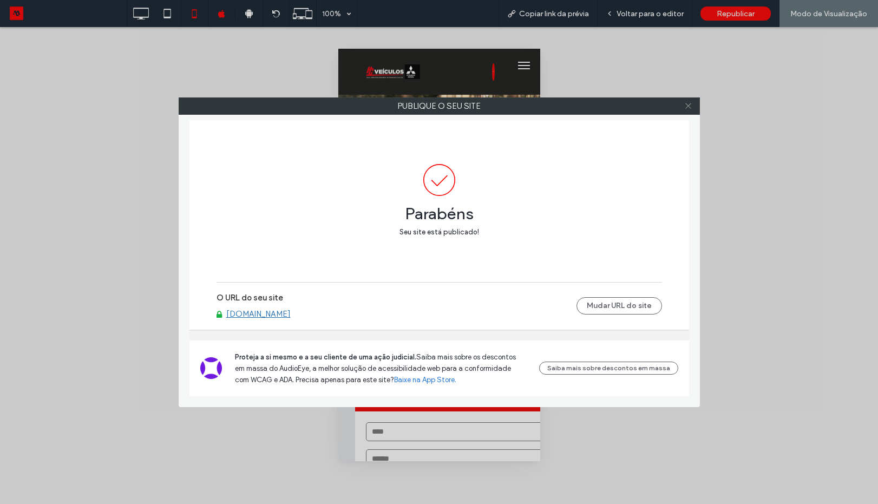
click at [688, 110] on span at bounding box center [688, 106] width 8 height 16
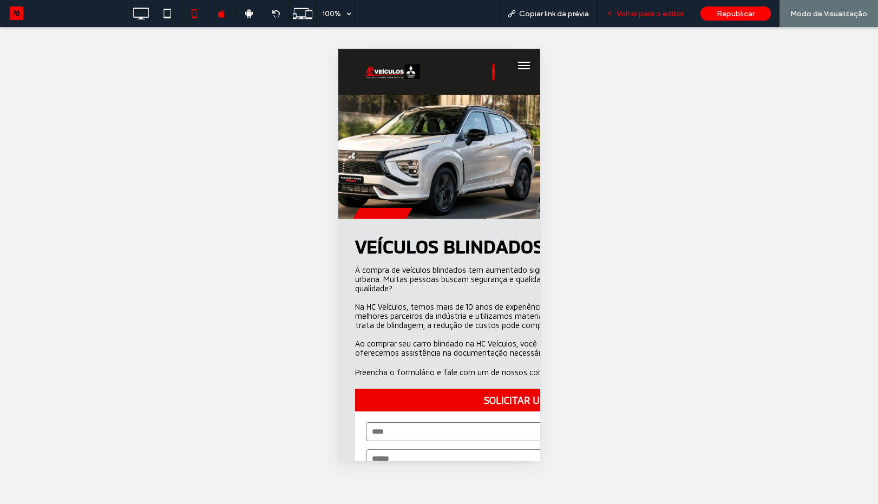
click at [623, 17] on span "Voltar para o editor" at bounding box center [650, 13] width 67 height 9
click at [650, 9] on span "Voltar para o editor" at bounding box center [650, 13] width 67 height 9
click at [653, 15] on span "Voltar para o editor" at bounding box center [650, 13] width 67 height 9
click at [630, 11] on span "Voltar para o editor" at bounding box center [650, 13] width 67 height 9
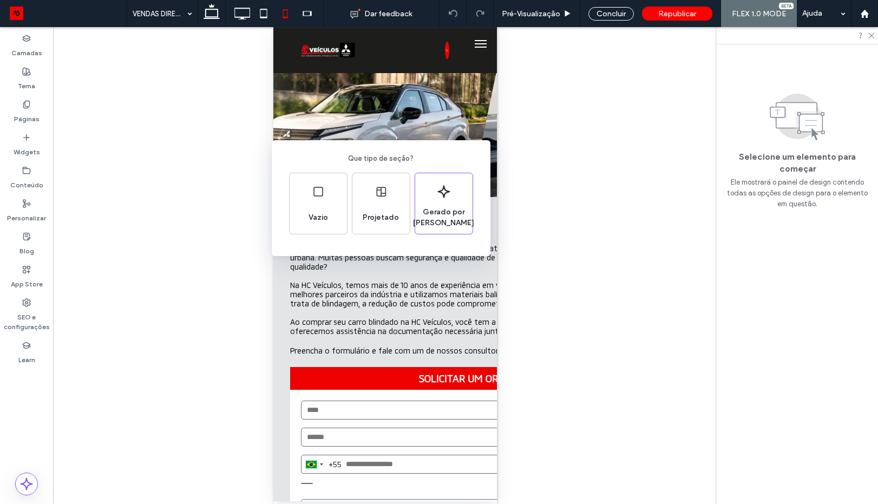
click at [473, 116] on div "Que tipo de seção? Vazio Projetado Gerado por IA" at bounding box center [439, 278] width 878 height 557
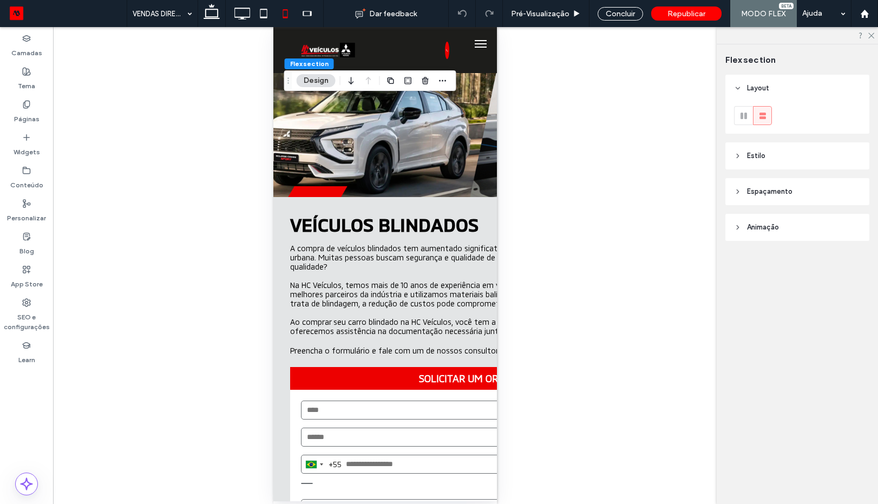
click at [759, 196] on span "Espaçamento" at bounding box center [769, 191] width 45 height 11
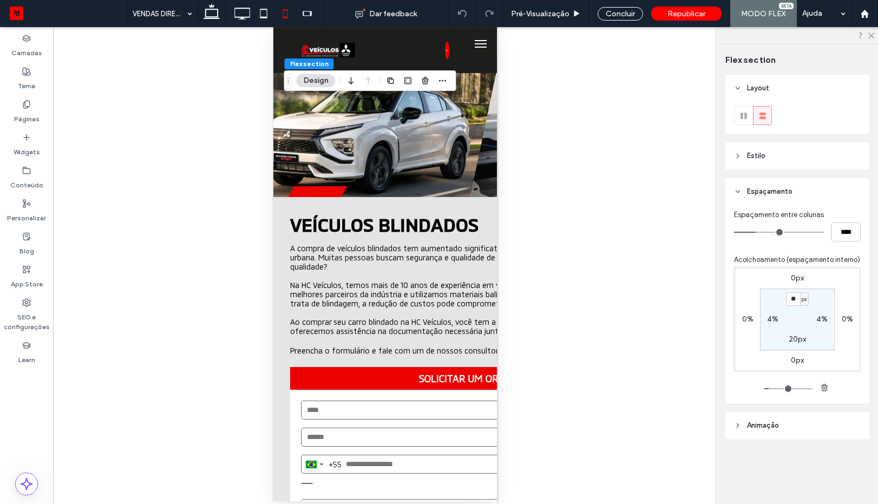
type input "**"
type input "****"
click at [781, 232] on input "range" at bounding box center [779, 232] width 90 height 1
type input "**"
type input "****"
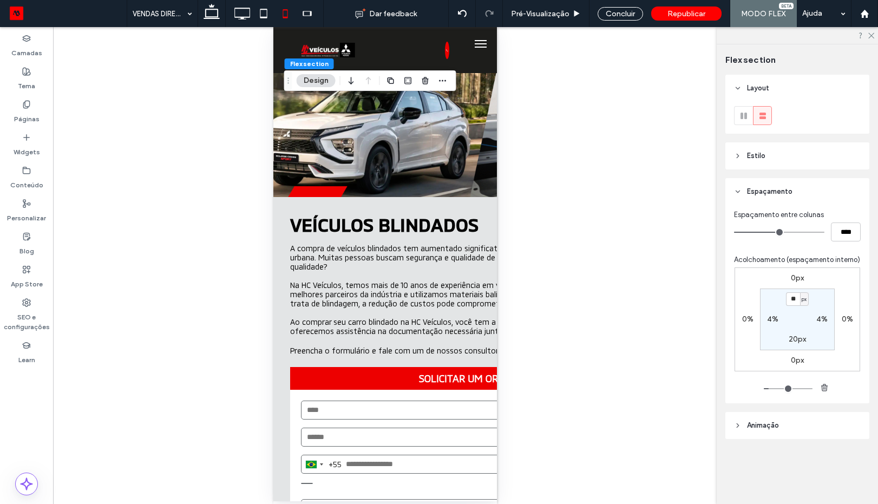
type input "**"
type input "****"
type input "**"
type input "****"
type input "**"
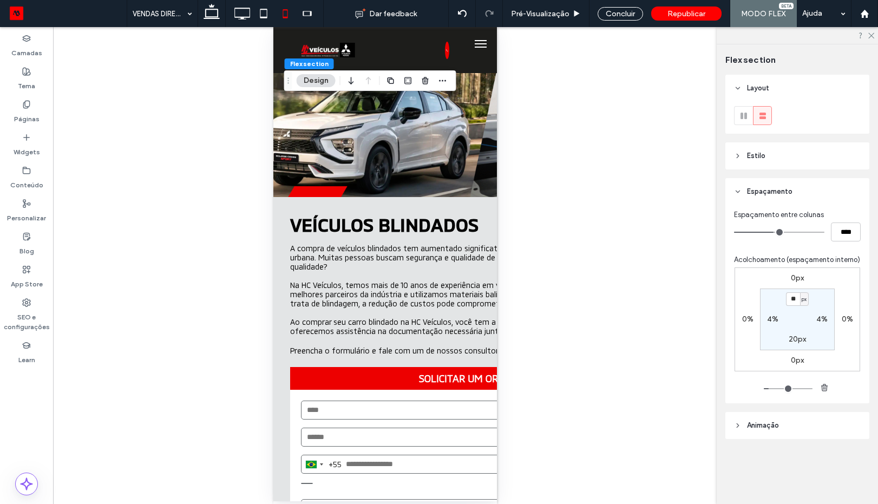
type input "****"
type input "**"
type input "****"
type input "**"
type input "****"
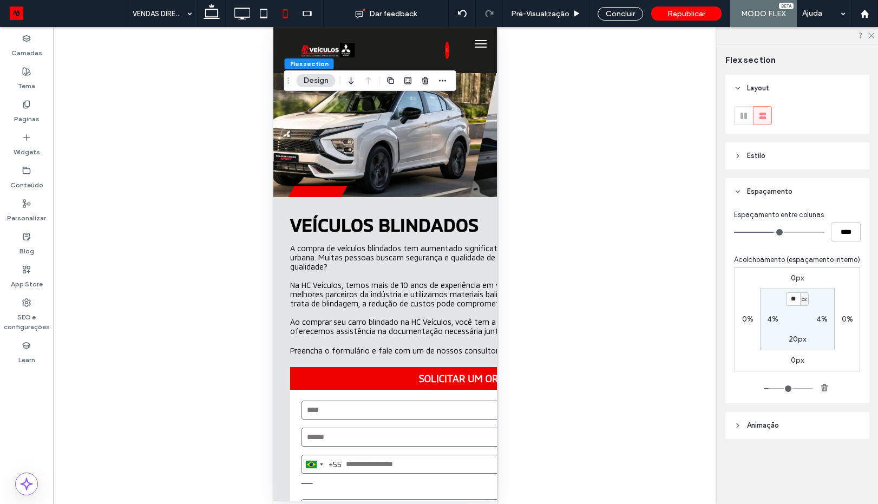
drag, startPoint x: 781, startPoint y: 229, endPoint x: 755, endPoint y: 229, distance: 26.0
type input "**"
click at [758, 232] on input "range" at bounding box center [779, 232] width 90 height 1
type input "****"
click at [794, 298] on input "**" at bounding box center [793, 299] width 14 height 14
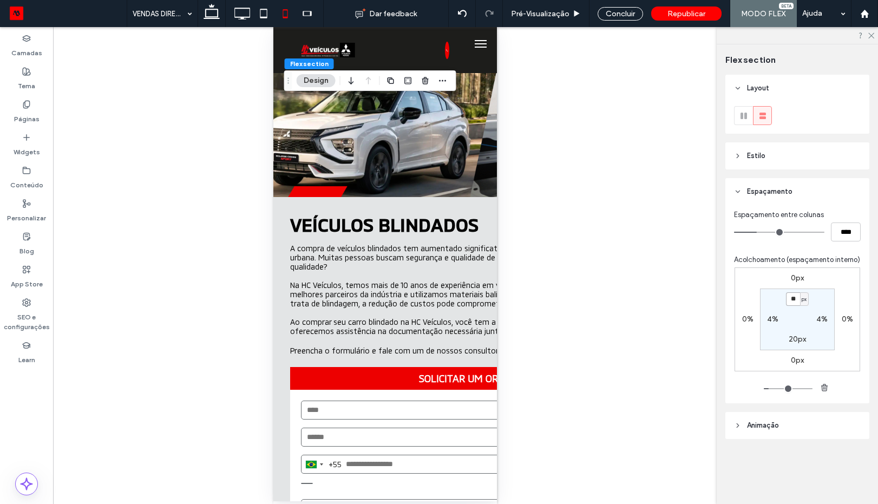
type input "**"
click at [798, 340] on label "20px" at bounding box center [797, 339] width 17 height 9
type input "**"
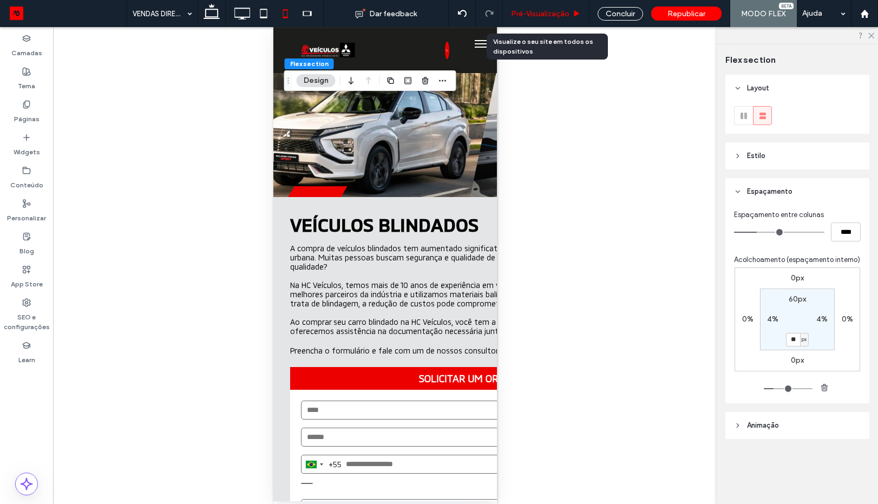
click at [561, 10] on span "Pré-Visualizaçāo" at bounding box center [540, 13] width 58 height 9
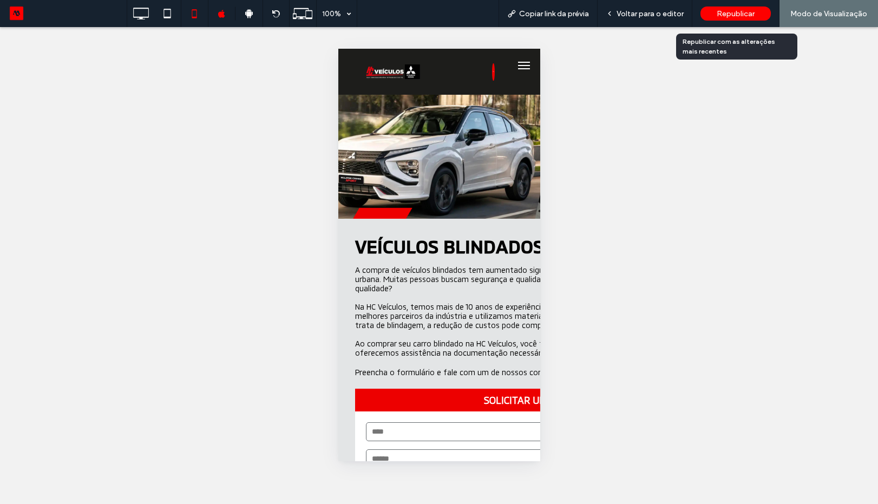
click at [726, 21] on div "Republicar" at bounding box center [735, 13] width 70 height 27
click at [755, 12] on span "Republicar" at bounding box center [736, 13] width 38 height 9
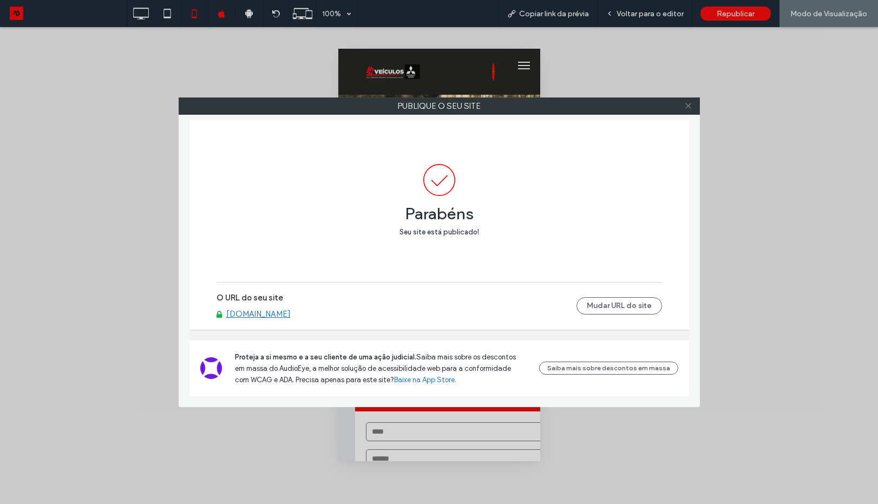
click at [687, 102] on icon at bounding box center [688, 106] width 8 height 8
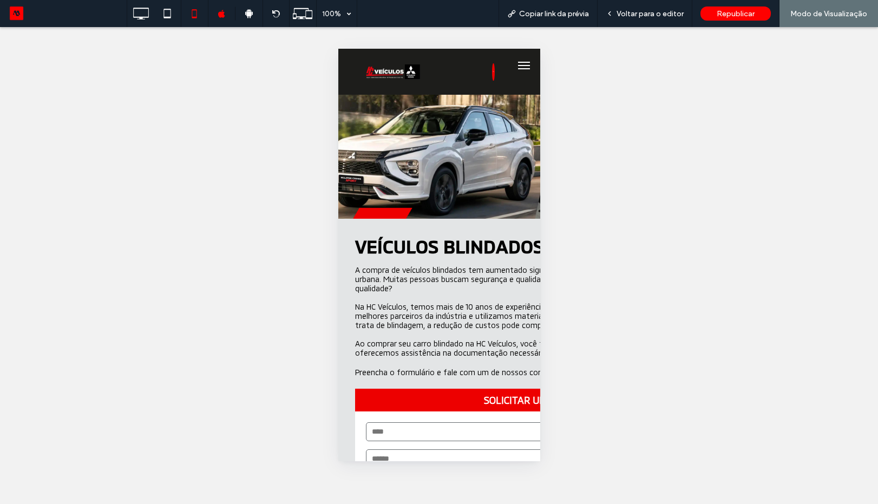
click at [0, 0] on div at bounding box center [0, 0] width 0 height 0
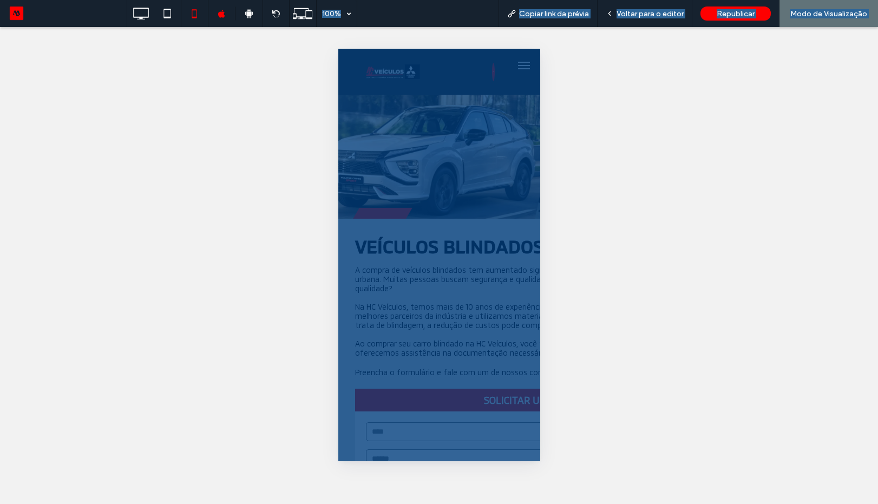
click at [0, 0] on div at bounding box center [0, 0] width 0 height 0
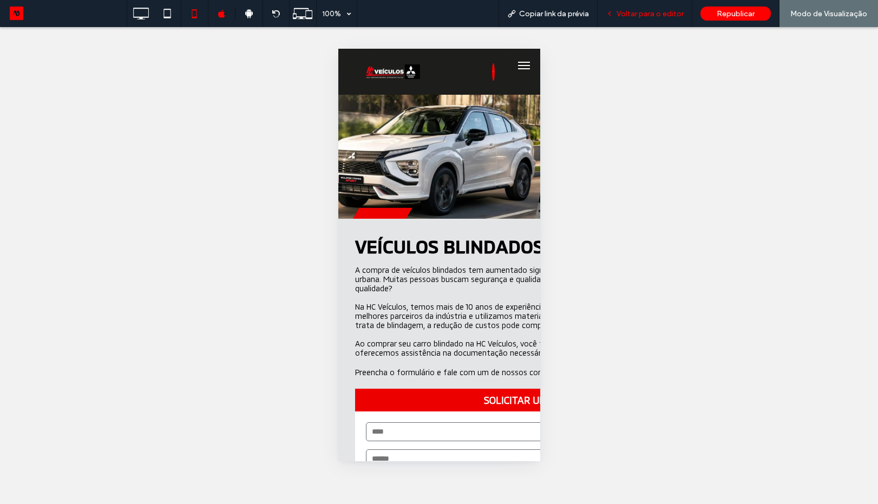
click at [652, 11] on span "Voltar para o editor" at bounding box center [650, 13] width 67 height 9
click at [141, 18] on use at bounding box center [141, 14] width 16 height 12
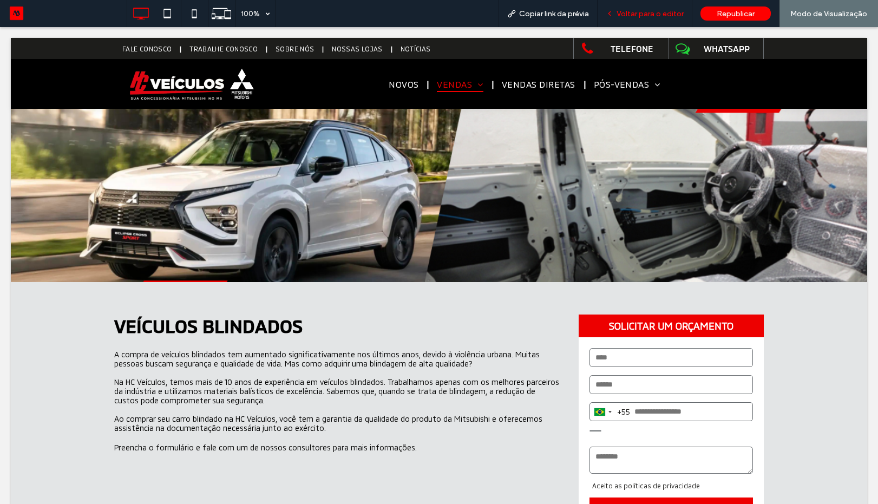
click at [637, 11] on span "Voltar para o editor" at bounding box center [650, 13] width 67 height 9
click at [639, 15] on span "Voltar para o editor" at bounding box center [650, 13] width 67 height 9
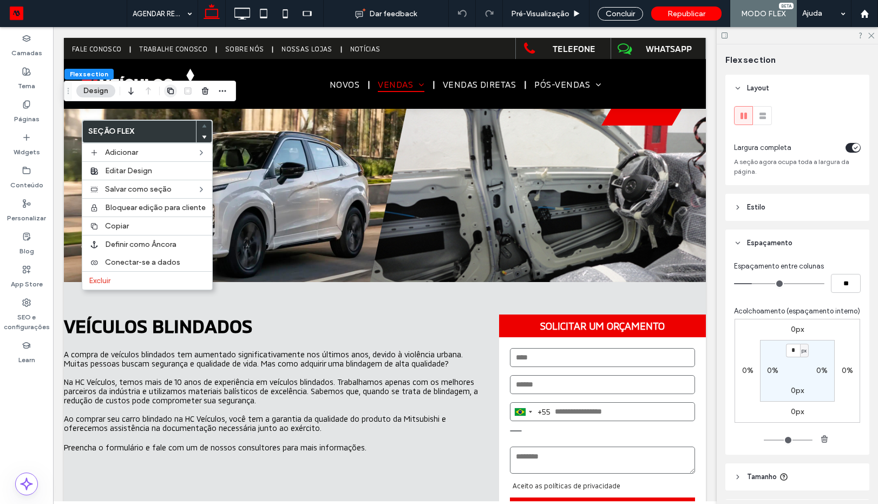
click at [169, 86] on span "button" at bounding box center [170, 90] width 13 height 13
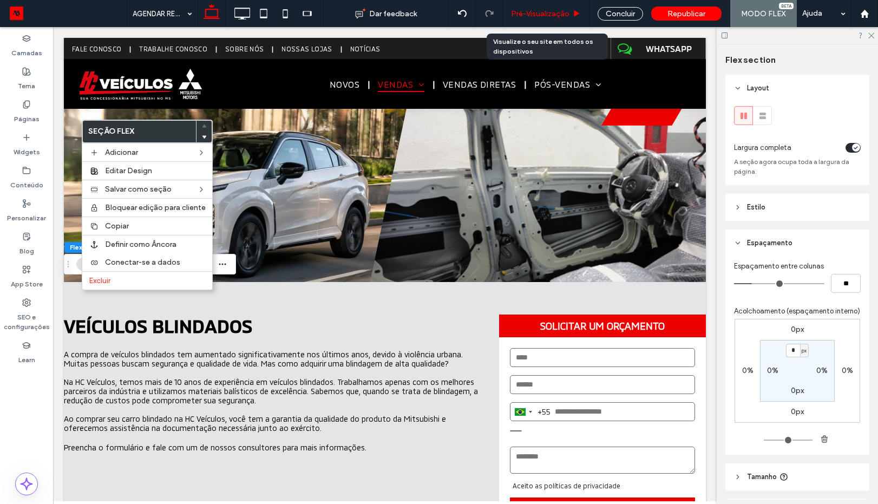
click at [547, 11] on span "Pré-Visualizaçāo" at bounding box center [540, 13] width 58 height 9
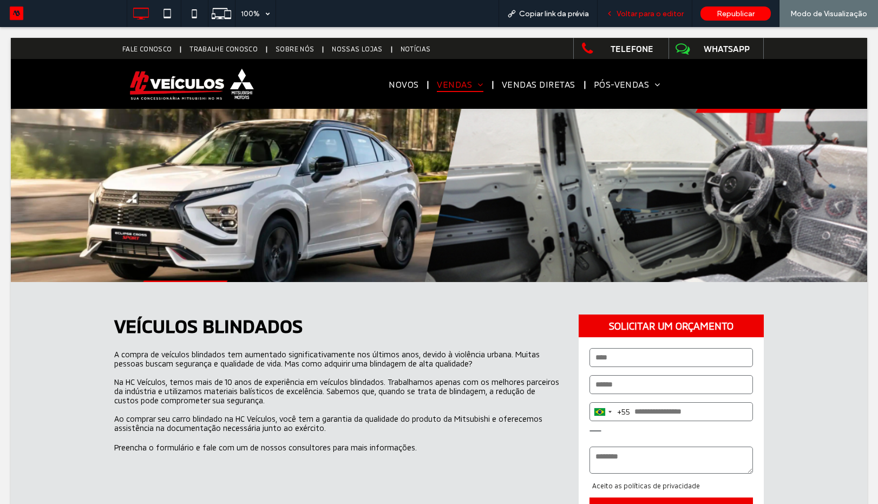
click at [630, 12] on span "Voltar para o editor" at bounding box center [650, 13] width 67 height 9
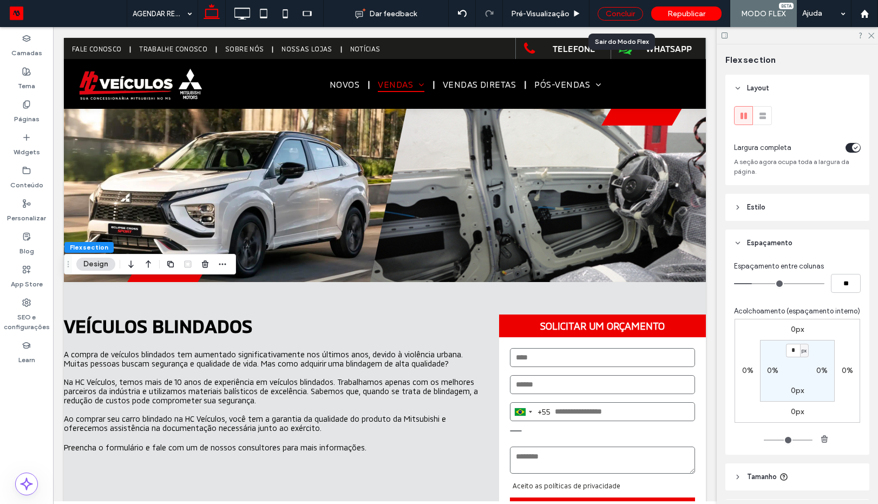
click at [627, 12] on div "Concluir" at bounding box center [620, 14] width 45 height 14
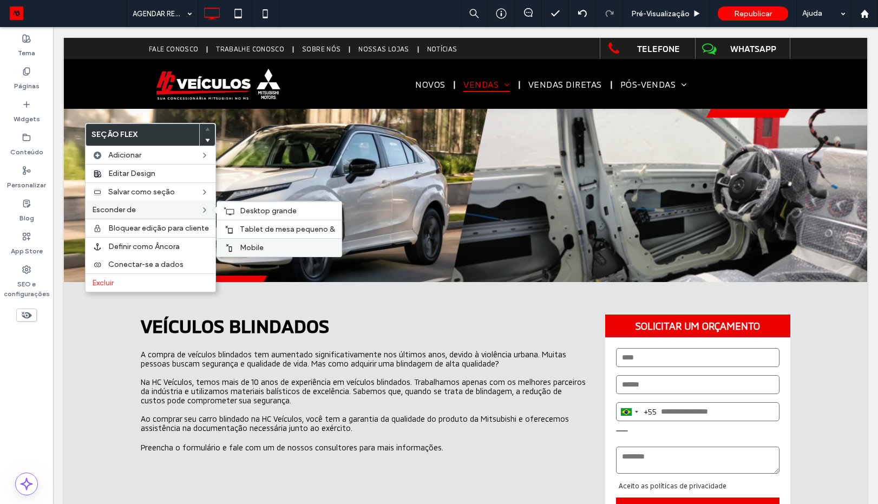
click at [259, 254] on div "Mobile" at bounding box center [279, 247] width 124 height 18
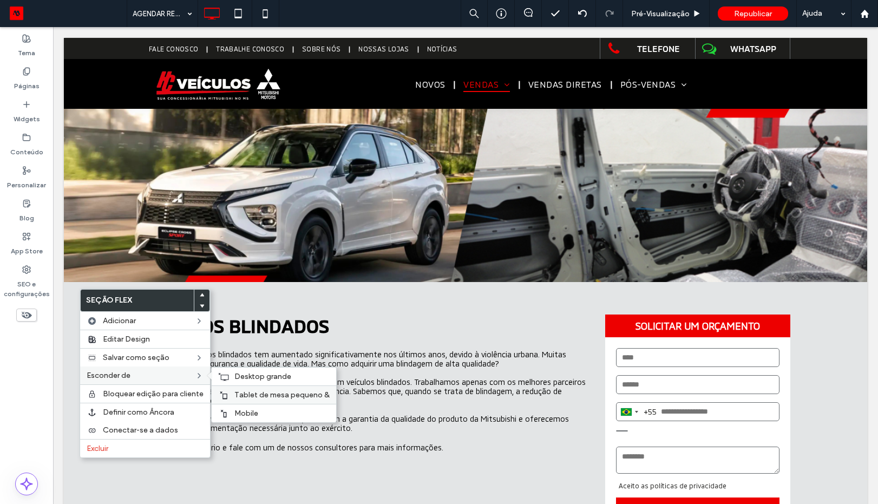
click at [263, 397] on span "Tablet de mesa pequeno &" at bounding box center [281, 394] width 95 height 9
click at [250, 388] on div "Tablet de mesa pequeno &" at bounding box center [274, 394] width 124 height 18
click at [258, 390] on span "Tablet de mesa pequeno &" at bounding box center [281, 394] width 95 height 9
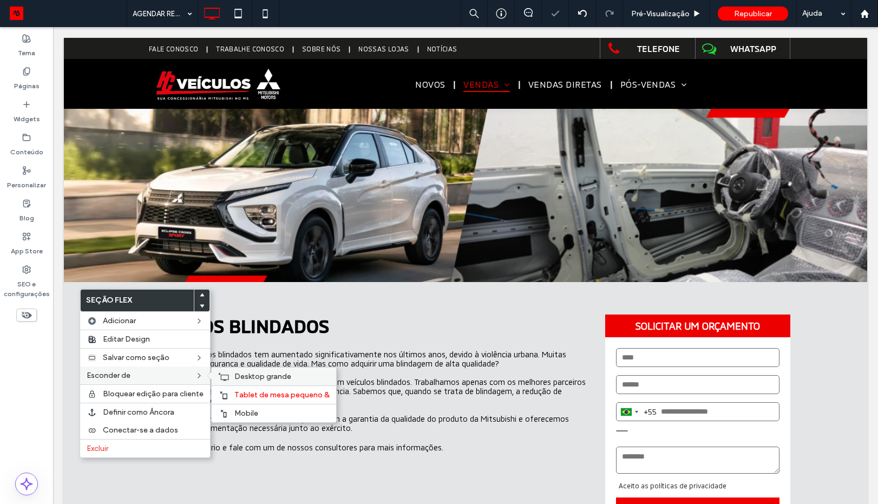
click at [286, 375] on span "Desktop grande" at bounding box center [262, 376] width 57 height 9
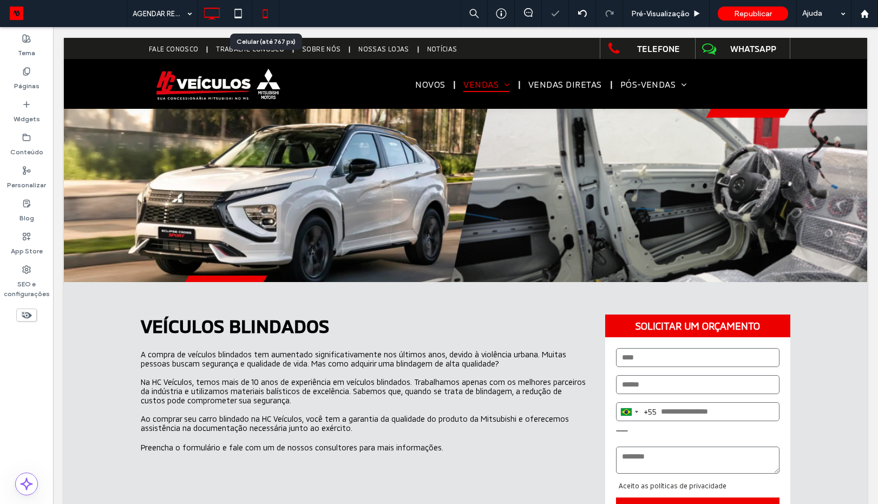
click at [258, 21] on icon at bounding box center [265, 14] width 22 height 22
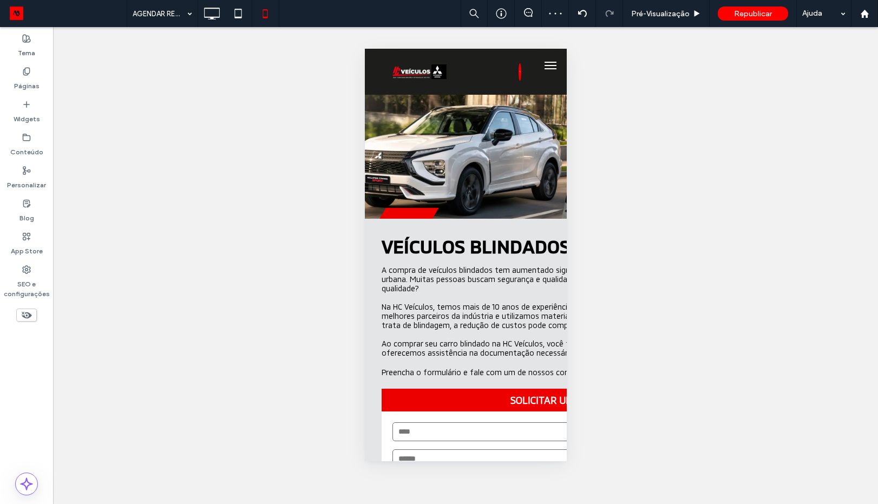
click at [477, 153] on div "Reexibir? Sim Reexibir? Sim Reexibir? Sim Reexibir? Sim Reexibir? Sim Reexibir?…" at bounding box center [465, 265] width 825 height 477
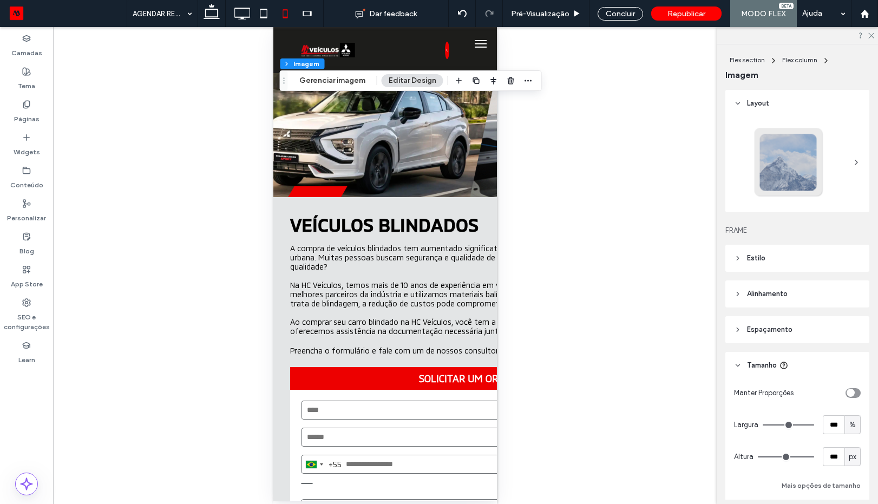
click at [329, 87] on div "Flex section Flex column Imagem Gerenciar imagem Editar Design" at bounding box center [411, 80] width 262 height 21
click at [330, 81] on button "Gerenciar imagem" at bounding box center [332, 80] width 80 height 13
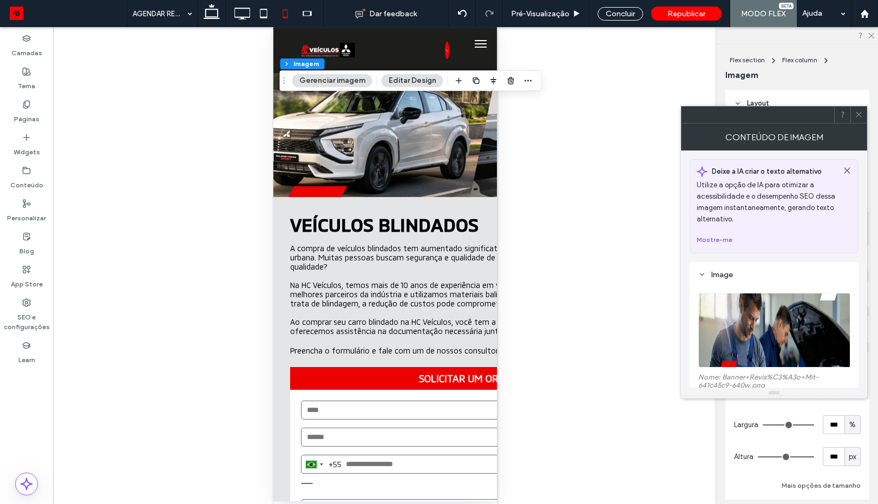
click at [759, 316] on img at bounding box center [774, 330] width 153 height 75
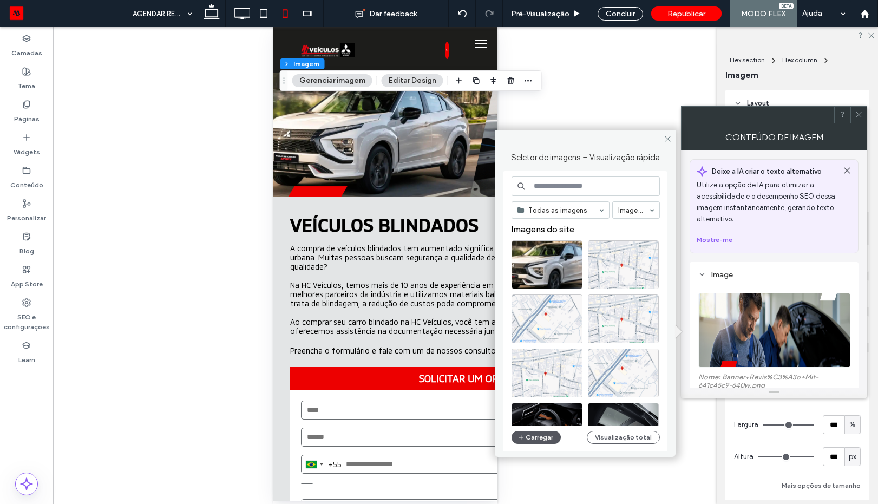
click at [543, 440] on button "Carregar" at bounding box center [536, 437] width 49 height 13
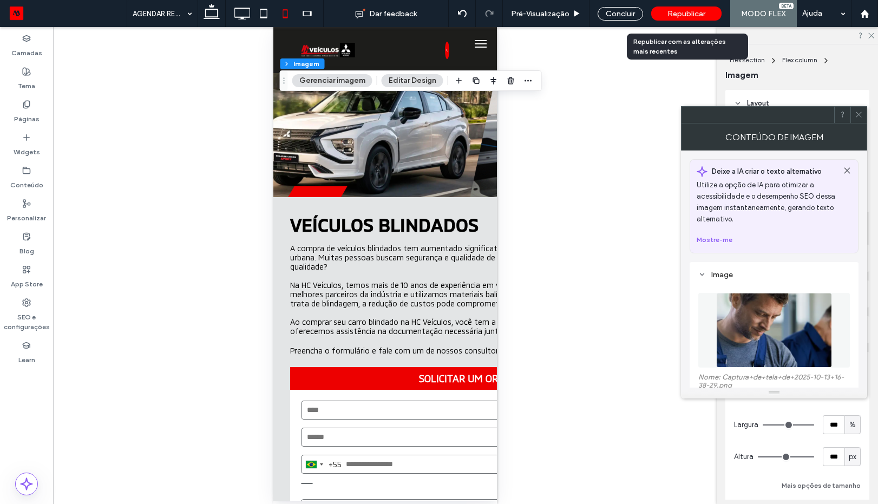
click at [677, 11] on span "Republicar" at bounding box center [686, 13] width 38 height 9
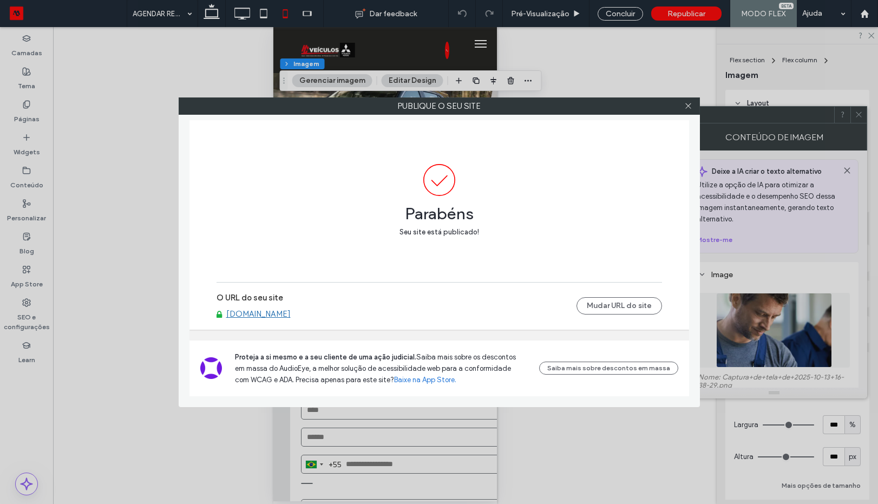
click at [291, 318] on link "[DOMAIN_NAME]" at bounding box center [258, 314] width 64 height 10
click at [270, 316] on link "[DOMAIN_NAME]" at bounding box center [258, 314] width 64 height 10
click at [260, 317] on link "[DOMAIN_NAME]" at bounding box center [258, 314] width 64 height 10
drag, startPoint x: 686, startPoint y: 107, endPoint x: 570, endPoint y: 86, distance: 117.7
click at [684, 104] on div at bounding box center [688, 106] width 16 height 16
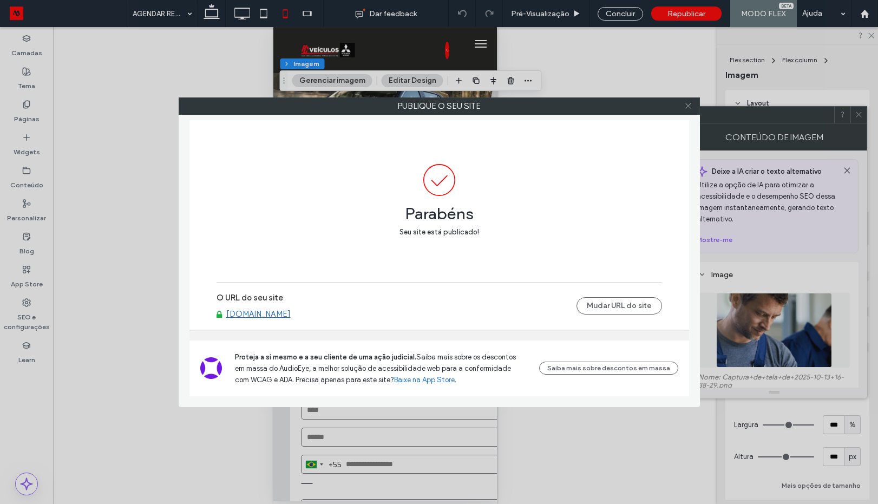
click at [685, 108] on icon at bounding box center [688, 106] width 8 height 8
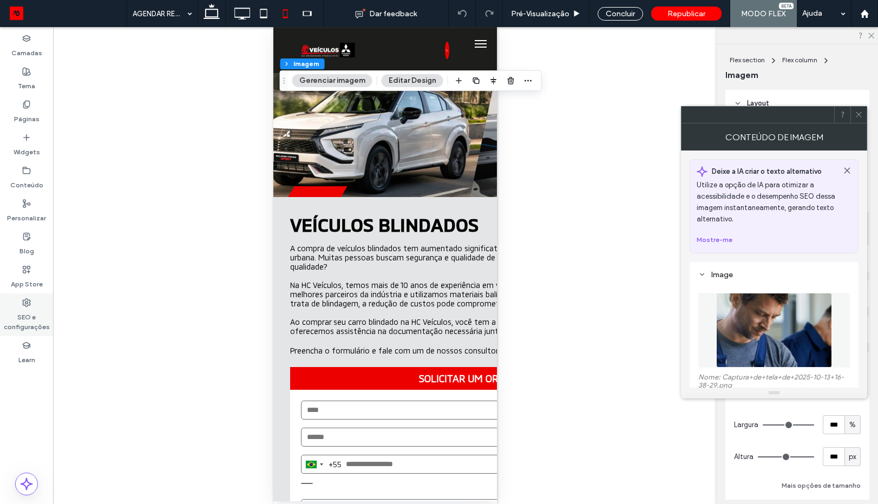
click at [33, 302] on div "SEO e configurações" at bounding box center [26, 314] width 53 height 43
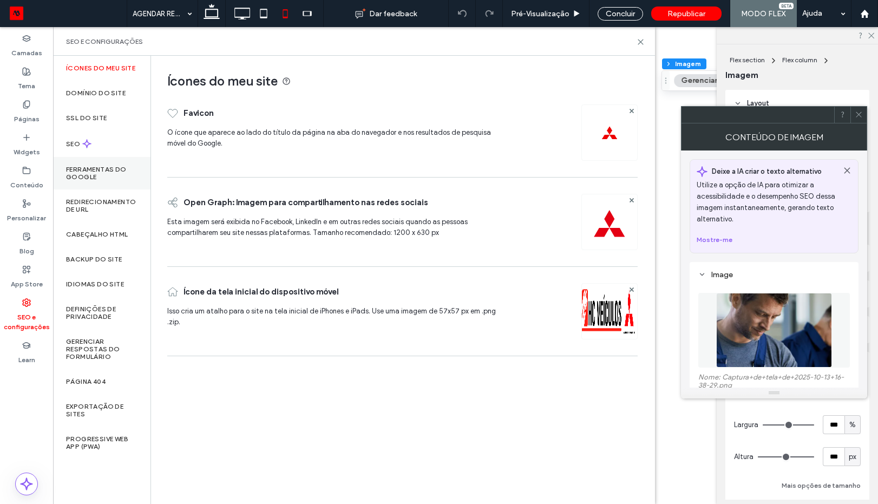
click at [96, 178] on label "Ferramentas do Google" at bounding box center [101, 173] width 71 height 15
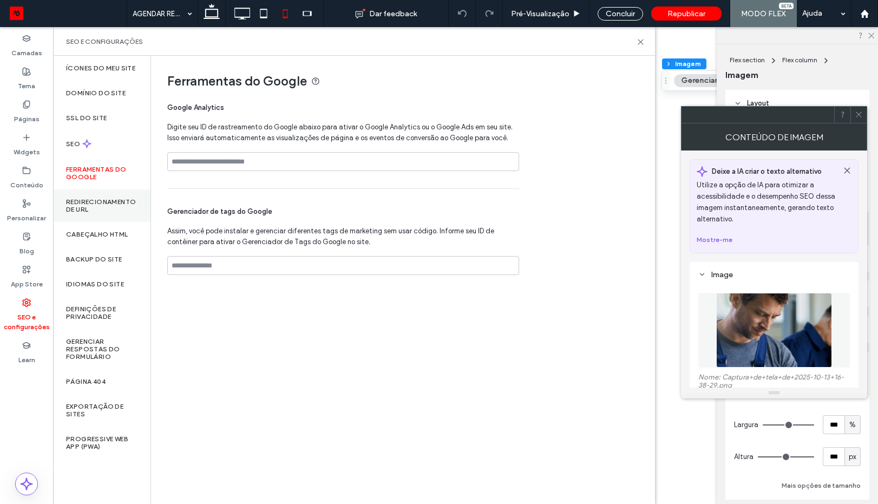
click at [88, 203] on label "Redirecionamento de URL" at bounding box center [101, 205] width 71 height 15
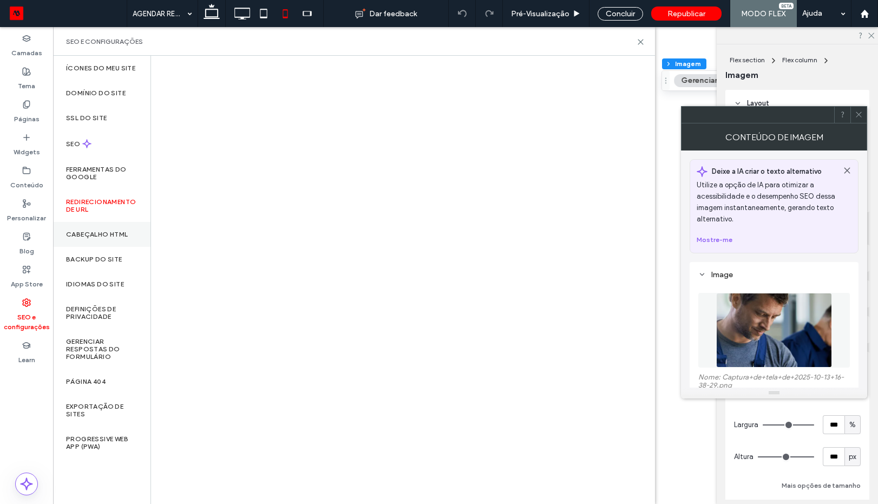
click at [91, 226] on div "Cabeçalho HTML" at bounding box center [101, 234] width 97 height 25
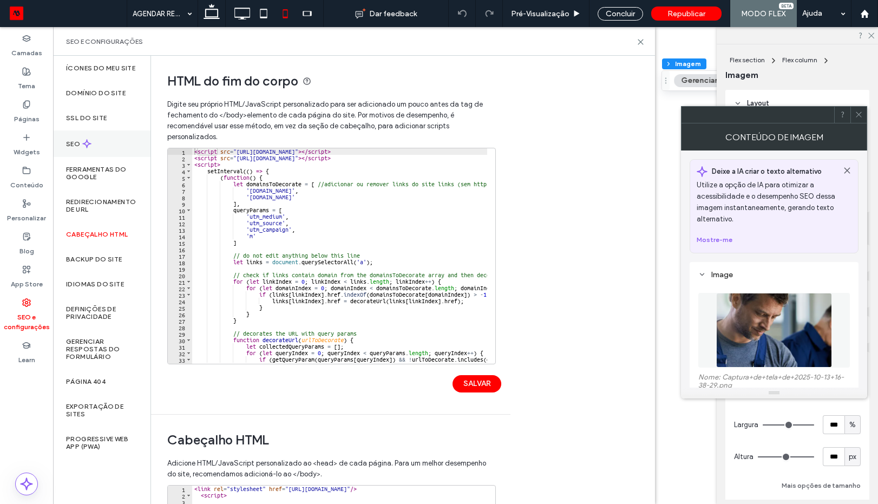
click at [94, 153] on div "SEO" at bounding box center [101, 143] width 97 height 27
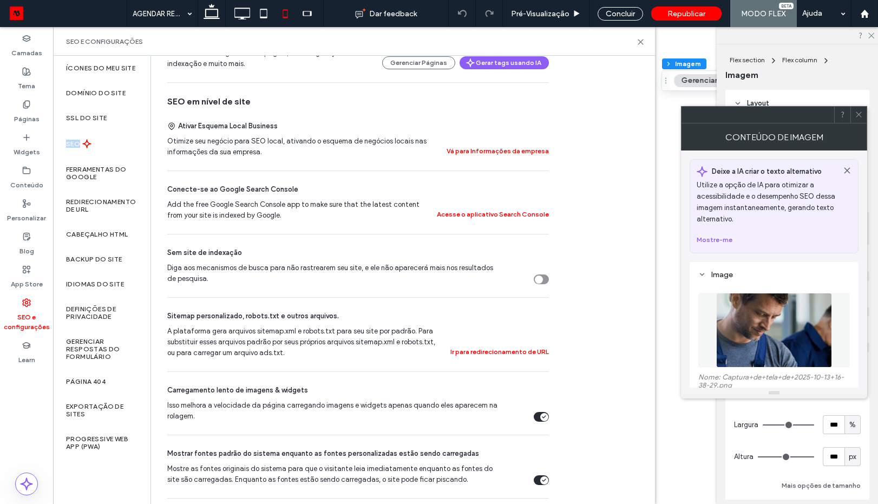
scroll to position [186, 0]
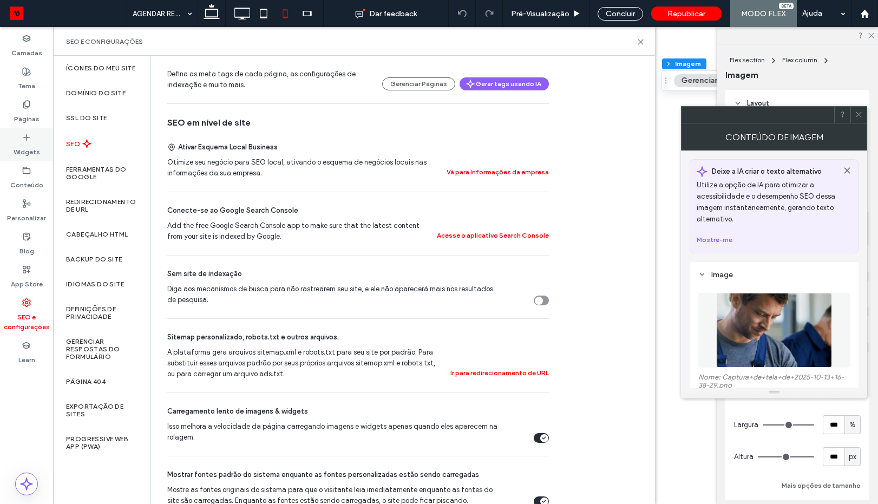
drag, startPoint x: 29, startPoint y: 176, endPoint x: 43, endPoint y: 148, distance: 31.5
click at [29, 174] on div "Conteúdo" at bounding box center [26, 177] width 53 height 33
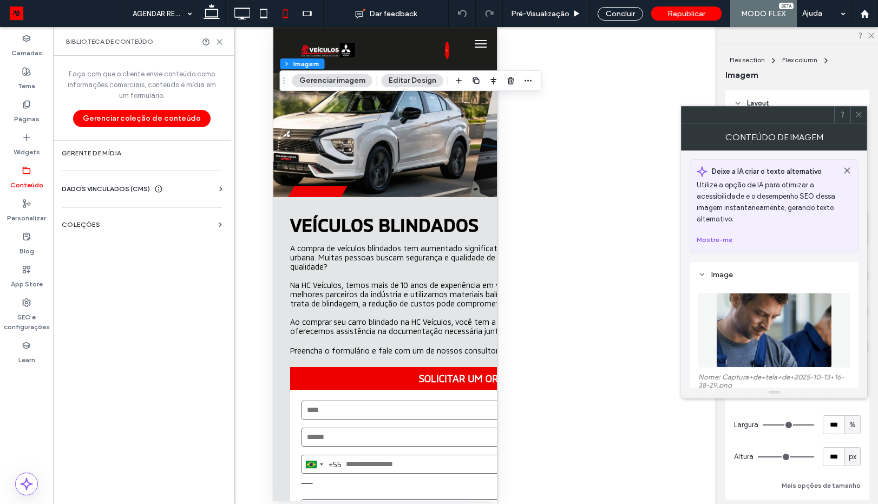
click at [94, 185] on span "DADOS VINCULADOS (CMS)" at bounding box center [106, 189] width 88 height 11
click at [104, 213] on label "Informações da empresa" at bounding box center [143, 216] width 147 height 8
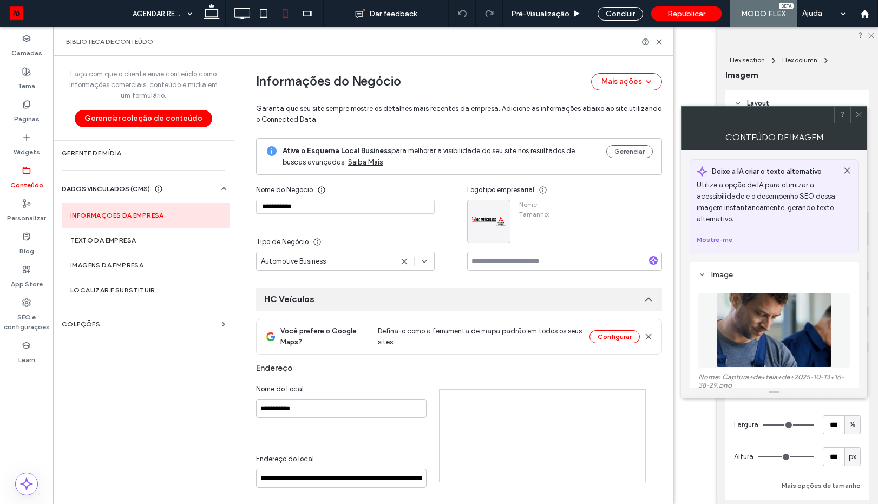
type input "**********"
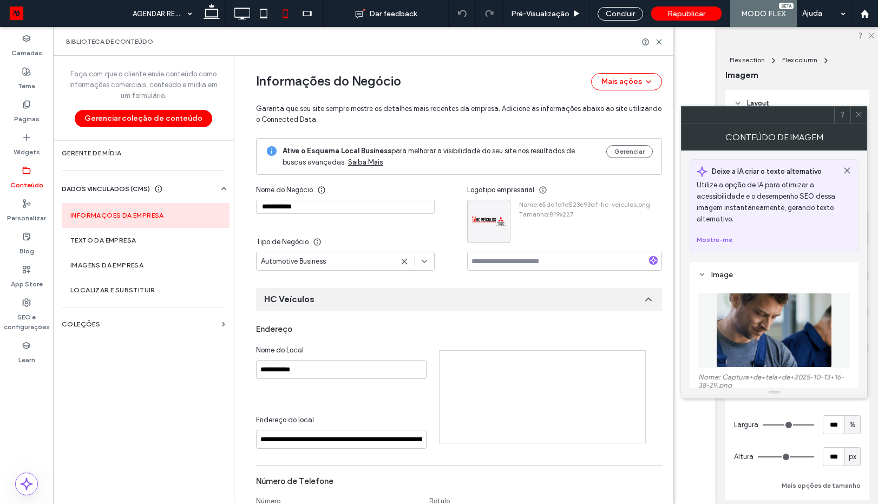
scroll to position [124, 0]
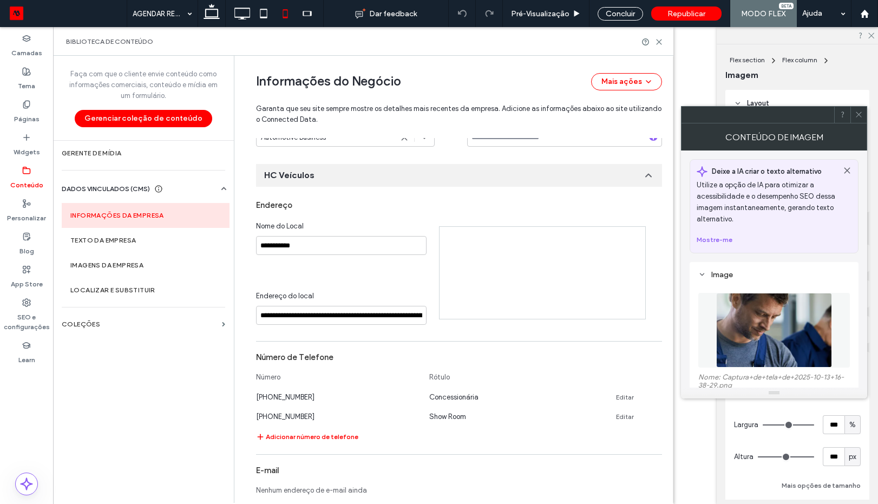
click at [628, 34] on button "Gerenciar" at bounding box center [629, 27] width 47 height 13
click at [618, 34] on button "Gerenciar" at bounding box center [629, 27] width 47 height 13
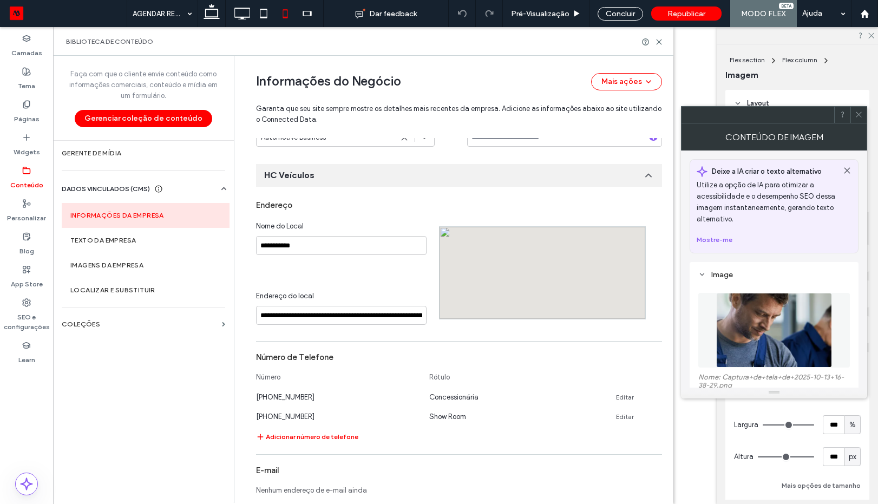
click at [624, 34] on button "Gerenciar" at bounding box center [629, 27] width 47 height 13
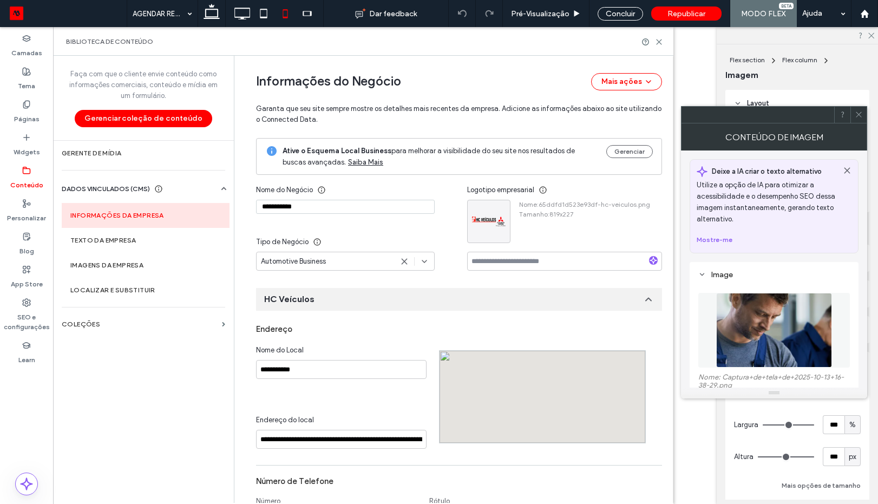
click at [861, 116] on use at bounding box center [858, 114] width 5 height 5
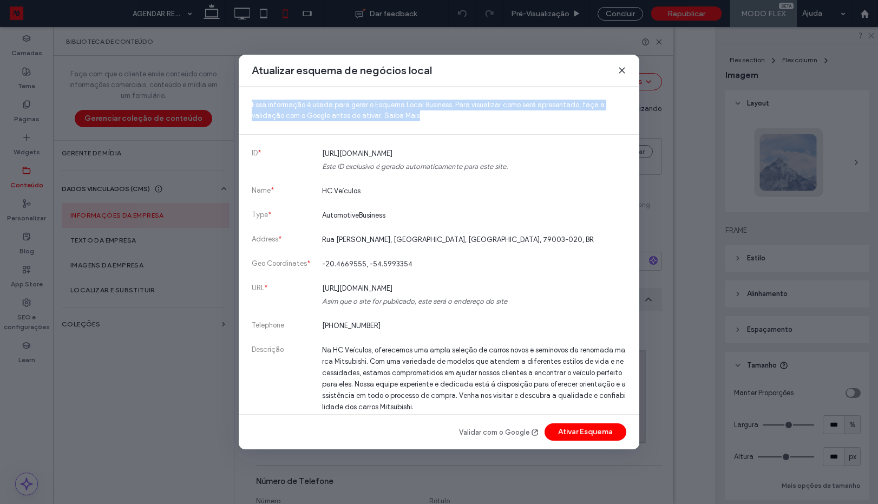
click at [861, 116] on div "Atualizar esquema de negócios local Essa informação é usada para gerar o Esquem…" at bounding box center [439, 252] width 878 height 504
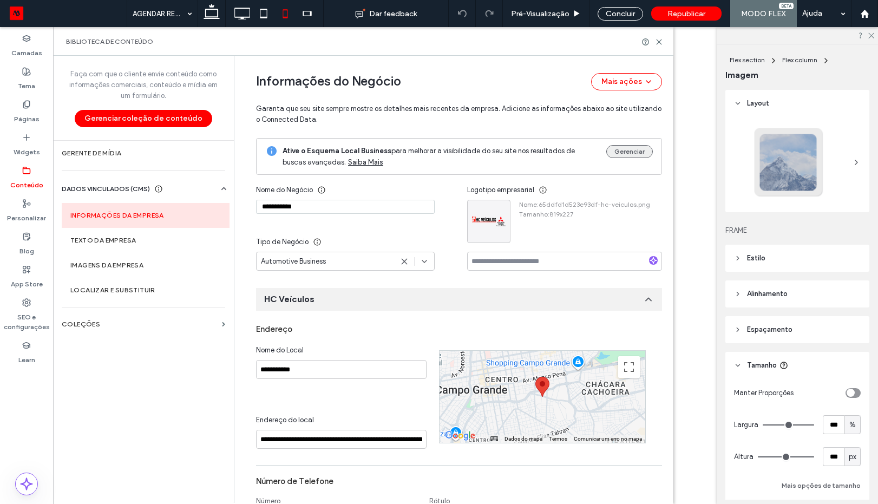
click at [631, 153] on button "Gerenciar" at bounding box center [629, 151] width 47 height 13
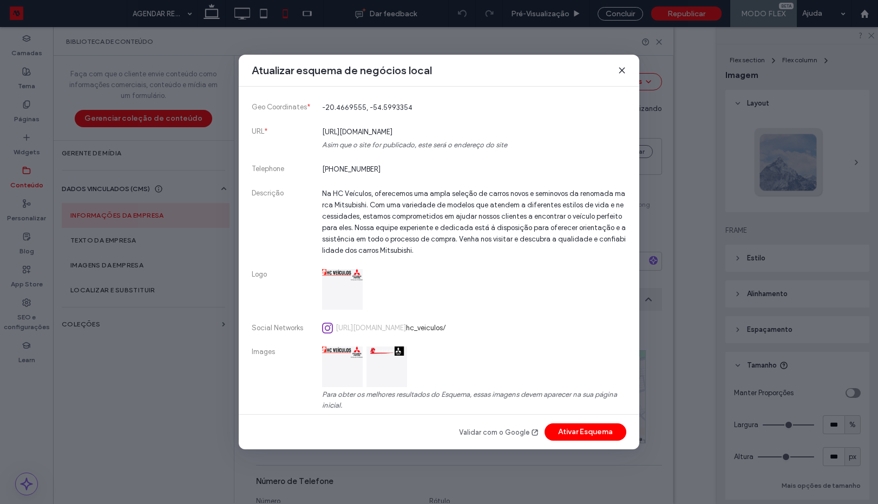
scroll to position [255, 0]
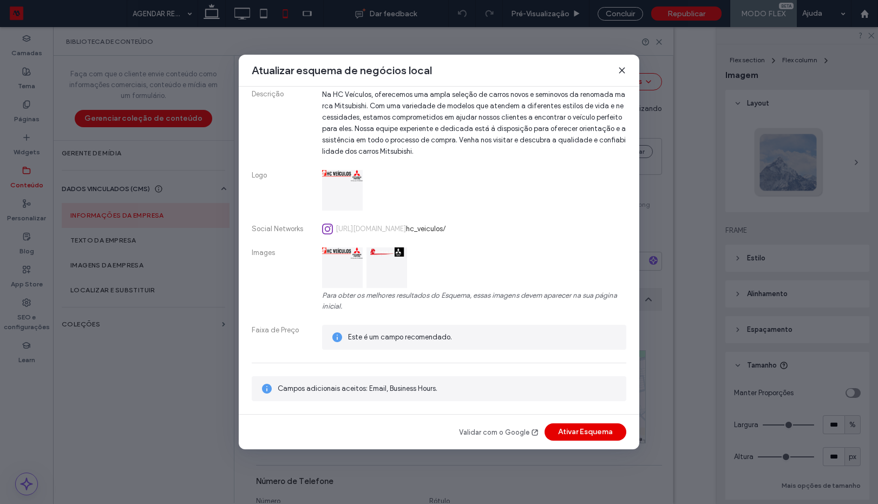
click at [576, 426] on button "Ativar Esquema" at bounding box center [586, 431] width 82 height 17
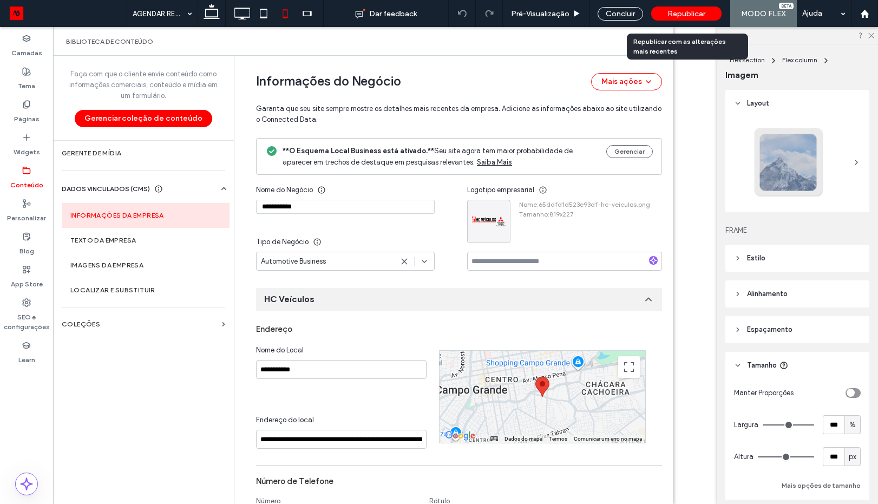
click at [686, 12] on span "Republicar" at bounding box center [686, 13] width 38 height 9
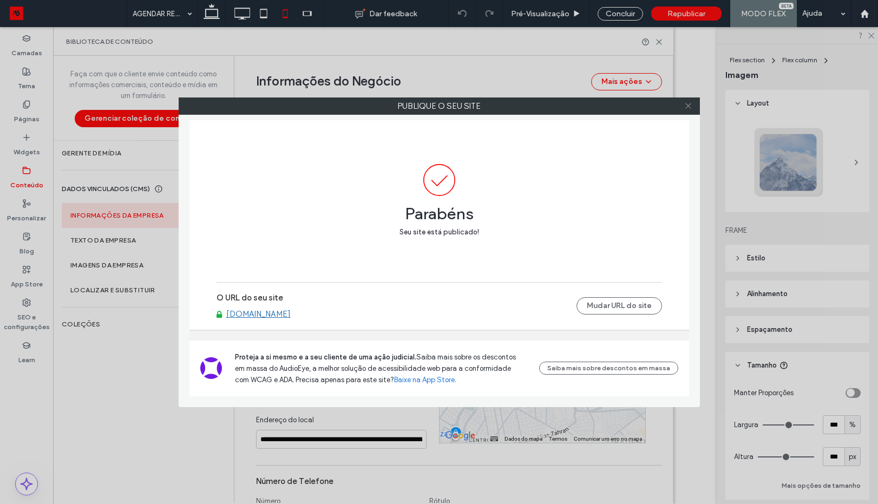
click at [687, 103] on icon at bounding box center [688, 106] width 8 height 8
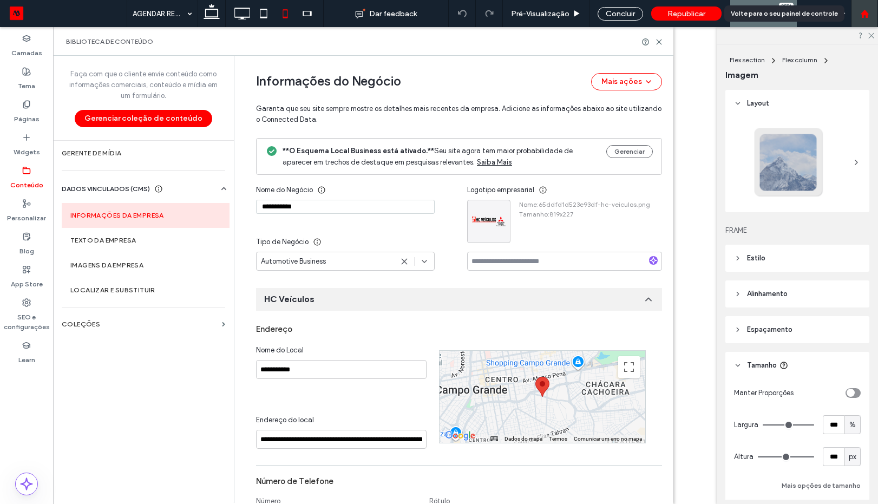
click at [862, 17] on use at bounding box center [864, 13] width 8 height 8
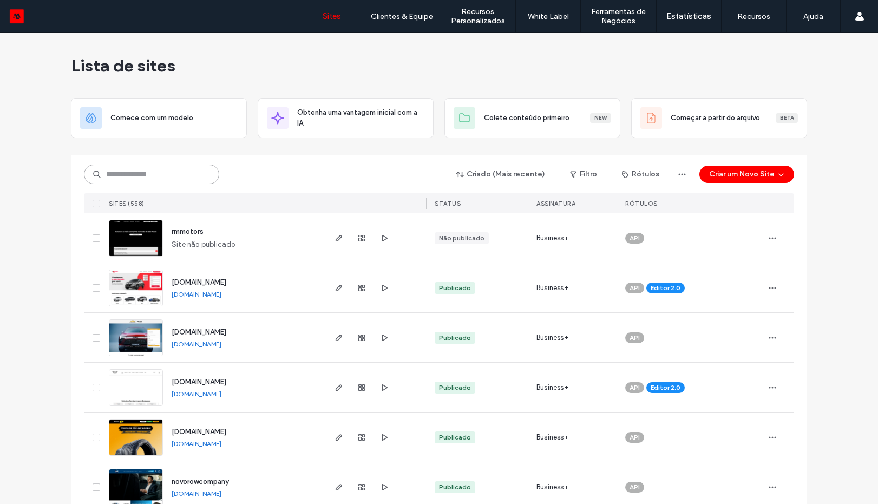
click at [140, 176] on input at bounding box center [151, 174] width 135 height 19
click at [397, 34] on link "Gestão de Clientes" at bounding box center [424, 44] width 104 height 22
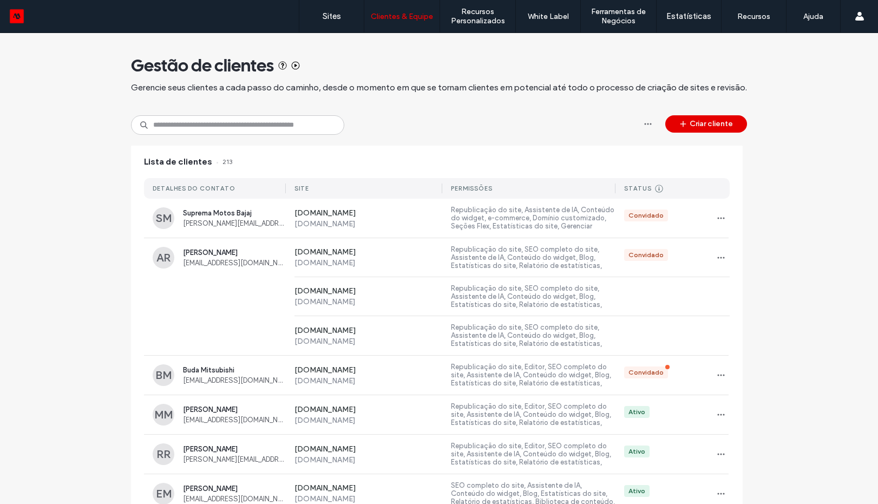
click at [679, 124] on icon "button" at bounding box center [683, 124] width 9 height 9
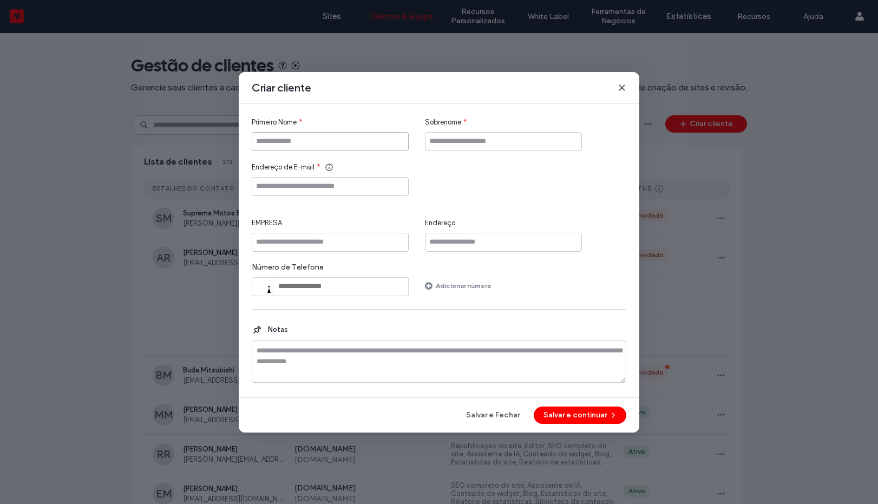
click at [361, 144] on input "Primeiro Nome" at bounding box center [330, 141] width 157 height 19
type input "*****"
click at [481, 144] on input "Sobrenome" at bounding box center [503, 141] width 157 height 19
type input "**"
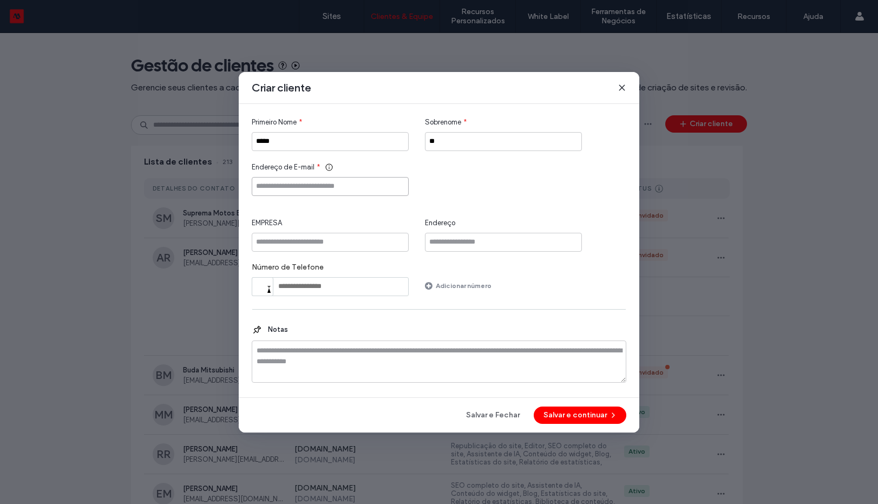
click at [337, 184] on input "Endereço de E-mail" at bounding box center [330, 186] width 157 height 19
paste input "**********"
type input "**********"
click at [335, 247] on input "EMPRESA" at bounding box center [330, 242] width 157 height 19
click at [549, 414] on button "Salvar e continuar" at bounding box center [580, 415] width 93 height 17
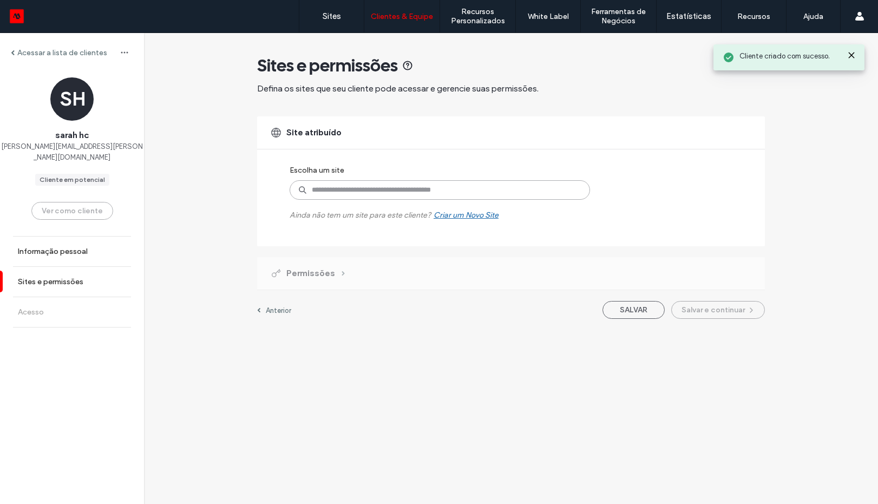
click at [397, 191] on input at bounding box center [440, 189] width 300 height 19
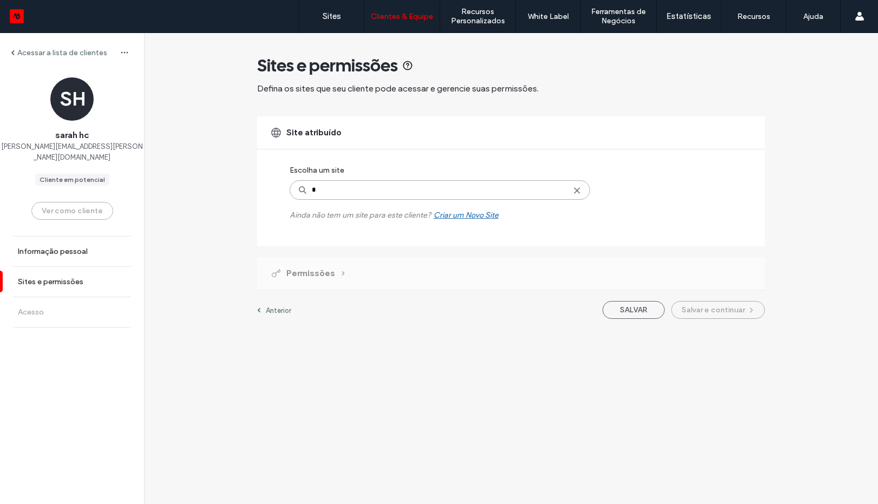
type input "**"
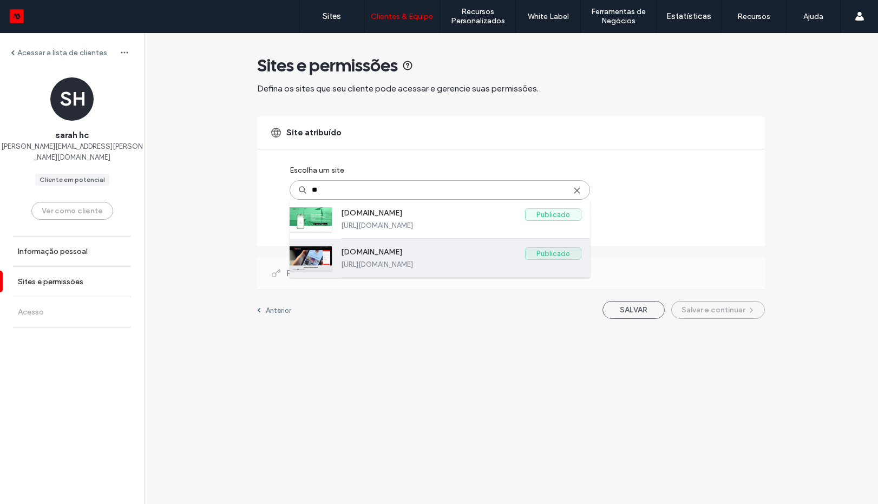
click at [376, 254] on label "[DOMAIN_NAME]" at bounding box center [433, 253] width 184 height 13
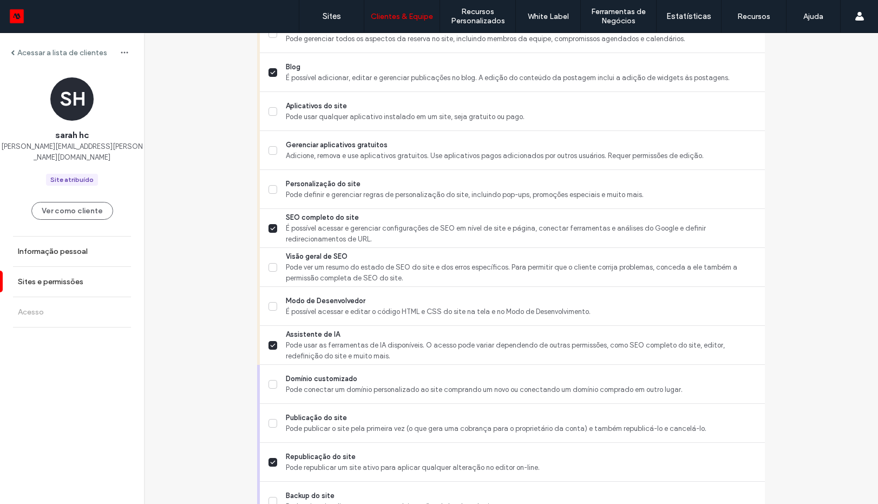
scroll to position [875, 0]
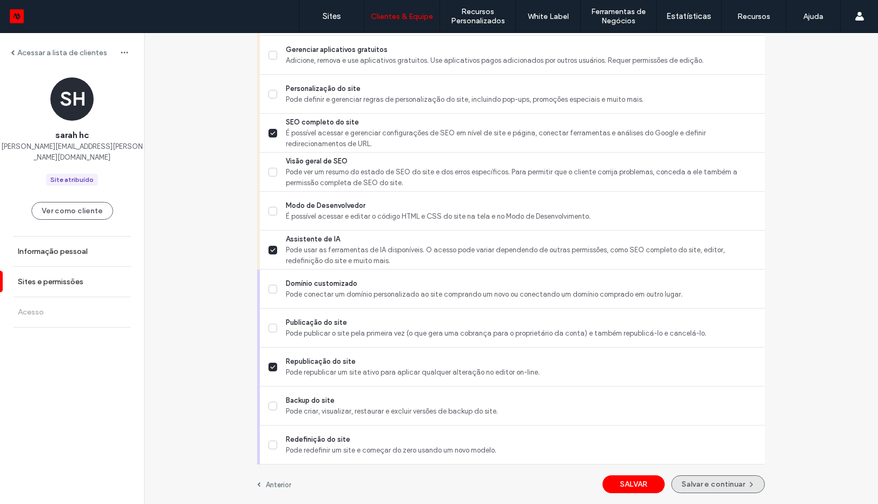
click at [707, 485] on button "Salvar e continuar" at bounding box center [718, 484] width 94 height 18
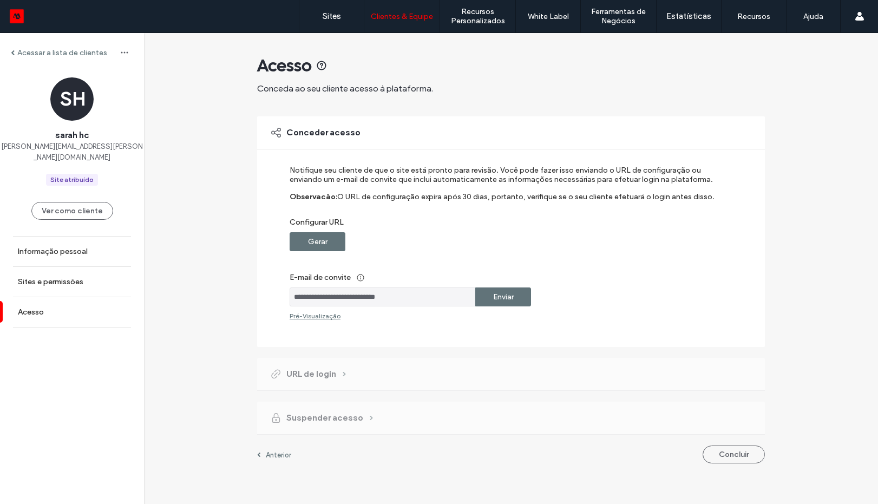
click at [291, 235] on div "Gerar" at bounding box center [318, 241] width 56 height 19
click at [497, 300] on label "Enviar" at bounding box center [503, 297] width 21 height 20
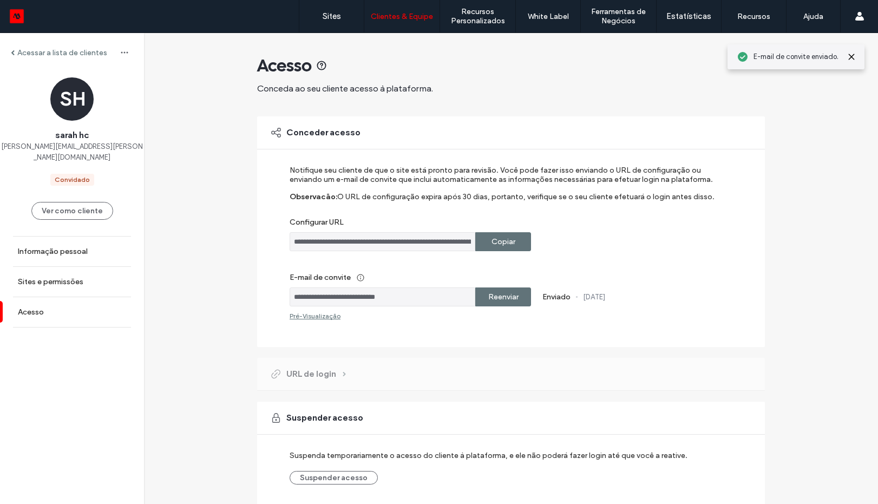
click at [732, 463] on div "Suspenda temporariamente o acesso do cliente à plataforma, e ele não poderá faz…" at bounding box center [517, 464] width 454 height 39
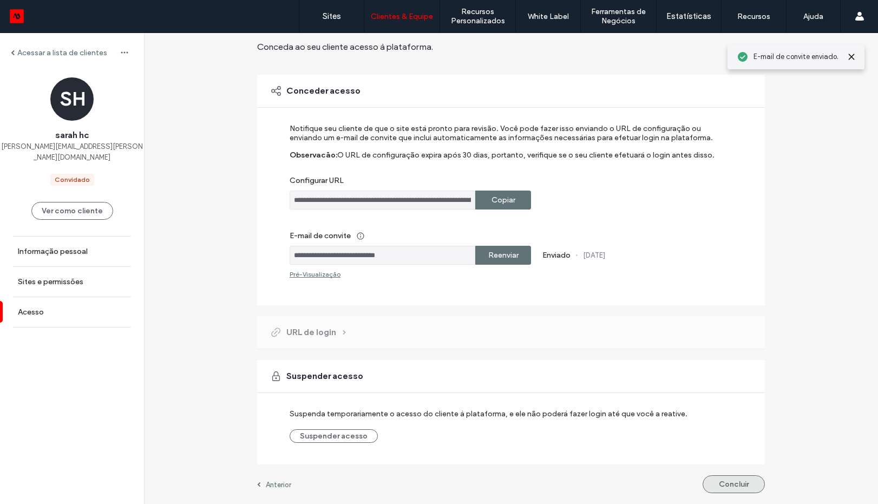
click at [724, 479] on button "Concluir" at bounding box center [734, 484] width 62 height 18
